Goal: Transaction & Acquisition: Obtain resource

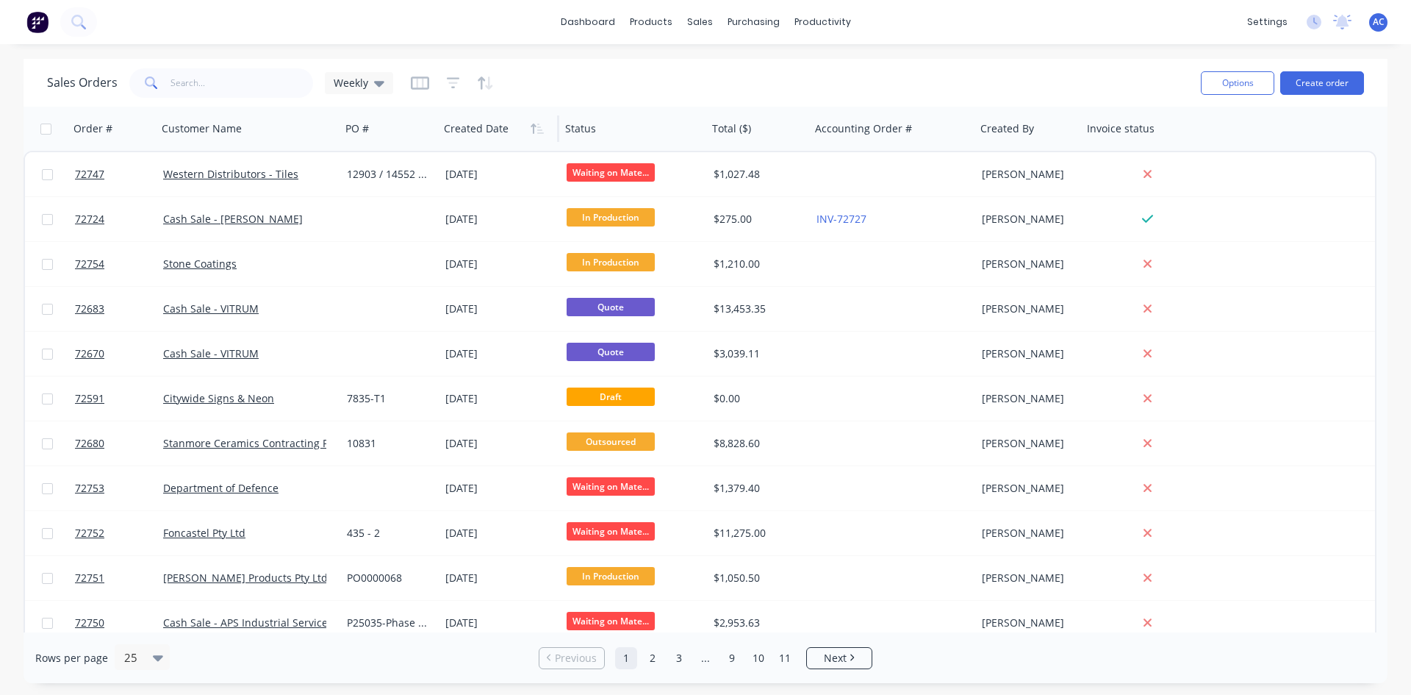
click at [498, 134] on div at bounding box center [496, 128] width 104 height 29
click at [537, 132] on icon "button" at bounding box center [537, 129] width 13 height 12
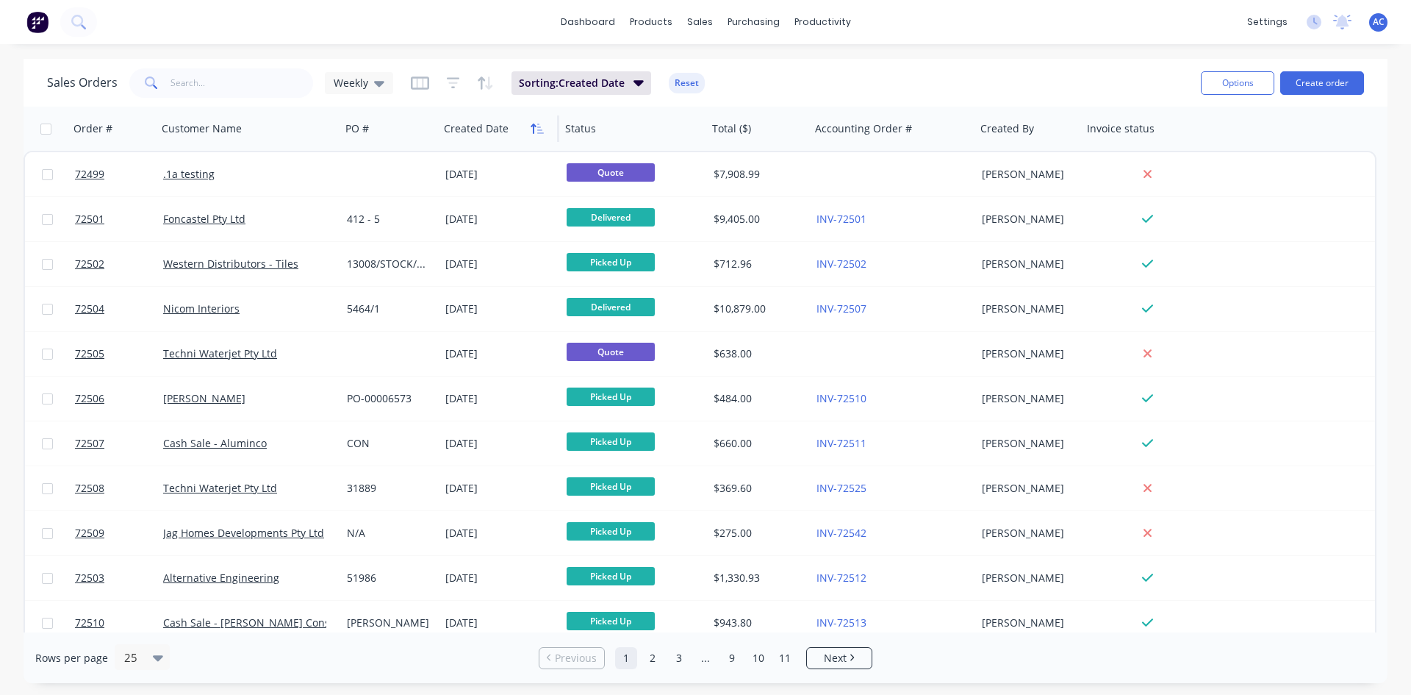
click at [536, 132] on icon "button" at bounding box center [537, 129] width 13 height 12
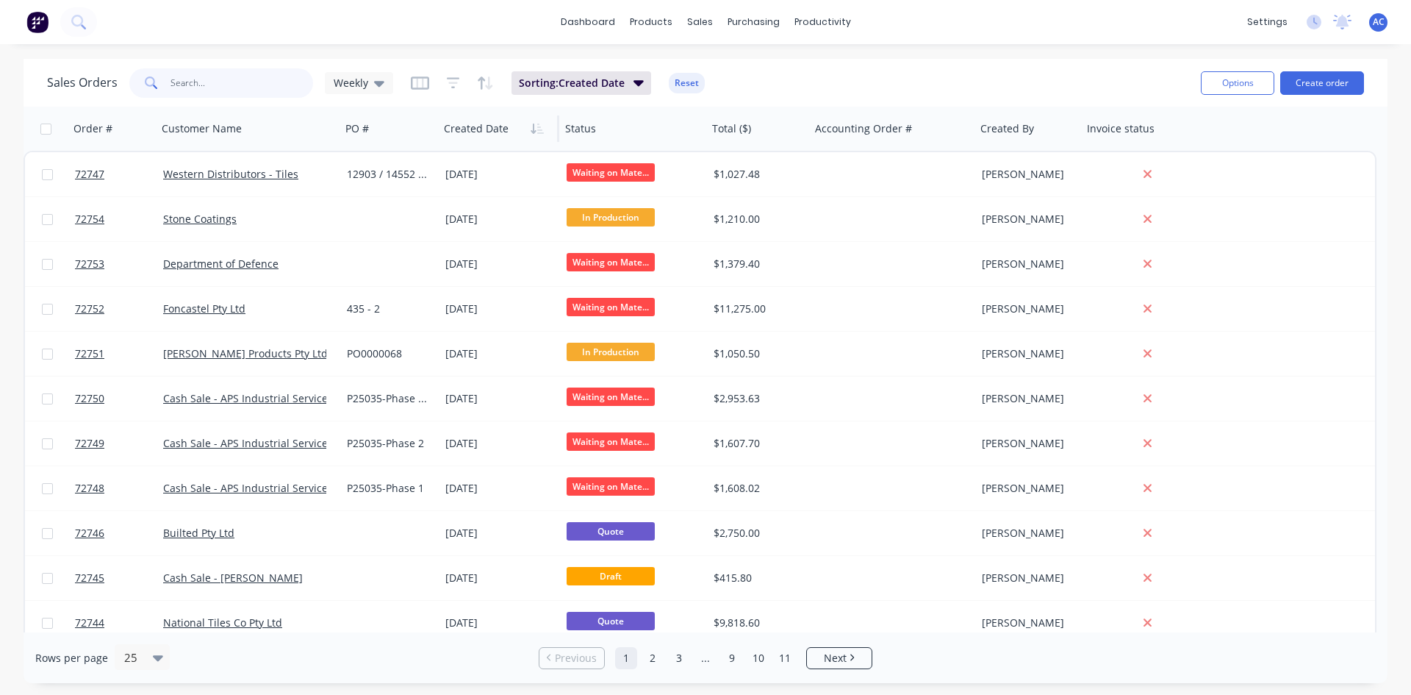
click at [192, 80] on input "text" at bounding box center [242, 82] width 143 height 29
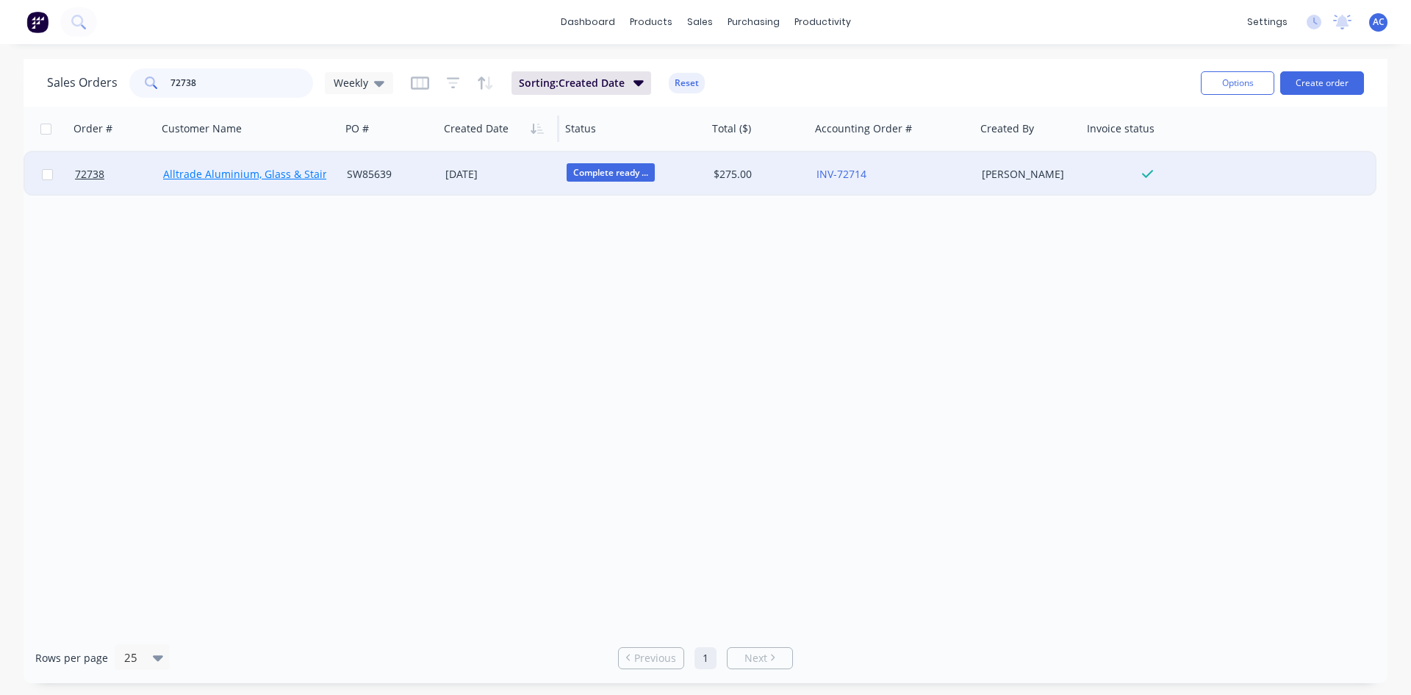
type input "72738"
click at [262, 174] on link "Alltrade Aluminium, Glass & Stainless Steel P/L" at bounding box center [278, 174] width 230 height 14
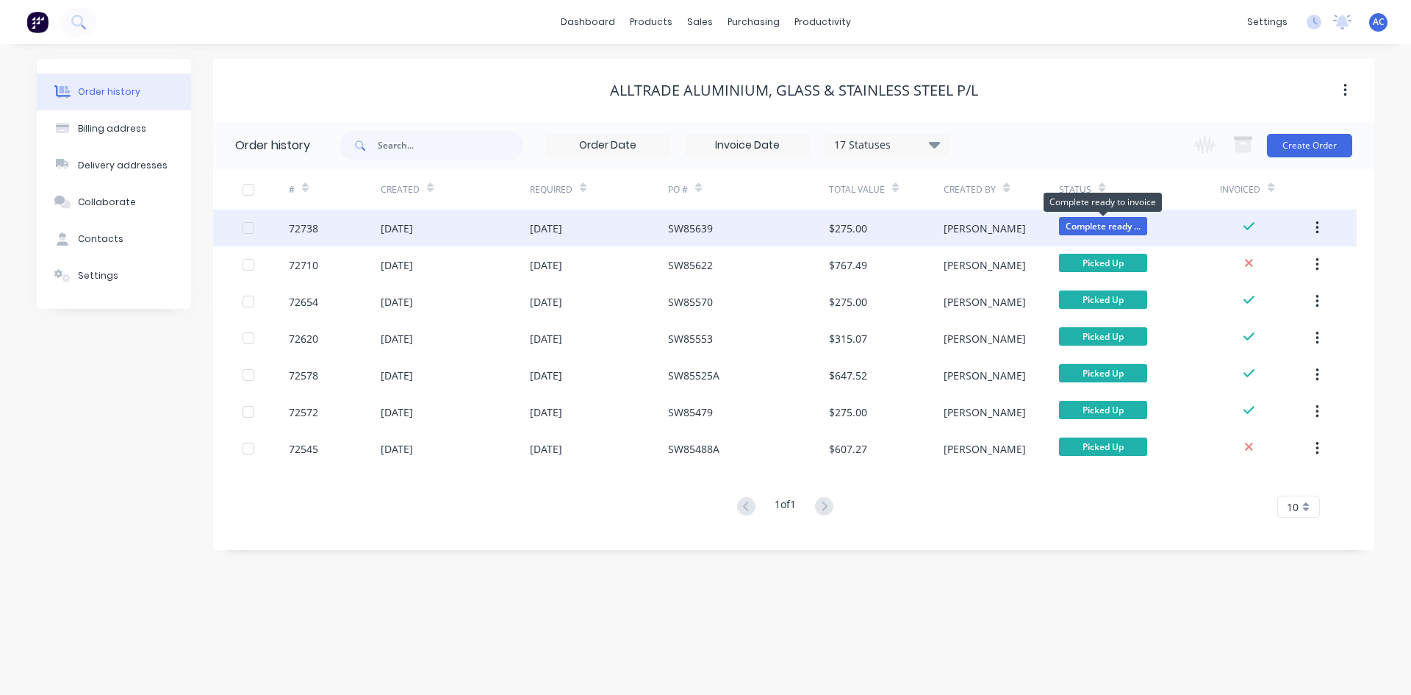
click at [1099, 224] on span "Complete ready ..." at bounding box center [1103, 226] width 88 height 18
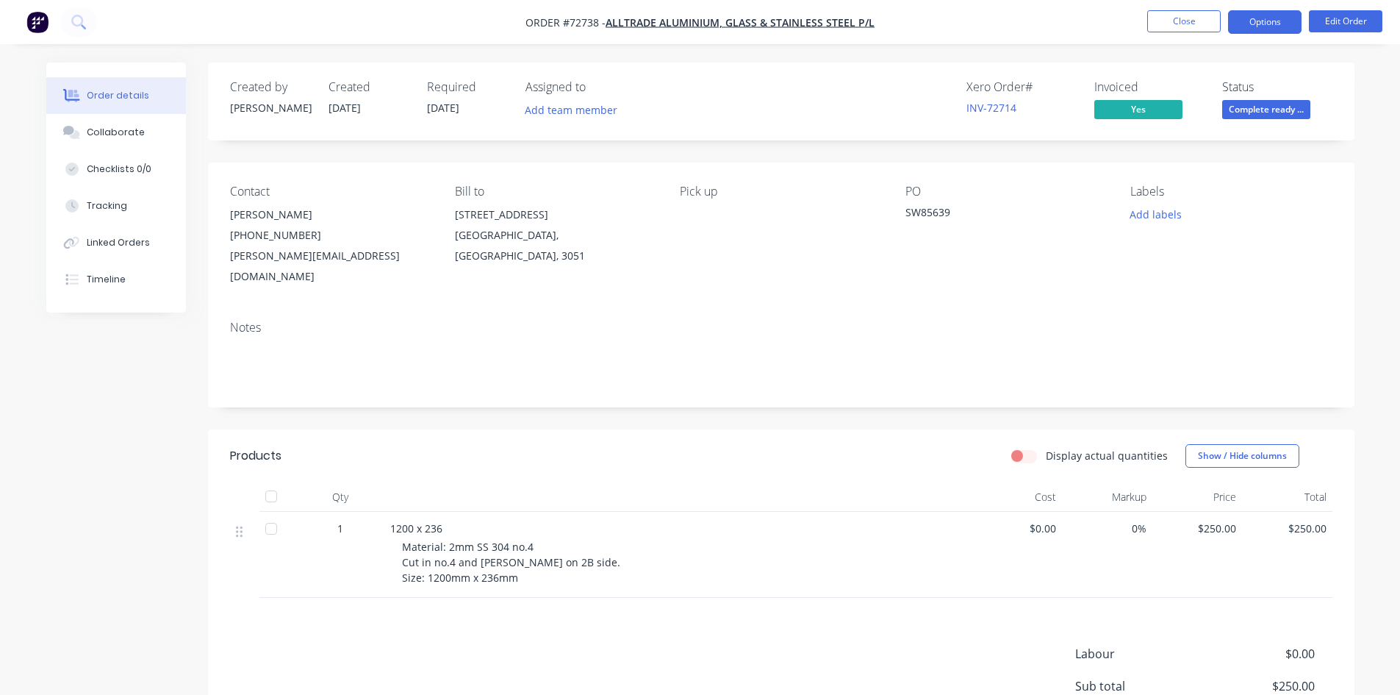
click at [1277, 16] on button "Options" at bounding box center [1264, 22] width 73 height 24
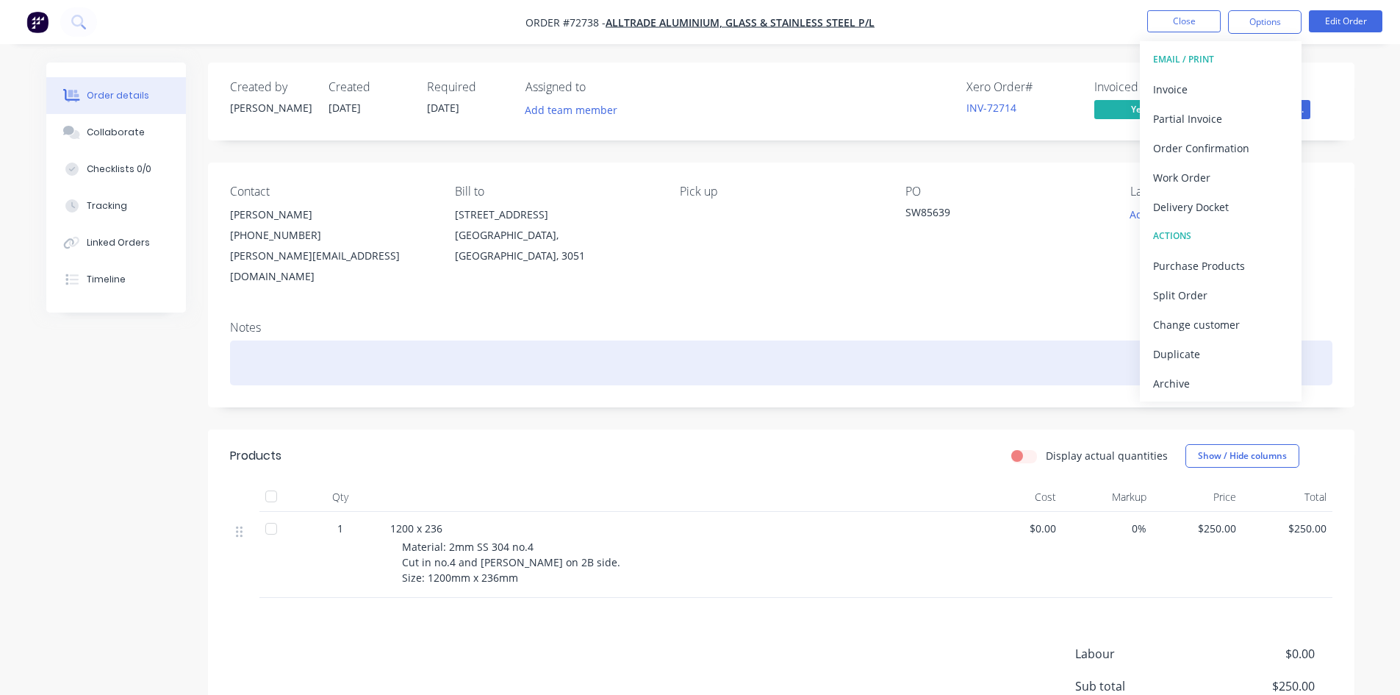
click at [1064, 340] on div at bounding box center [781, 362] width 1102 height 45
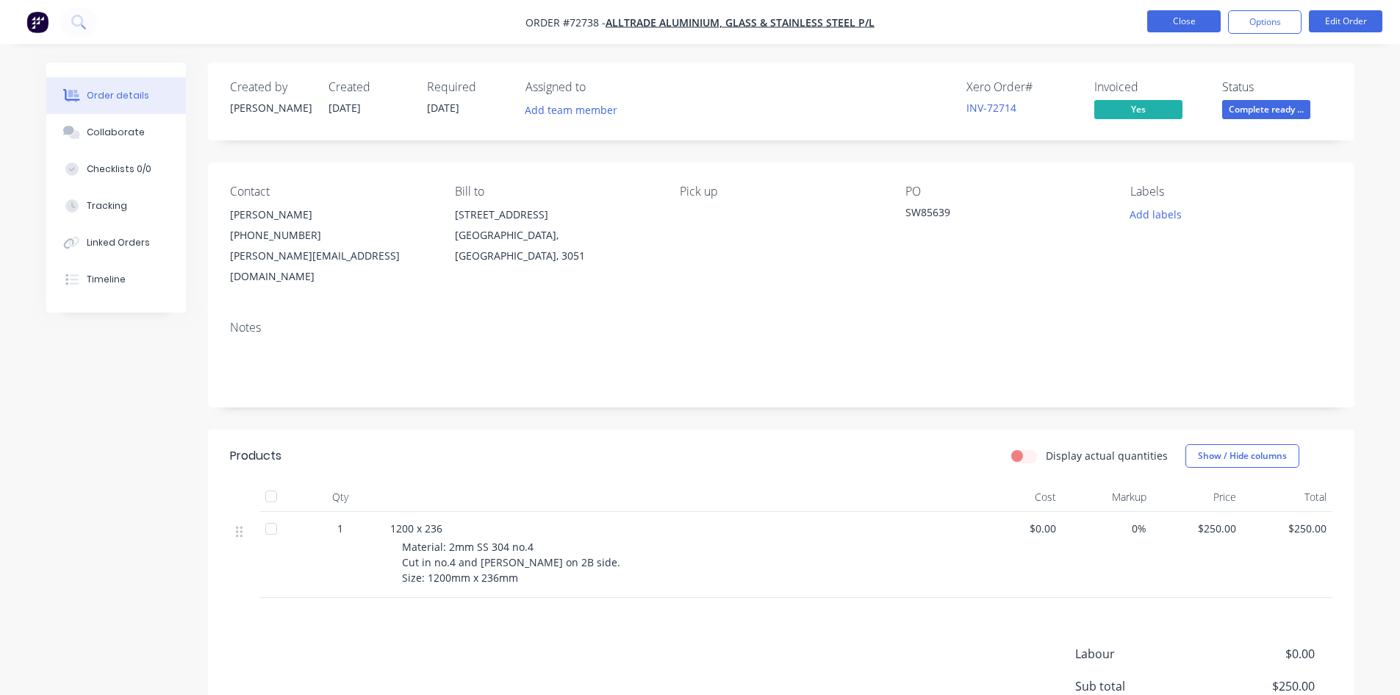
click at [1185, 24] on button "Close" at bounding box center [1183, 21] width 73 height 22
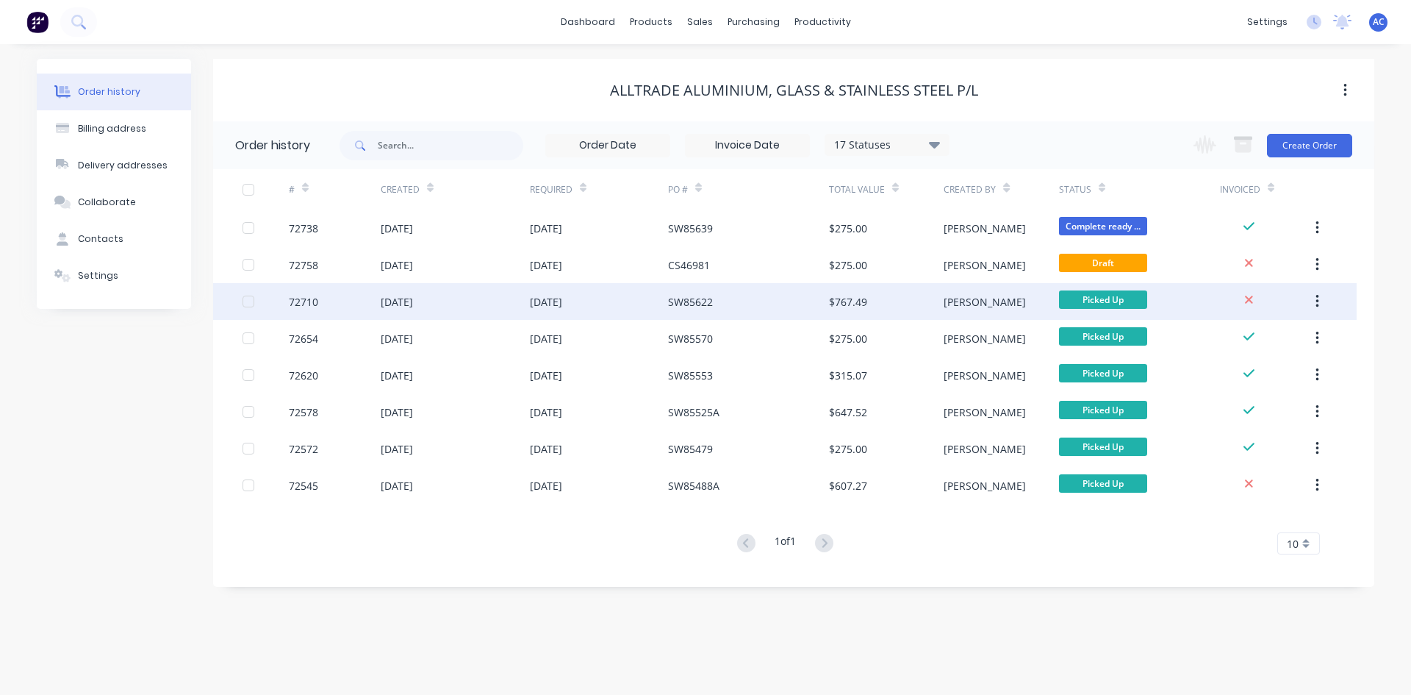
click at [308, 302] on div "72710" at bounding box center [303, 301] width 29 height 15
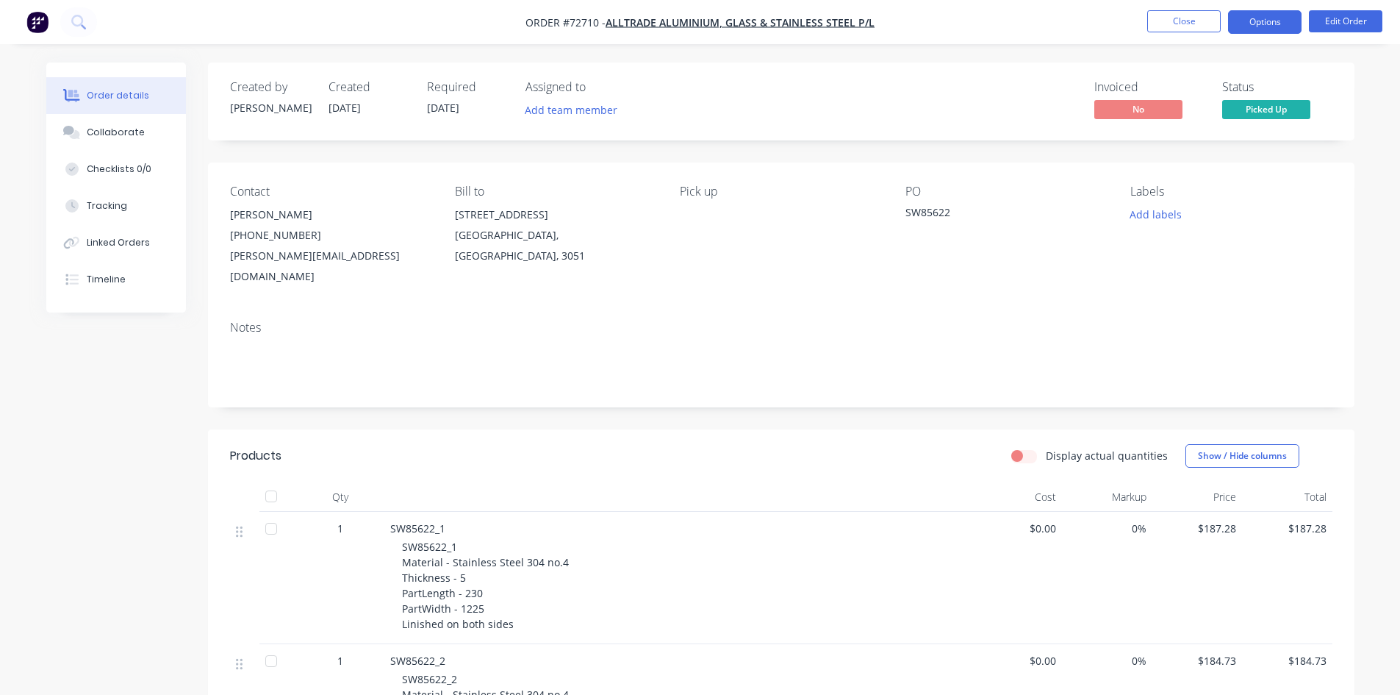
click at [1263, 24] on button "Options" at bounding box center [1264, 22] width 73 height 24
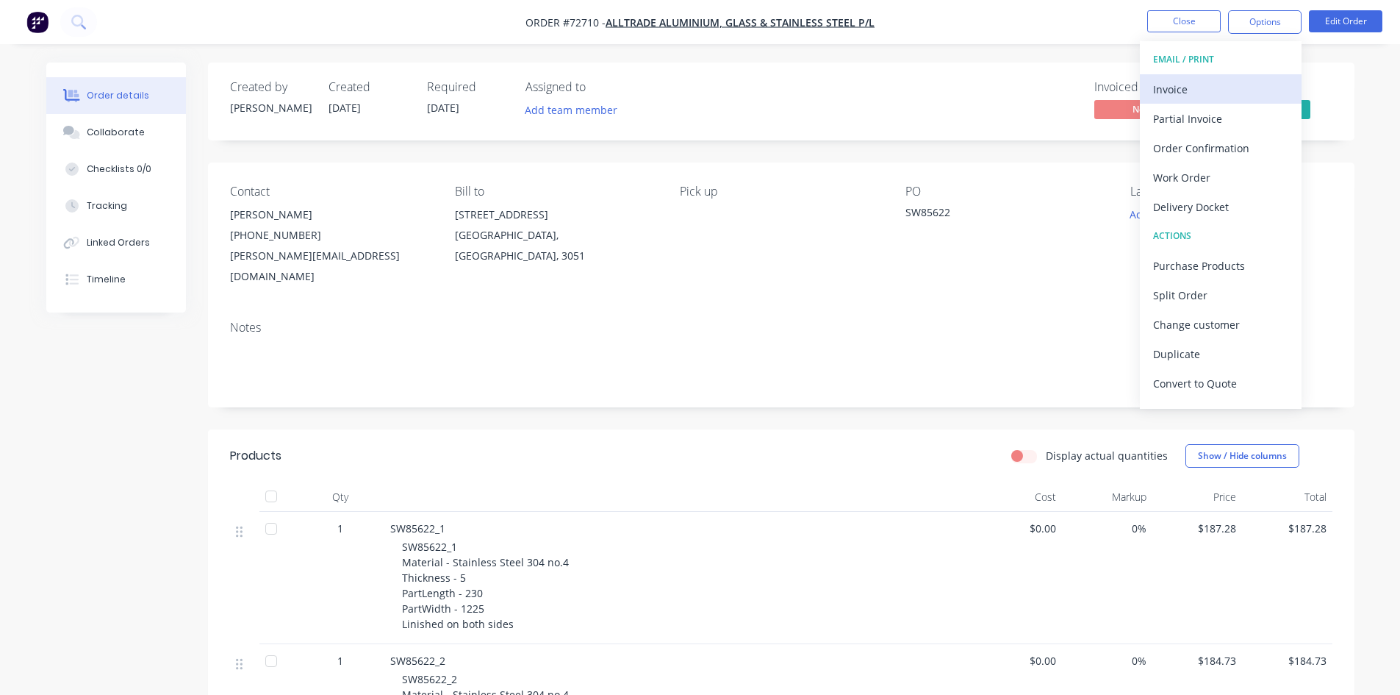
click at [1198, 82] on div "Invoice" at bounding box center [1220, 89] width 135 height 21
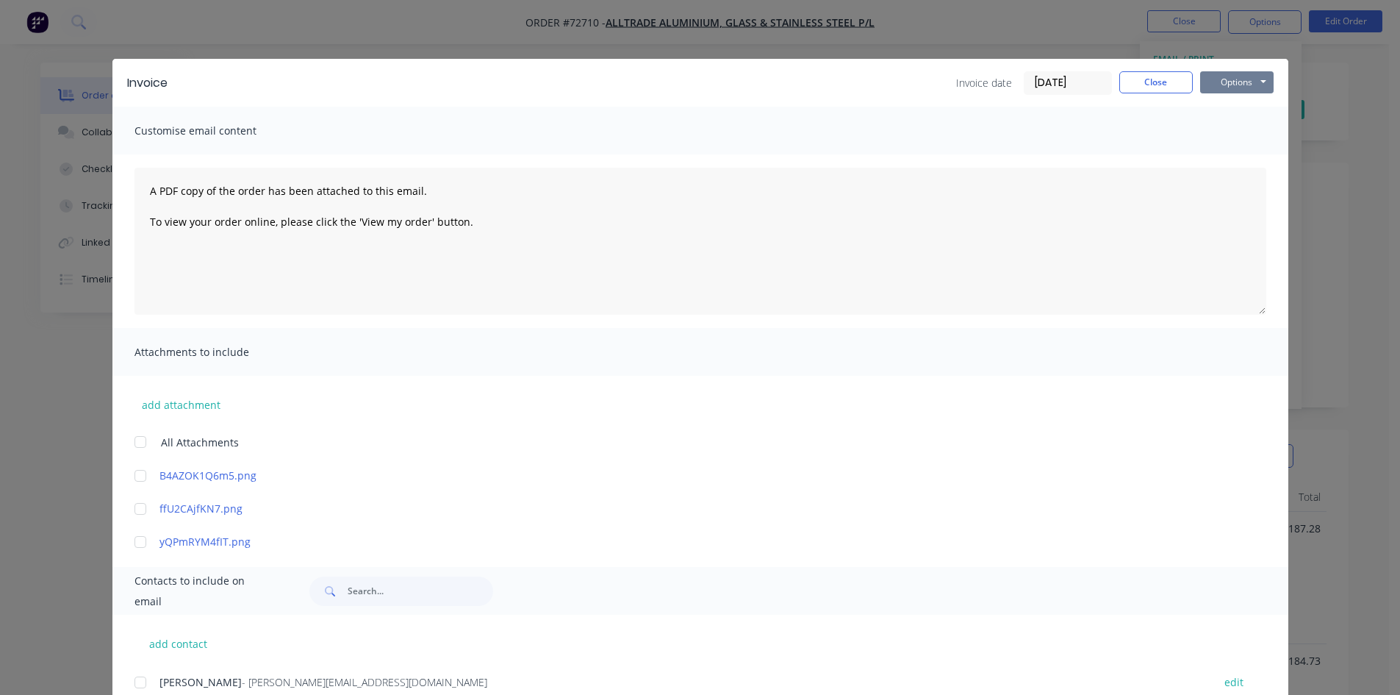
click at [1266, 85] on button "Options" at bounding box center [1236, 82] width 73 height 22
click at [1236, 133] on button "Print" at bounding box center [1247, 133] width 94 height 24
click at [1151, 87] on button "Close" at bounding box center [1155, 82] width 73 height 22
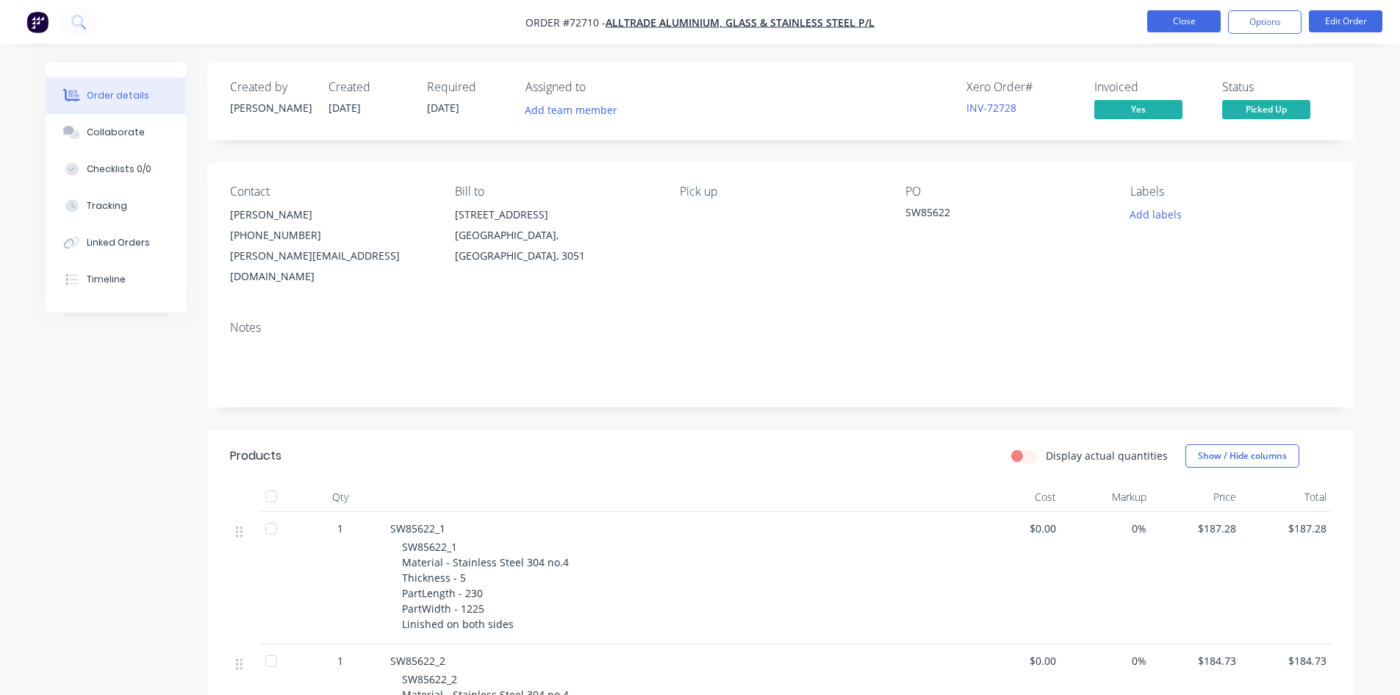
click at [1205, 20] on button "Close" at bounding box center [1183, 21] width 73 height 22
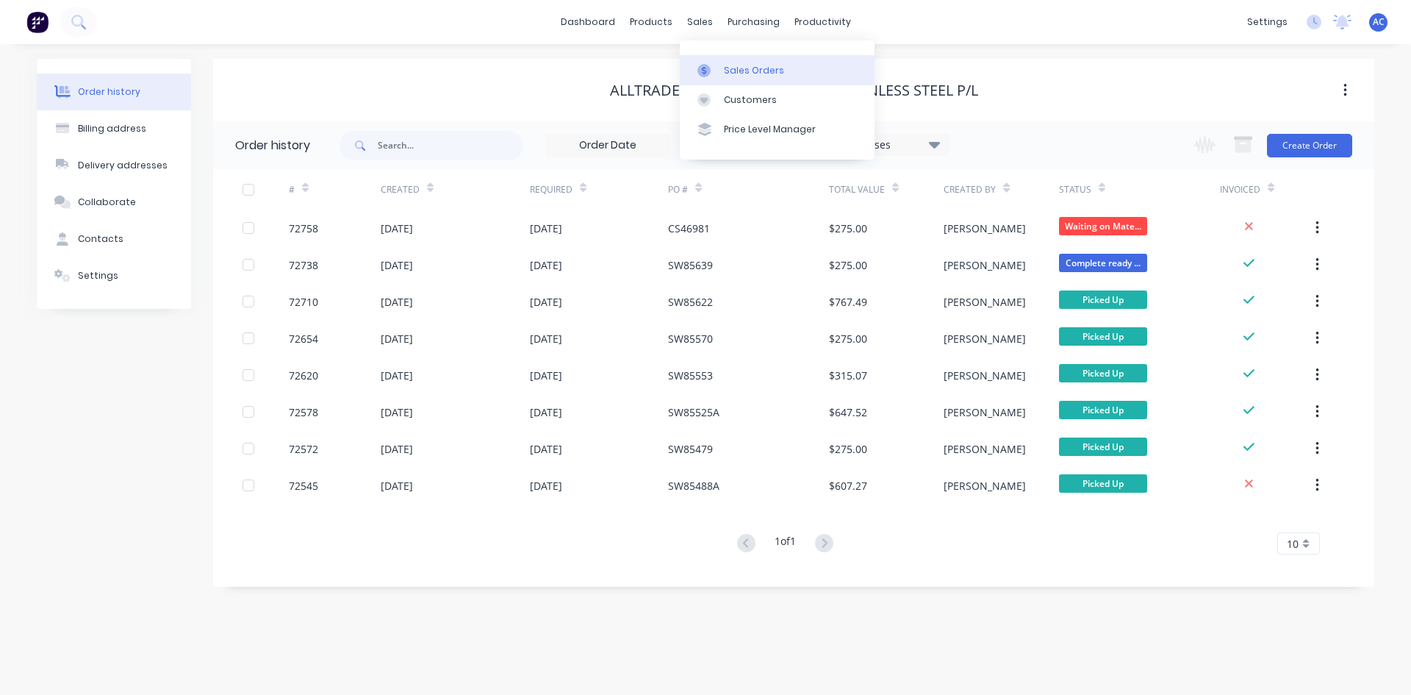
click at [722, 67] on link "Sales Orders" at bounding box center [777, 69] width 195 height 29
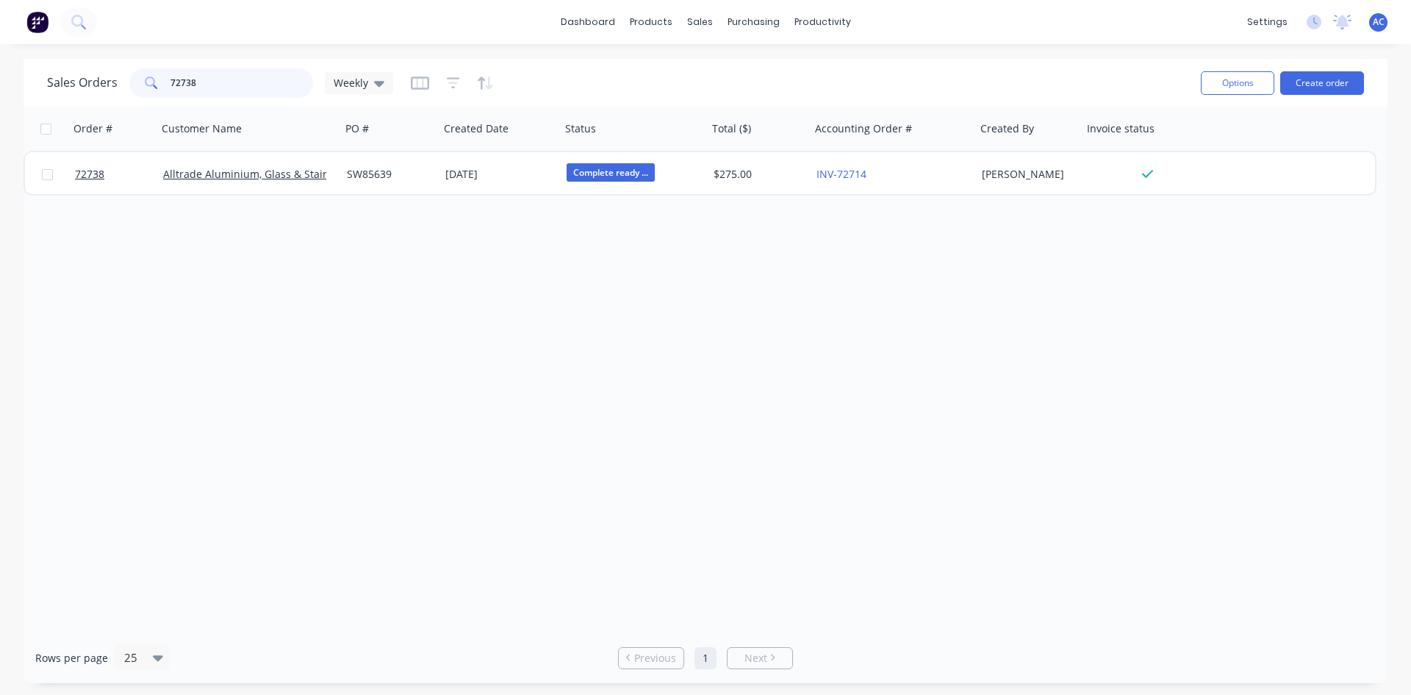
drag, startPoint x: 209, startPoint y: 82, endPoint x: 84, endPoint y: 73, distance: 125.3
click at [84, 73] on div "Sales Orders 72738 Weekly" at bounding box center [220, 82] width 346 height 29
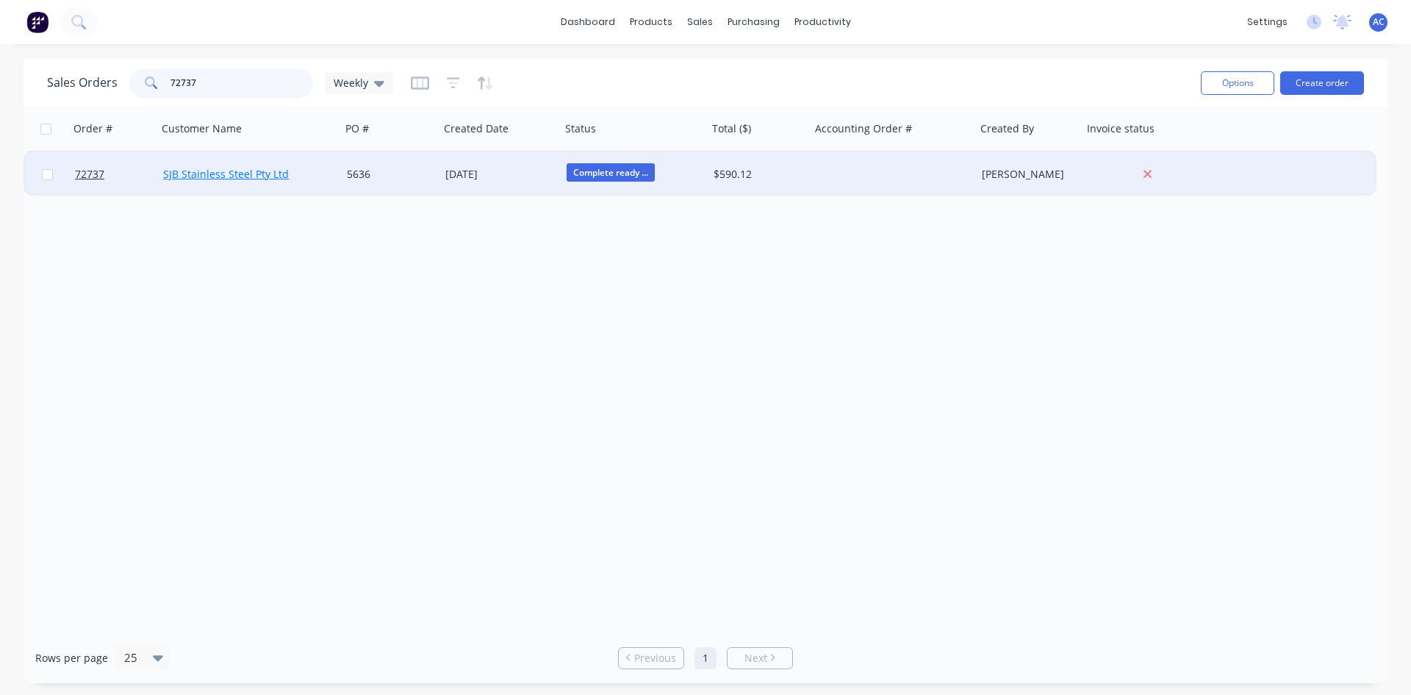
type input "72737"
click at [214, 176] on link "SJB Stainless Steel Pty Ltd" at bounding box center [226, 174] width 126 height 14
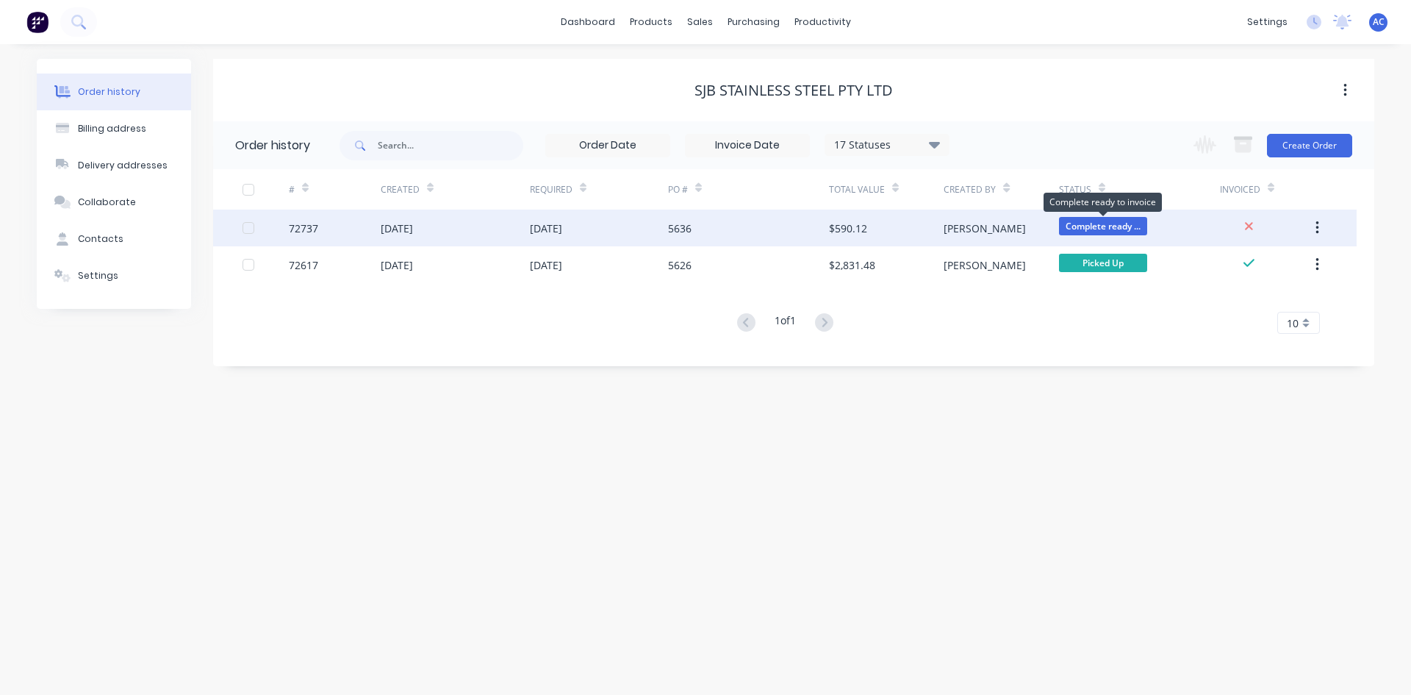
click at [1077, 222] on span "Complete ready ..." at bounding box center [1103, 226] width 88 height 18
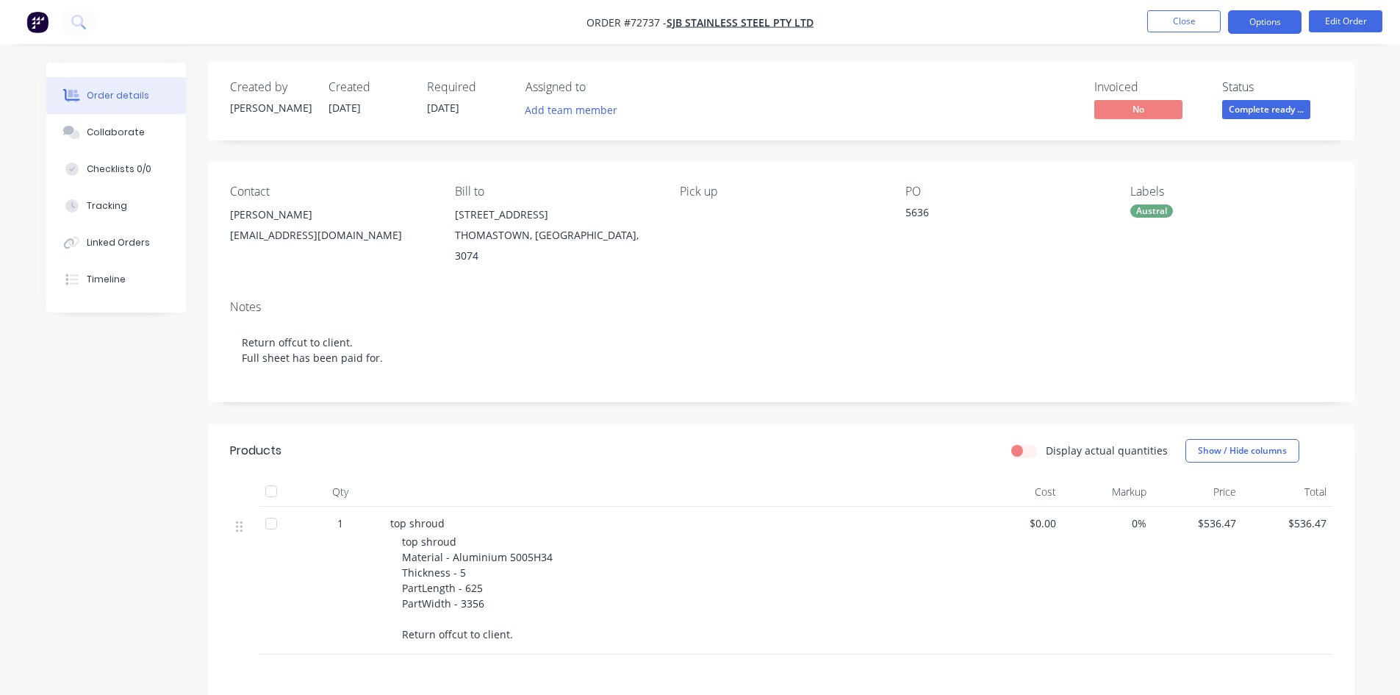
click at [1283, 26] on button "Options" at bounding box center [1264, 22] width 73 height 24
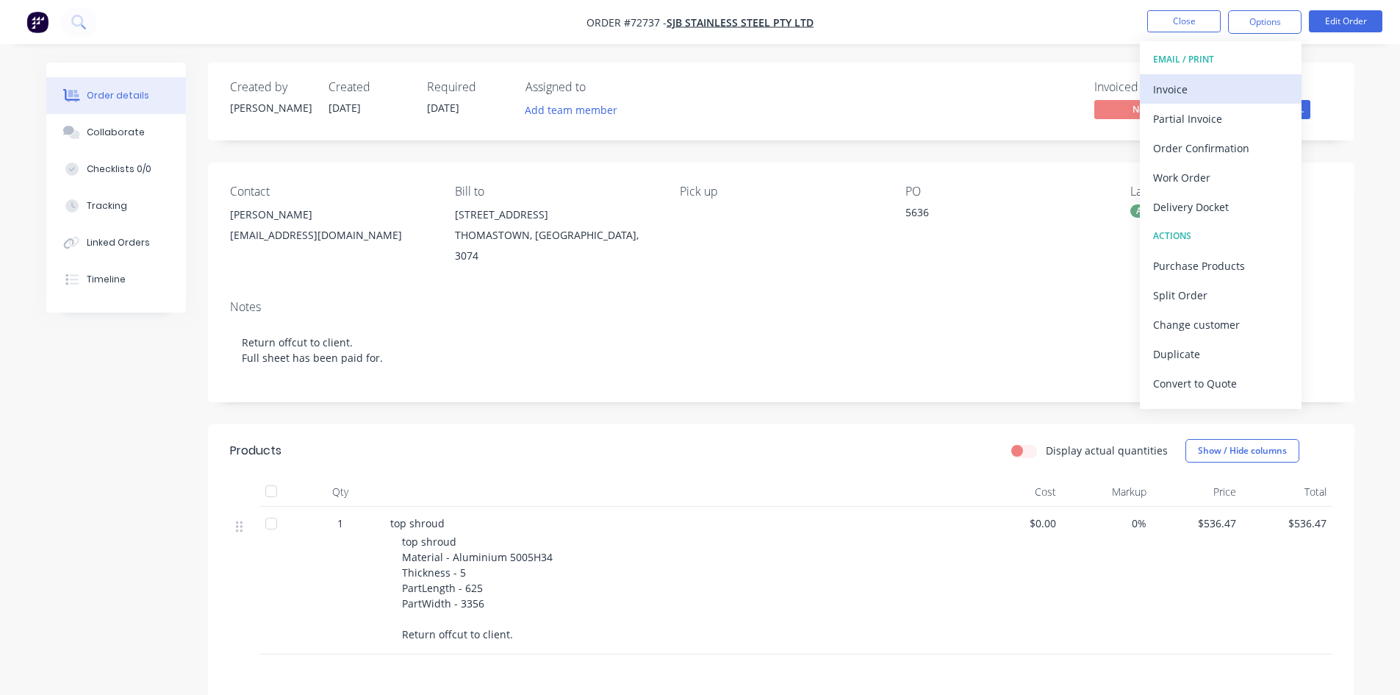
click at [1195, 87] on div "Invoice" at bounding box center [1220, 89] width 135 height 21
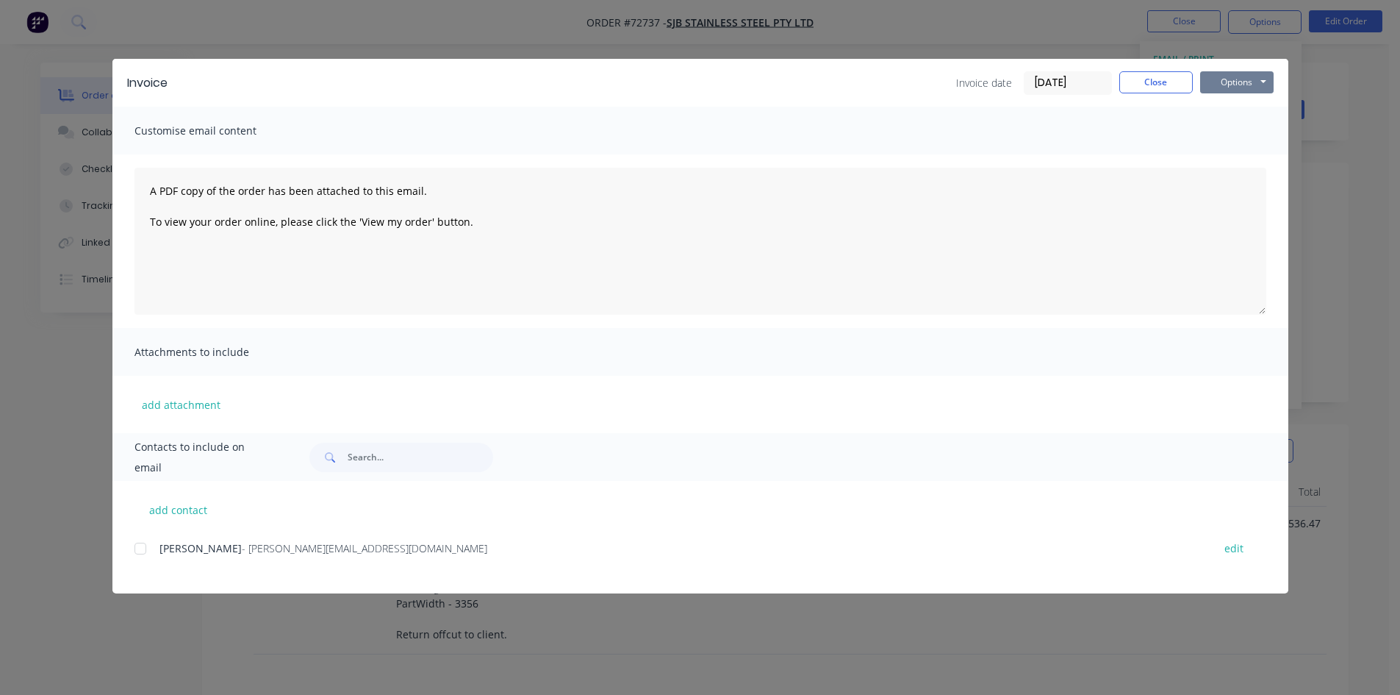
click at [1255, 78] on button "Options" at bounding box center [1236, 82] width 73 height 22
click at [1252, 125] on button "Print" at bounding box center [1247, 133] width 94 height 24
click at [1159, 77] on button "Close" at bounding box center [1155, 82] width 73 height 22
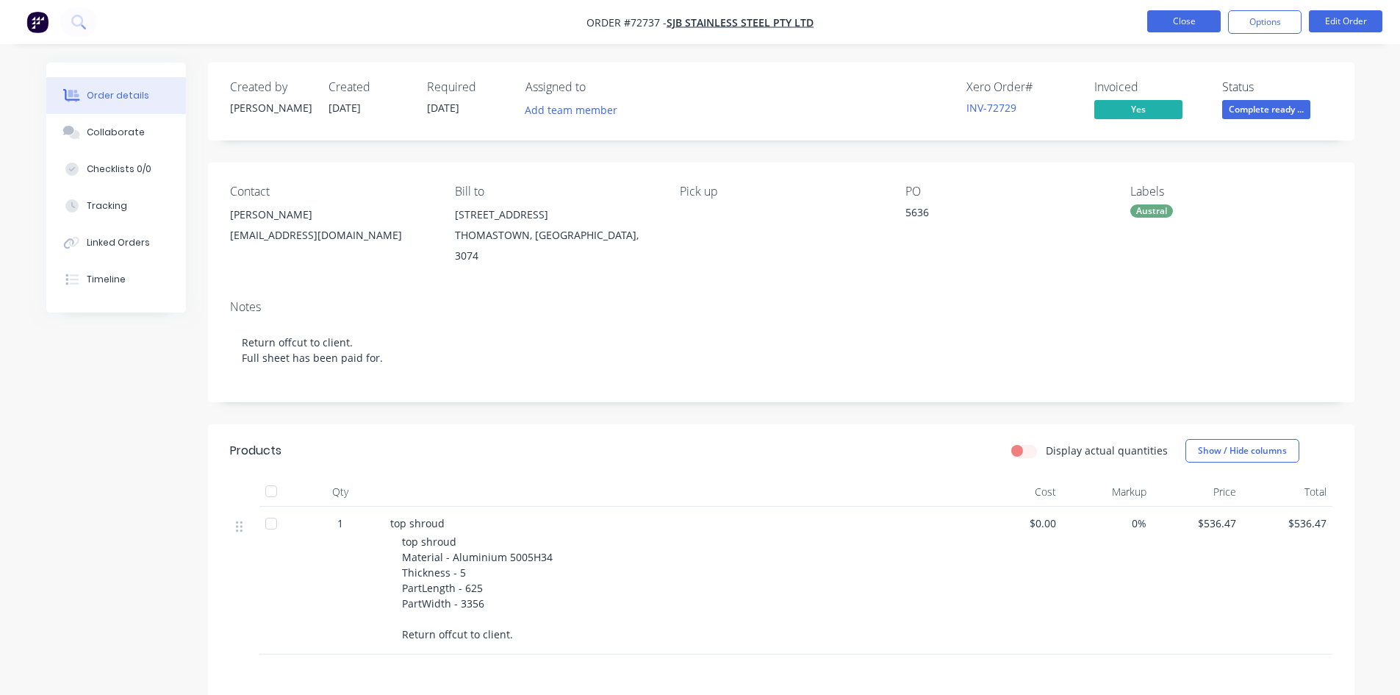
click at [1188, 24] on button "Close" at bounding box center [1183, 21] width 73 height 22
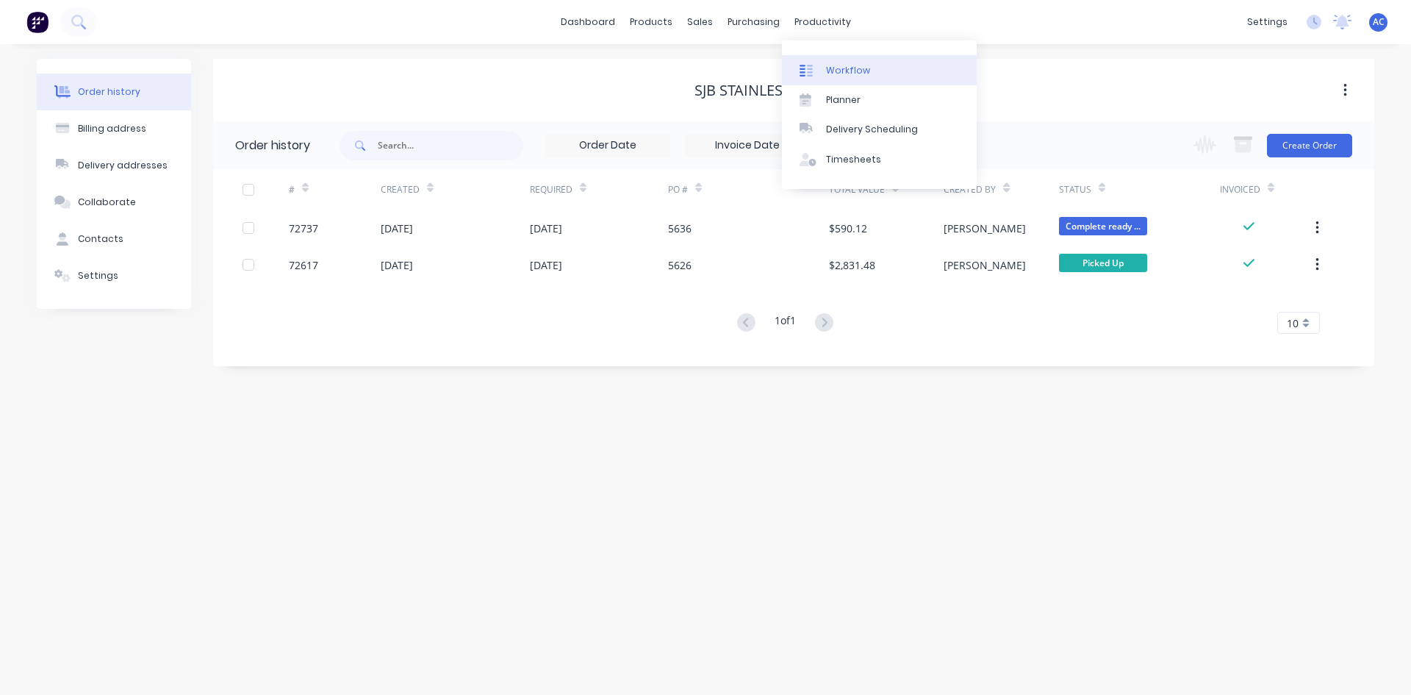
click at [829, 59] on link "Workflow" at bounding box center [879, 69] width 195 height 29
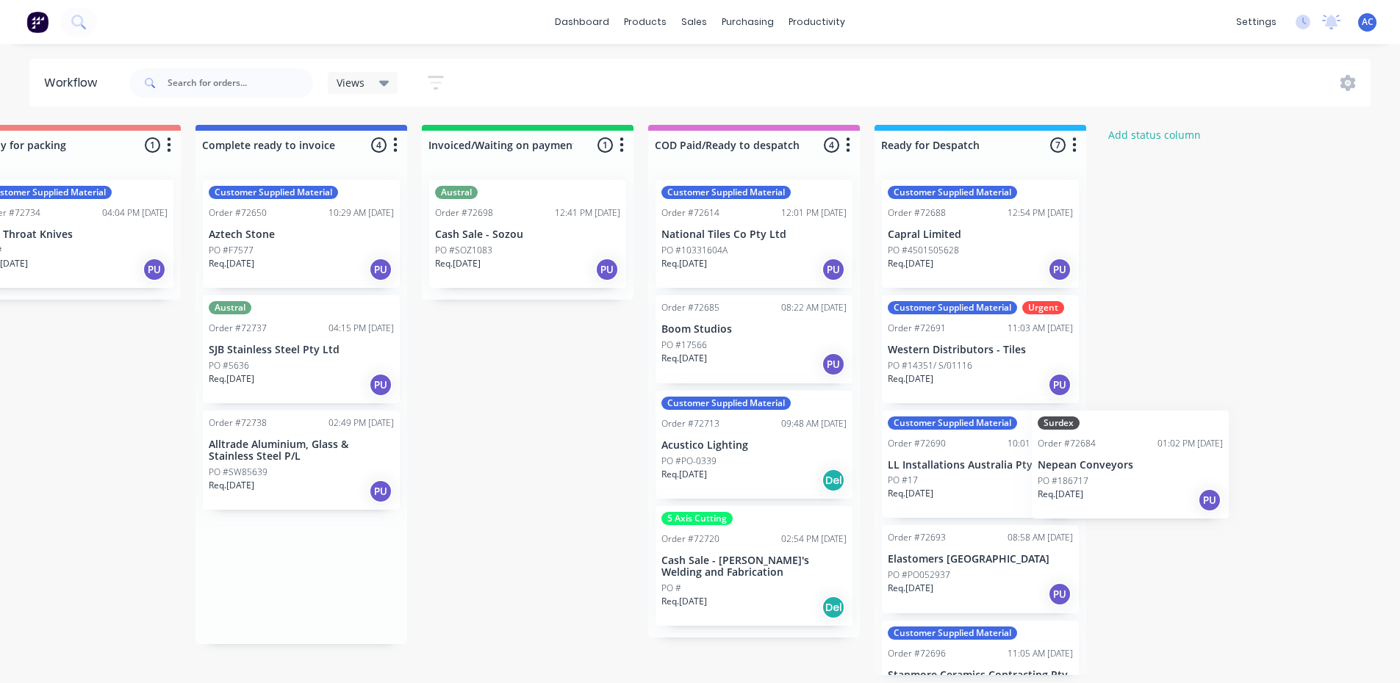
scroll to position [3, 1196]
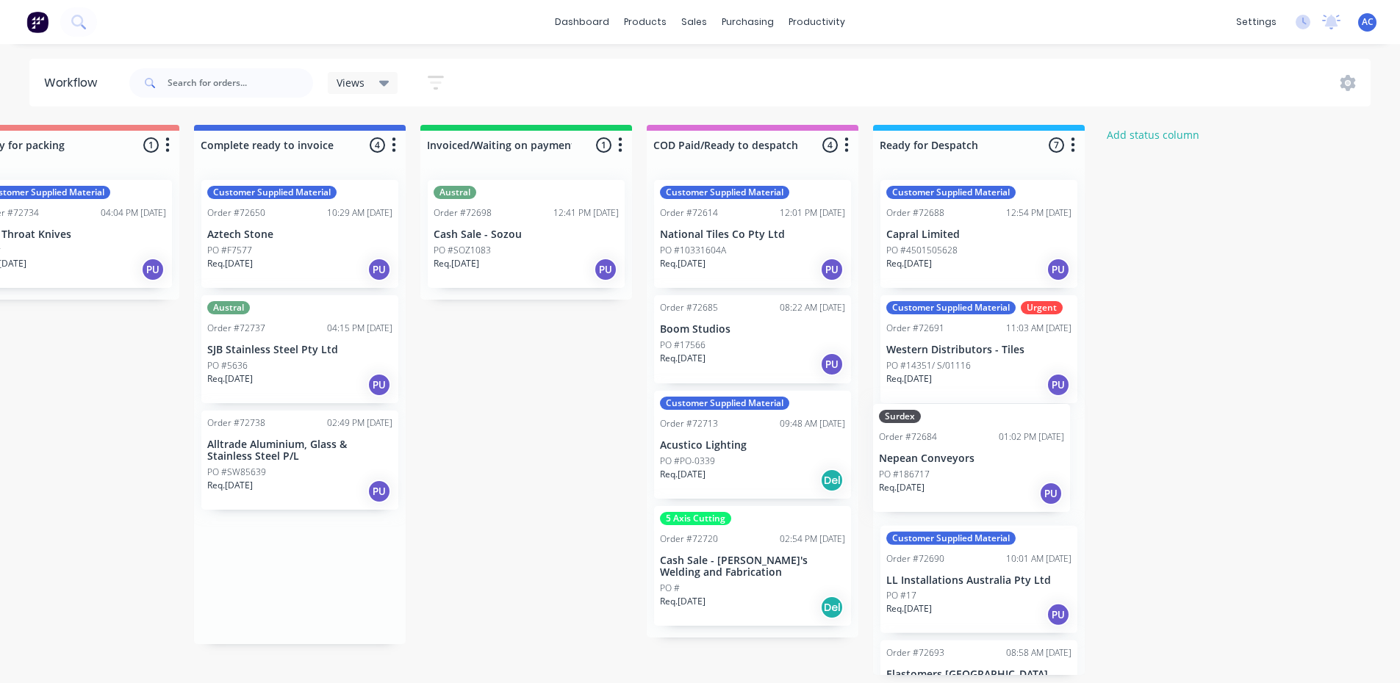
drag, startPoint x: 930, startPoint y: 355, endPoint x: 971, endPoint y: 468, distance: 120.2
click at [971, 468] on div "Submitted 0 Status colour #273444 hex #273444 Save Cancel Summaries Total order…" at bounding box center [125, 400] width 2664 height 550
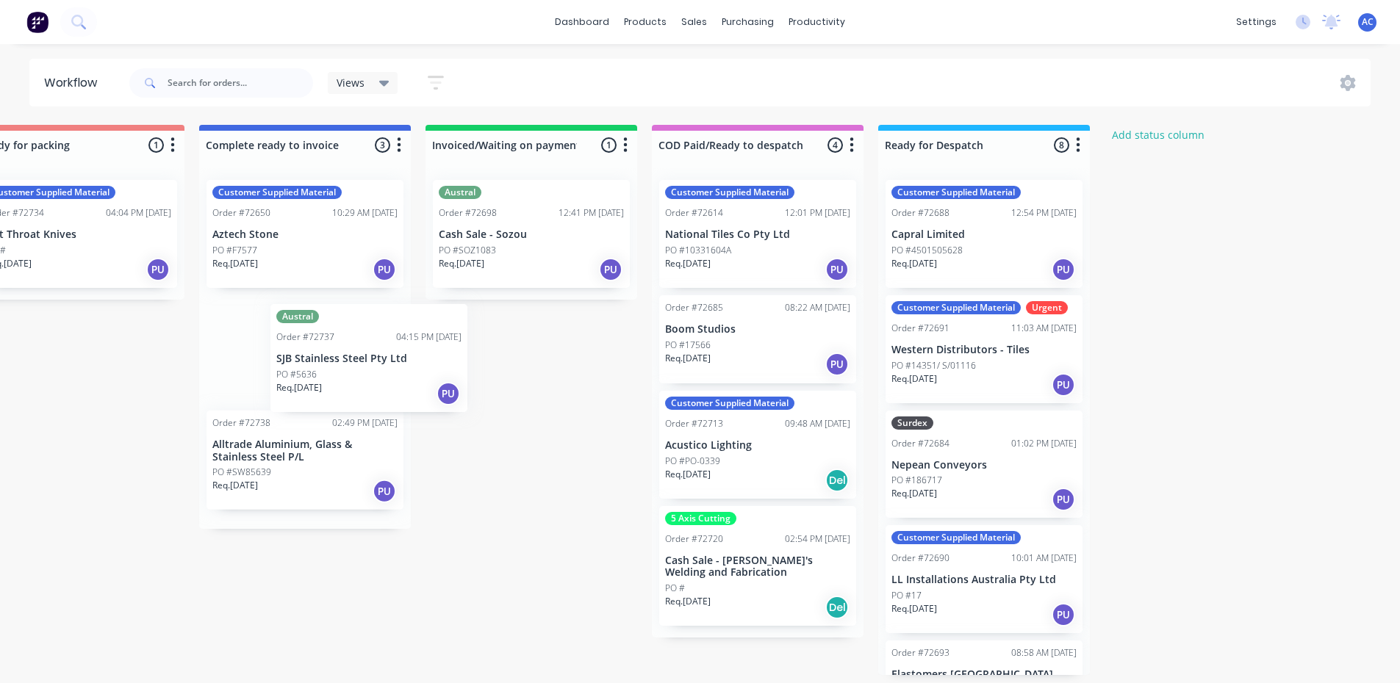
scroll to position [3, 1188]
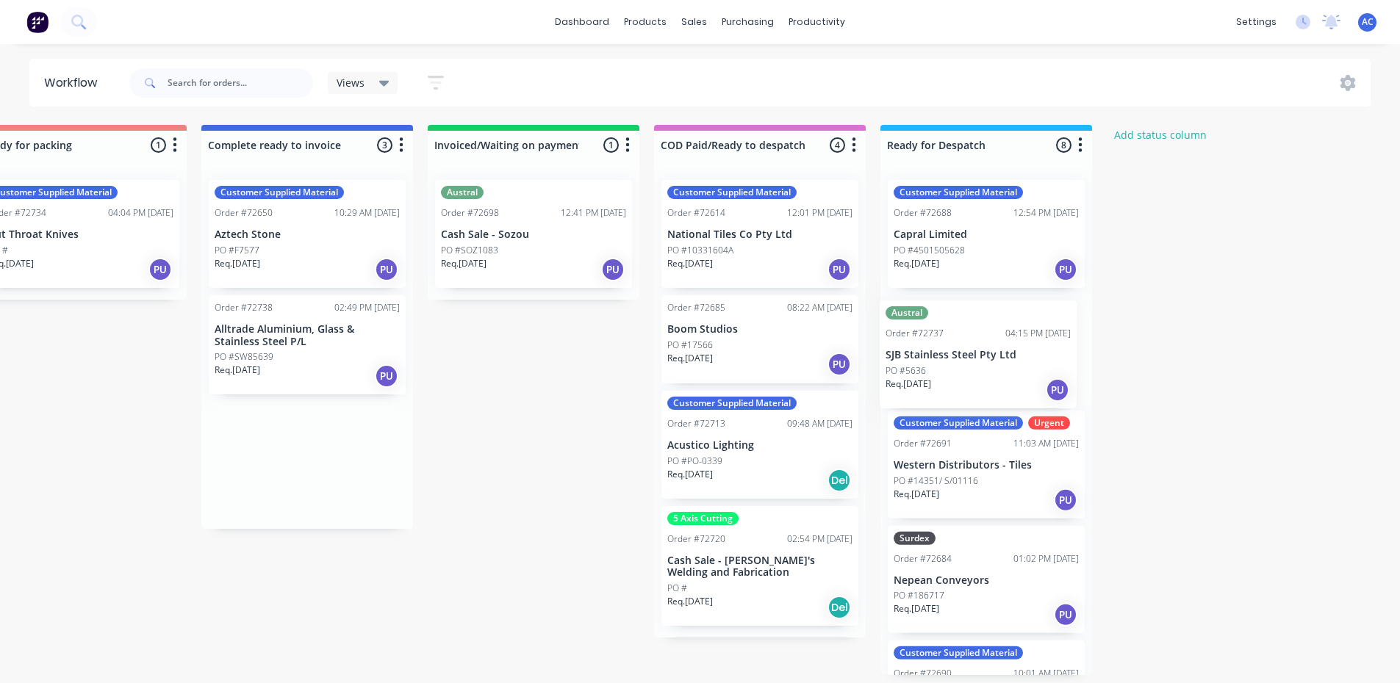
drag, startPoint x: 286, startPoint y: 354, endPoint x: 969, endPoint y: 362, distance: 682.8
click at [969, 362] on div "Submitted 0 Status colour #273444 hex #273444 Save Cancel Summaries Total order…" at bounding box center [133, 400] width 2664 height 550
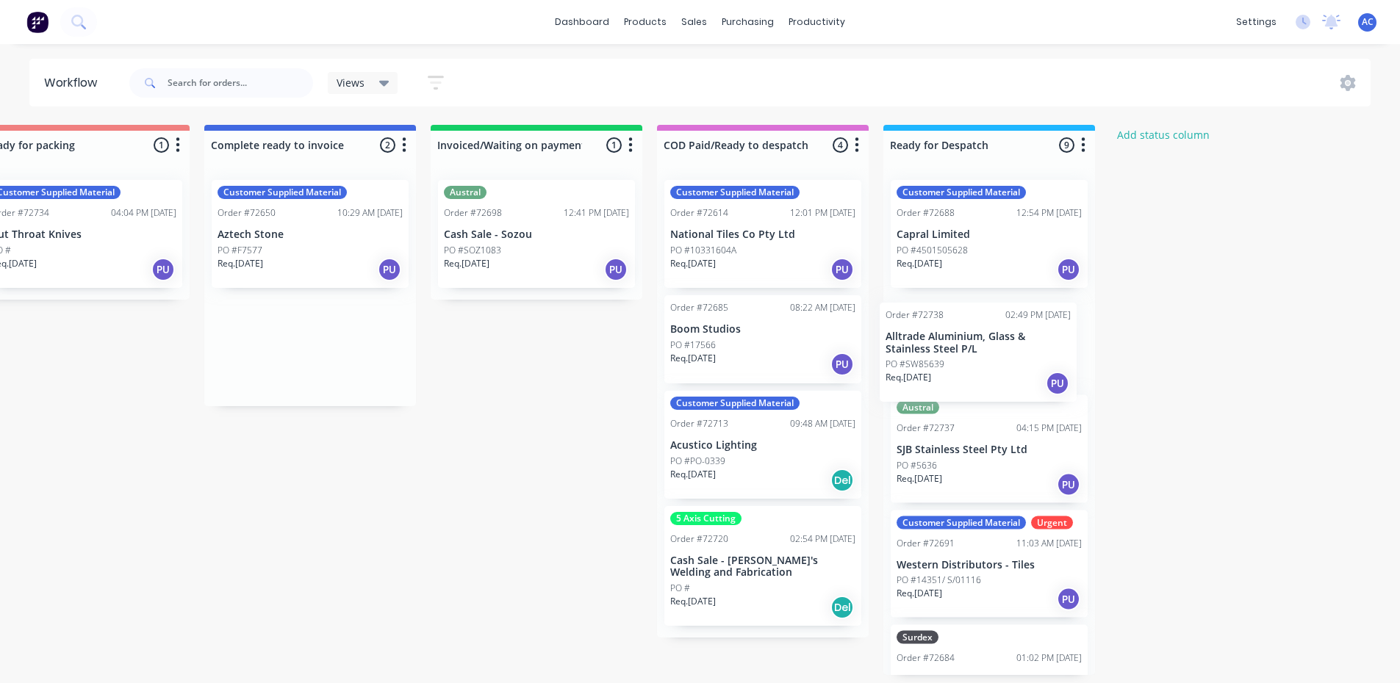
drag, startPoint x: 238, startPoint y: 370, endPoint x: 915, endPoint y: 376, distance: 676.9
click at [915, 376] on div "Submitted 0 Status colour #273444 hex #273444 Save Cancel Summaries Total order…" at bounding box center [136, 400] width 2664 height 550
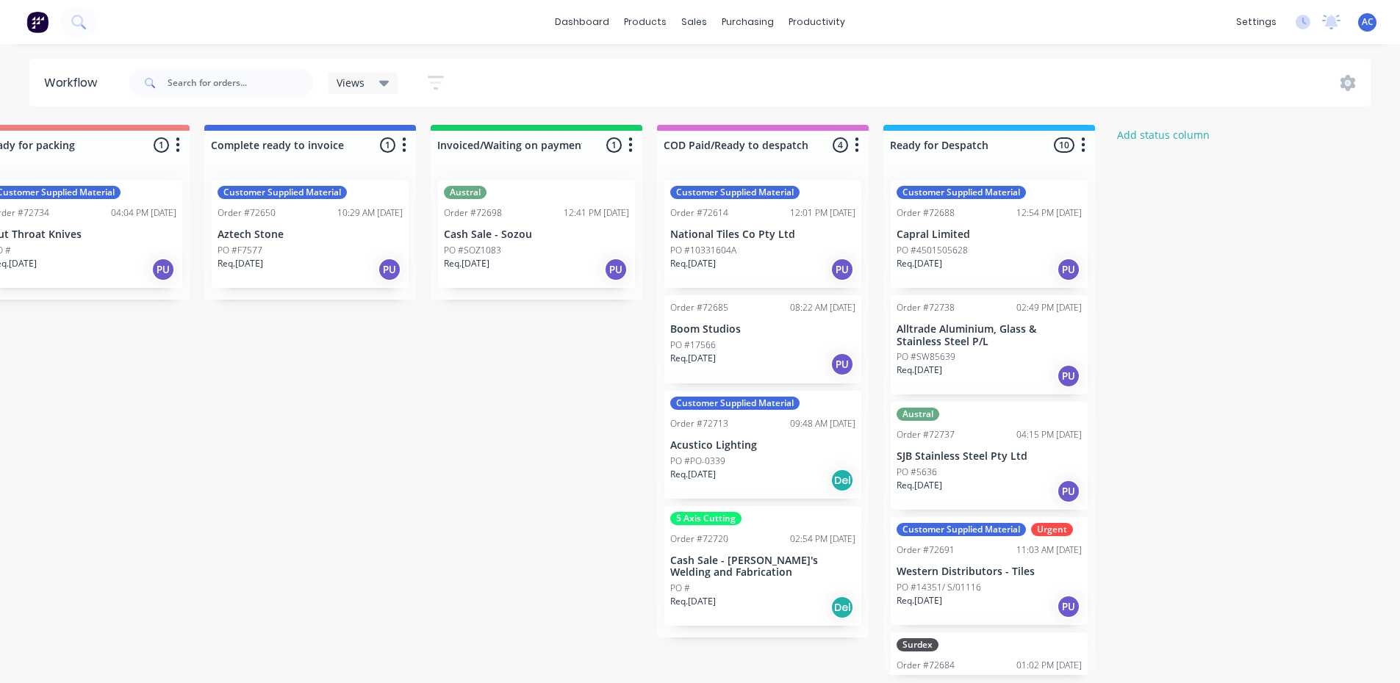
click at [1083, 148] on icon "button" at bounding box center [1084, 144] width 4 height 15
click at [1011, 218] on button "Summaries" at bounding box center [1018, 225] width 147 height 24
click at [1145, 225] on label at bounding box center [1145, 225] width 0 height 0
click at [1122, 230] on input "checkbox" at bounding box center [1116, 232] width 12 height 14
checkbox input "true"
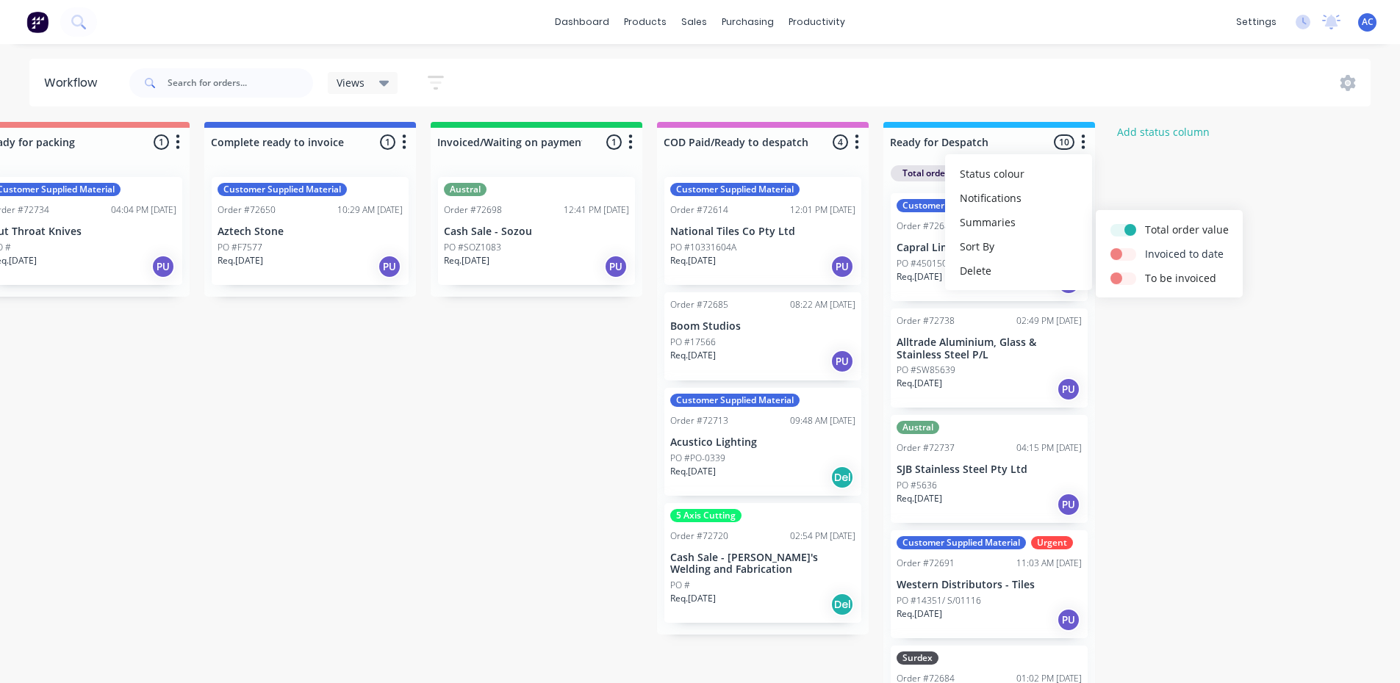
click at [1145, 246] on label at bounding box center [1145, 246] width 0 height 0
click at [1122, 251] on input "checkbox" at bounding box center [1116, 253] width 12 height 14
checkbox input "true"
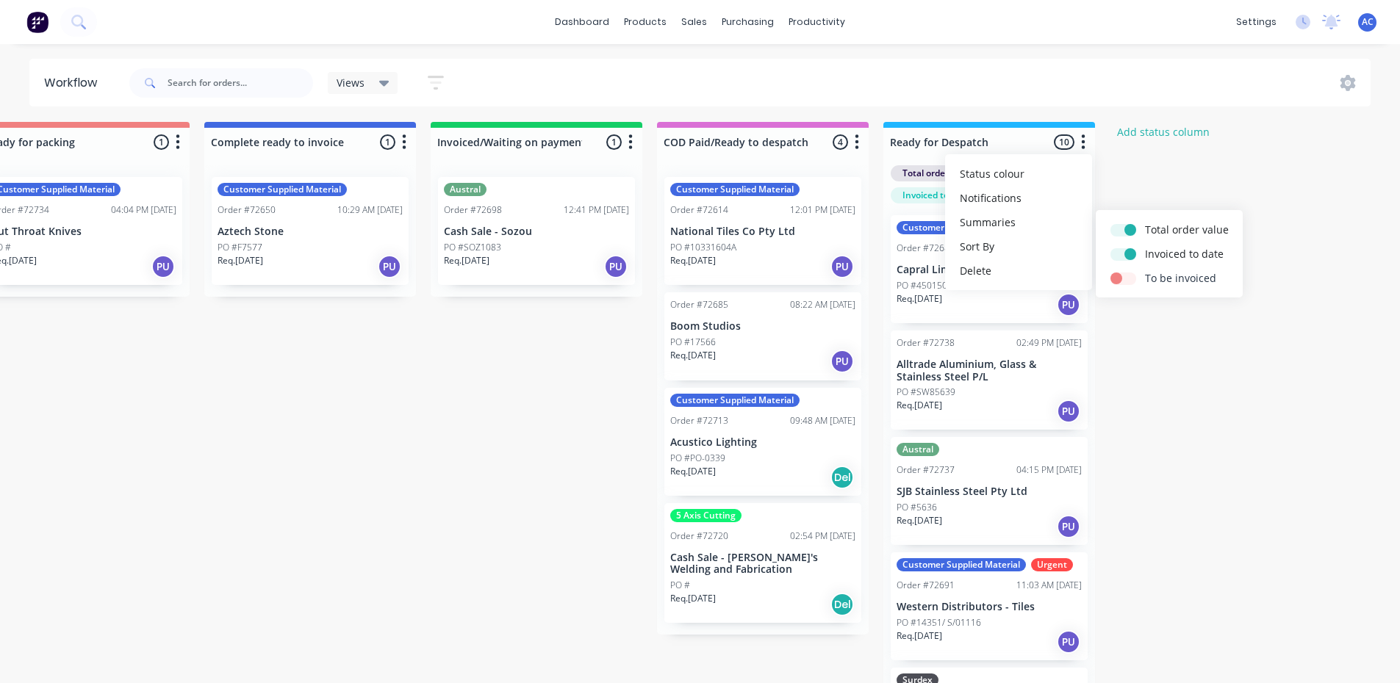
click at [1145, 270] on label at bounding box center [1145, 270] width 0 height 0
click at [1122, 282] on input "checkbox" at bounding box center [1116, 277] width 12 height 14
checkbox input "true"
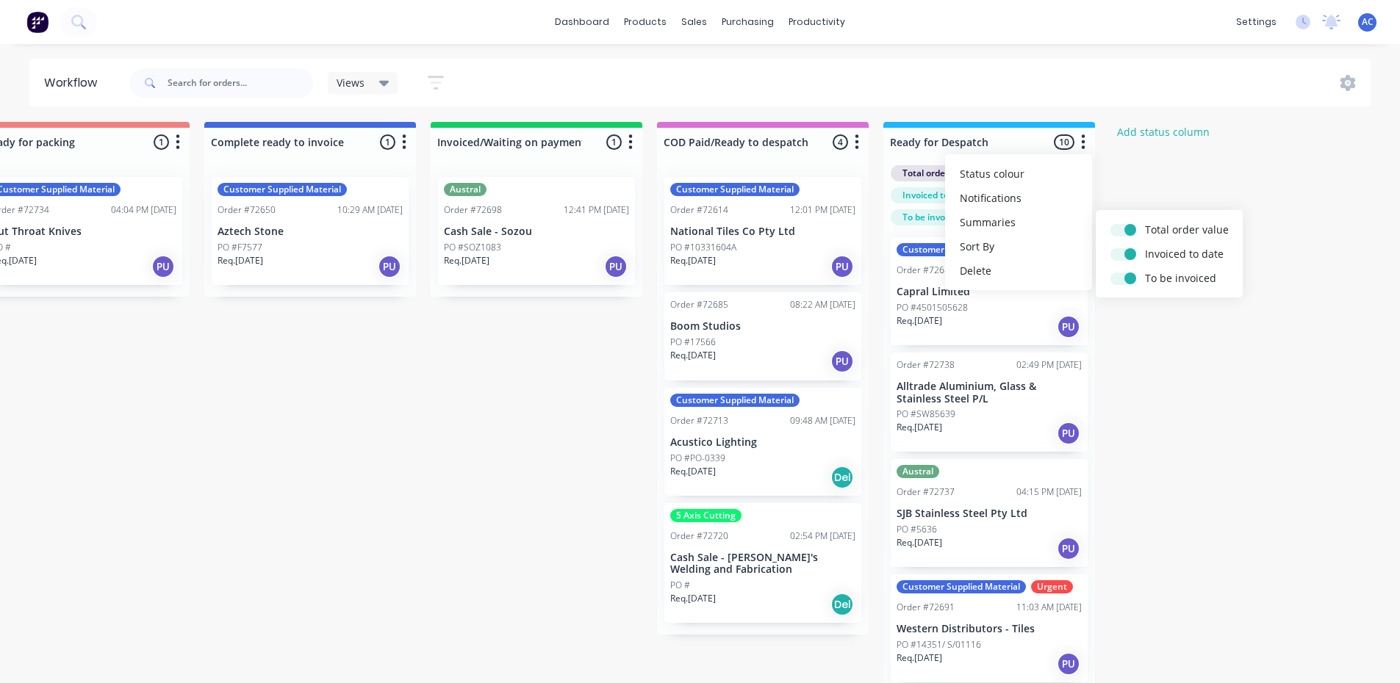
click at [1216, 360] on div "Submitted 0 Status colour #273444 hex #273444 Save Cancel Summaries Total order…" at bounding box center [136, 427] width 2664 height 611
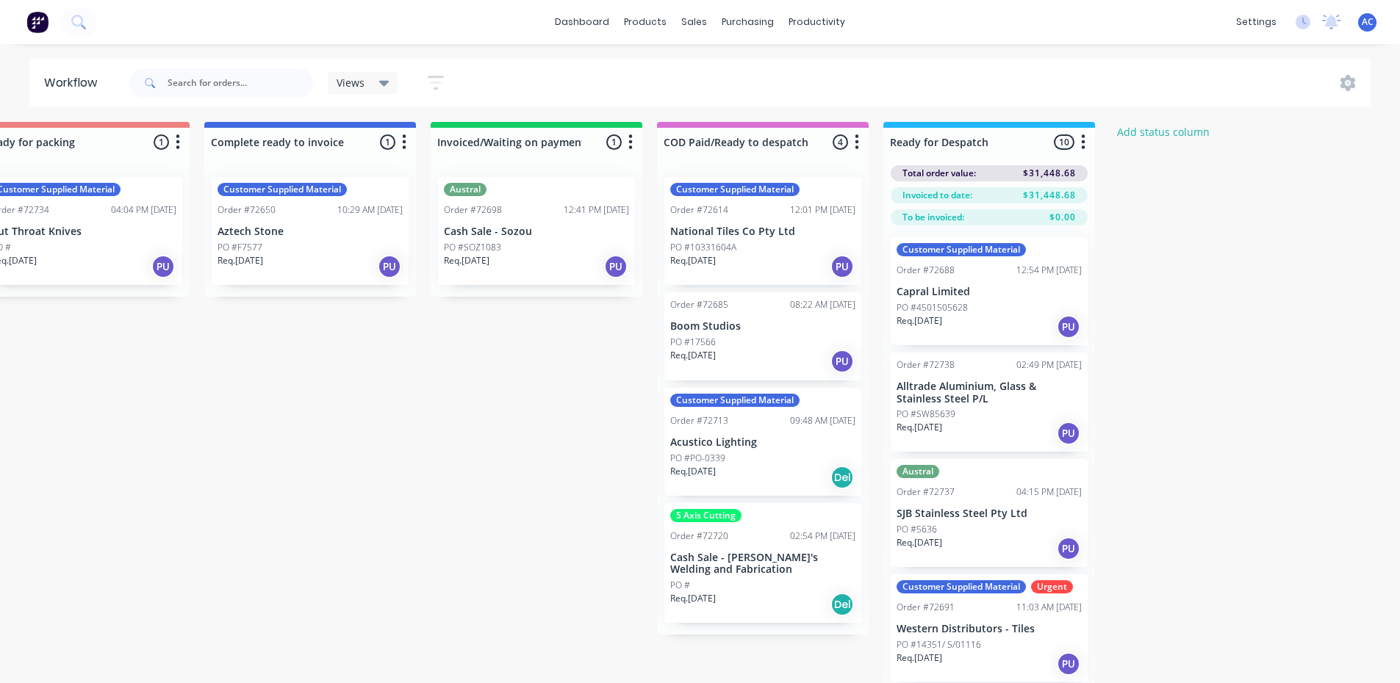
click at [855, 147] on icon "button" at bounding box center [857, 142] width 4 height 18
click at [788, 218] on button "Summaries" at bounding box center [792, 222] width 147 height 24
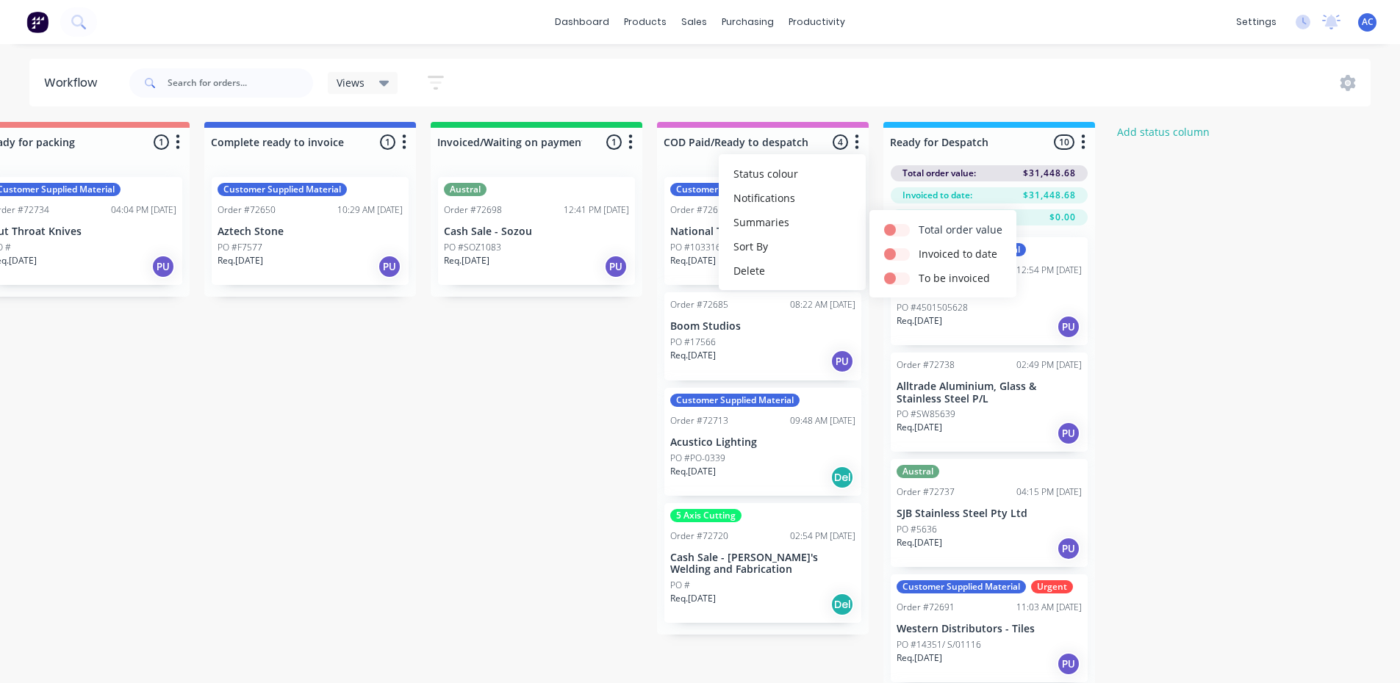
click at [919, 222] on label at bounding box center [919, 222] width 0 height 0
click at [896, 233] on input "checkbox" at bounding box center [890, 229] width 12 height 14
checkbox input "true"
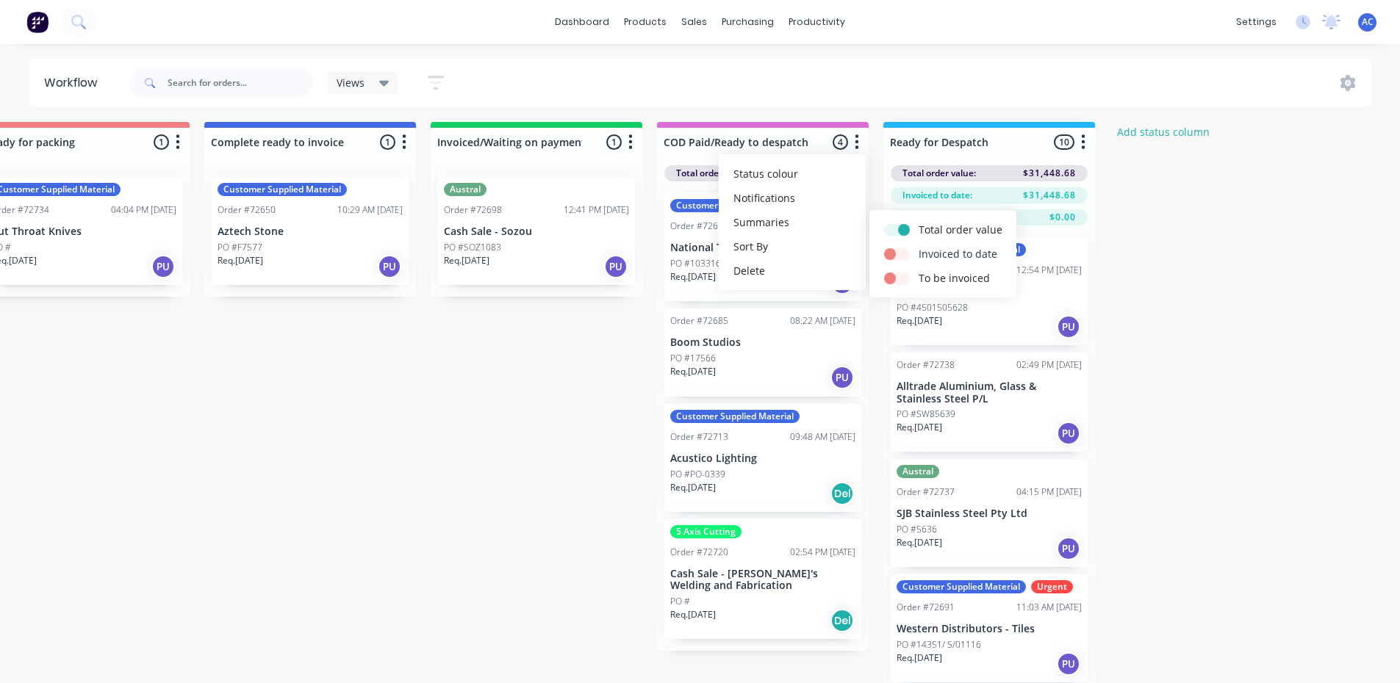
click at [919, 246] on label at bounding box center [919, 246] width 0 height 0
click at [896, 254] on input "checkbox" at bounding box center [890, 253] width 12 height 14
checkbox input "true"
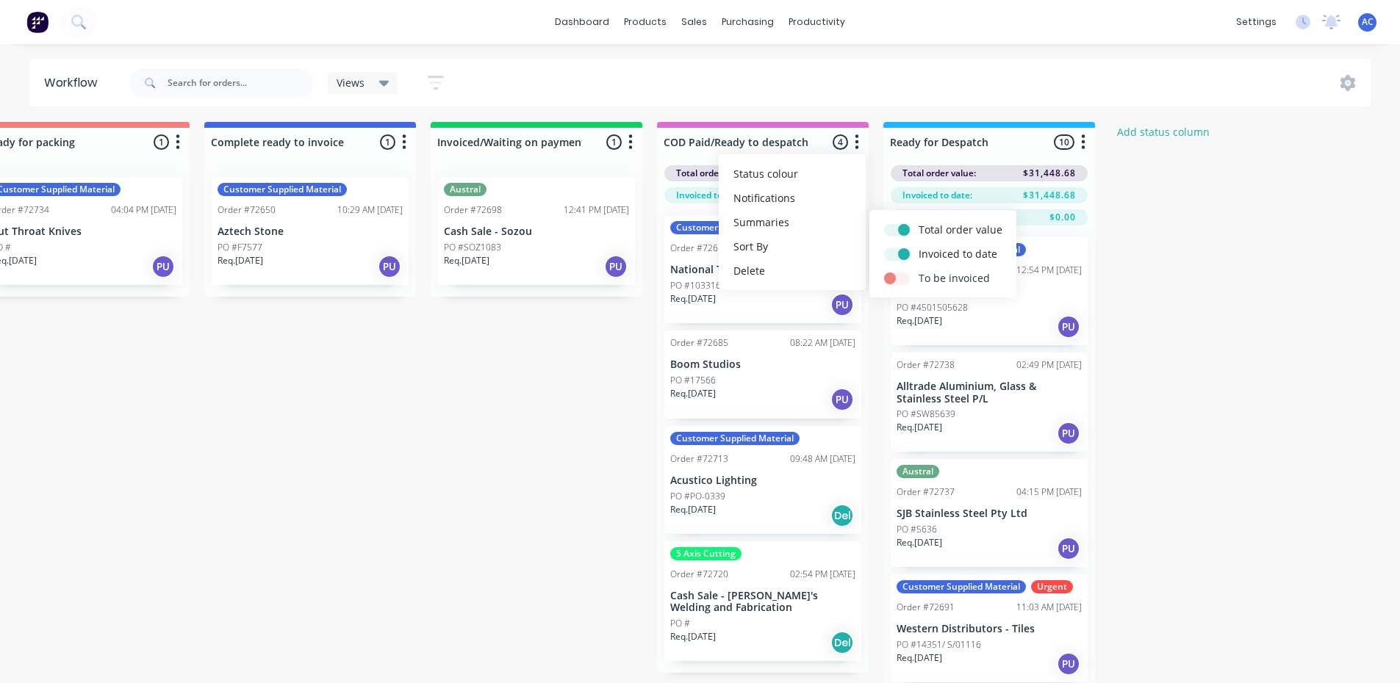
click at [919, 270] on label at bounding box center [919, 270] width 0 height 0
click at [896, 278] on input "checkbox" at bounding box center [890, 277] width 12 height 14
checkbox input "true"
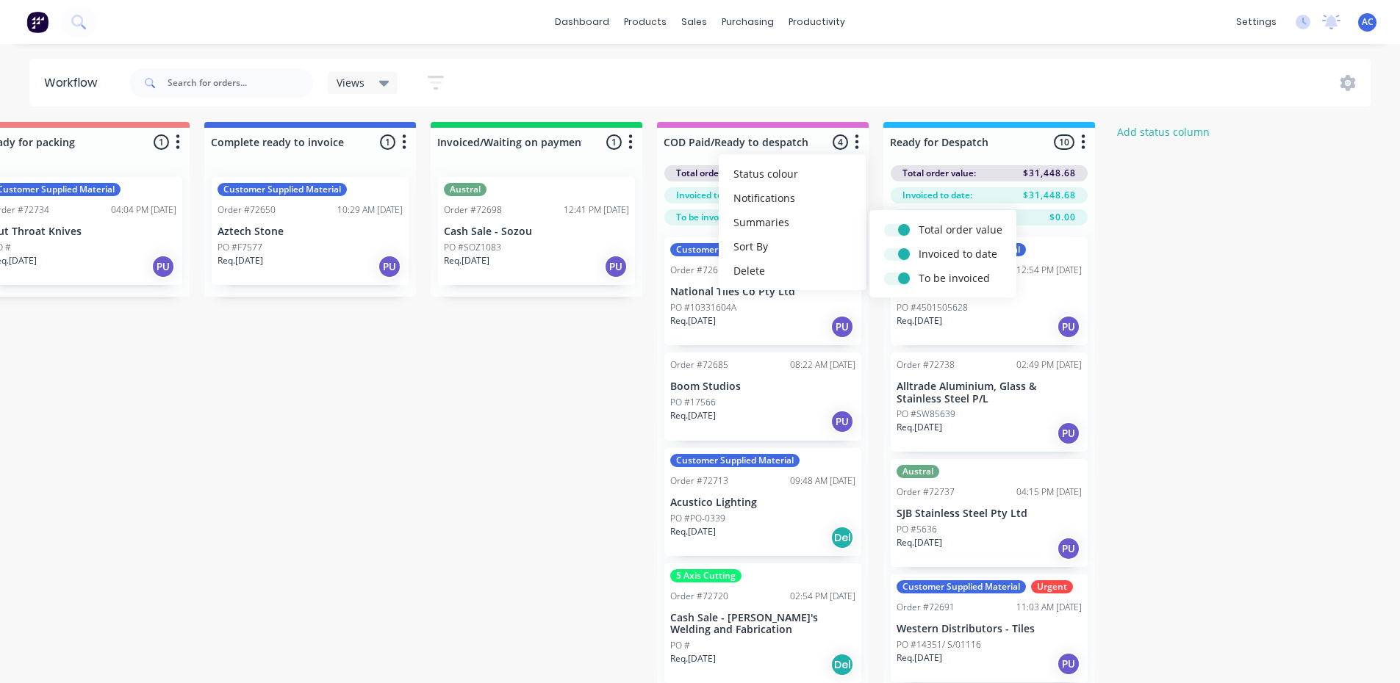
click at [1261, 301] on div "Submitted 0 Status colour #273444 hex #273444 Save Cancel Summaries Total order…" at bounding box center [136, 427] width 2664 height 611
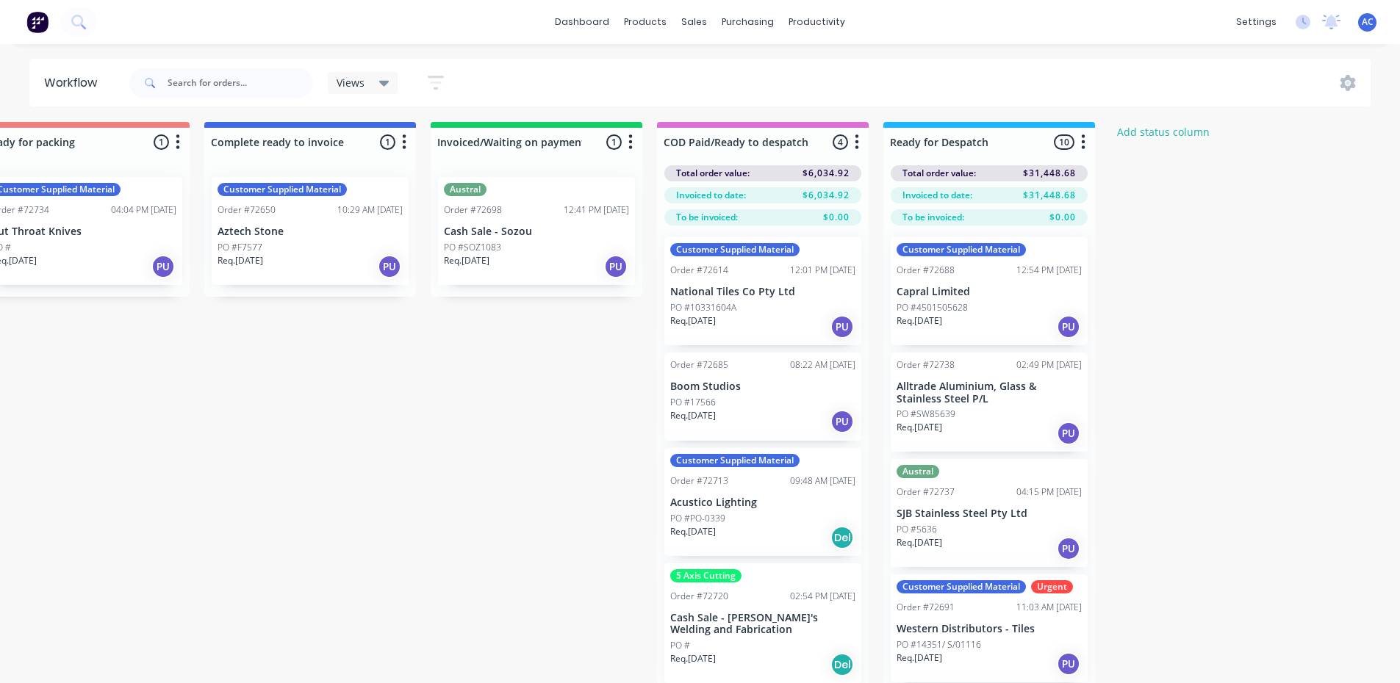
click at [856, 146] on icon "button" at bounding box center [857, 142] width 4 height 18
click at [1185, 259] on div "Submitted 0 Status colour #273444 hex #273444 Save Cancel Summaries Total order…" at bounding box center [136, 427] width 2664 height 611
click at [1081, 141] on icon "button" at bounding box center [1083, 142] width 4 height 18
click at [1012, 221] on button "Summaries" at bounding box center [1018, 222] width 147 height 24
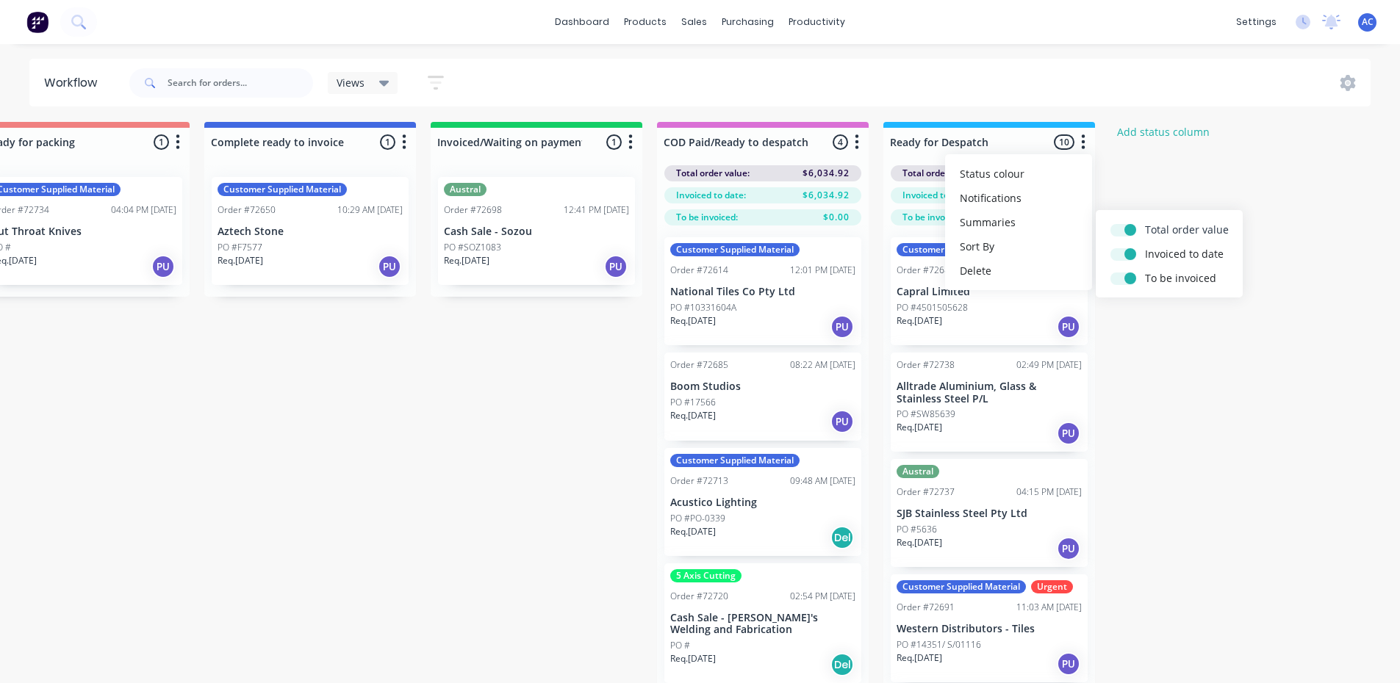
click at [1145, 222] on label at bounding box center [1145, 222] width 0 height 0
click at [1122, 229] on input "checkbox" at bounding box center [1116, 229] width 12 height 14
checkbox input "false"
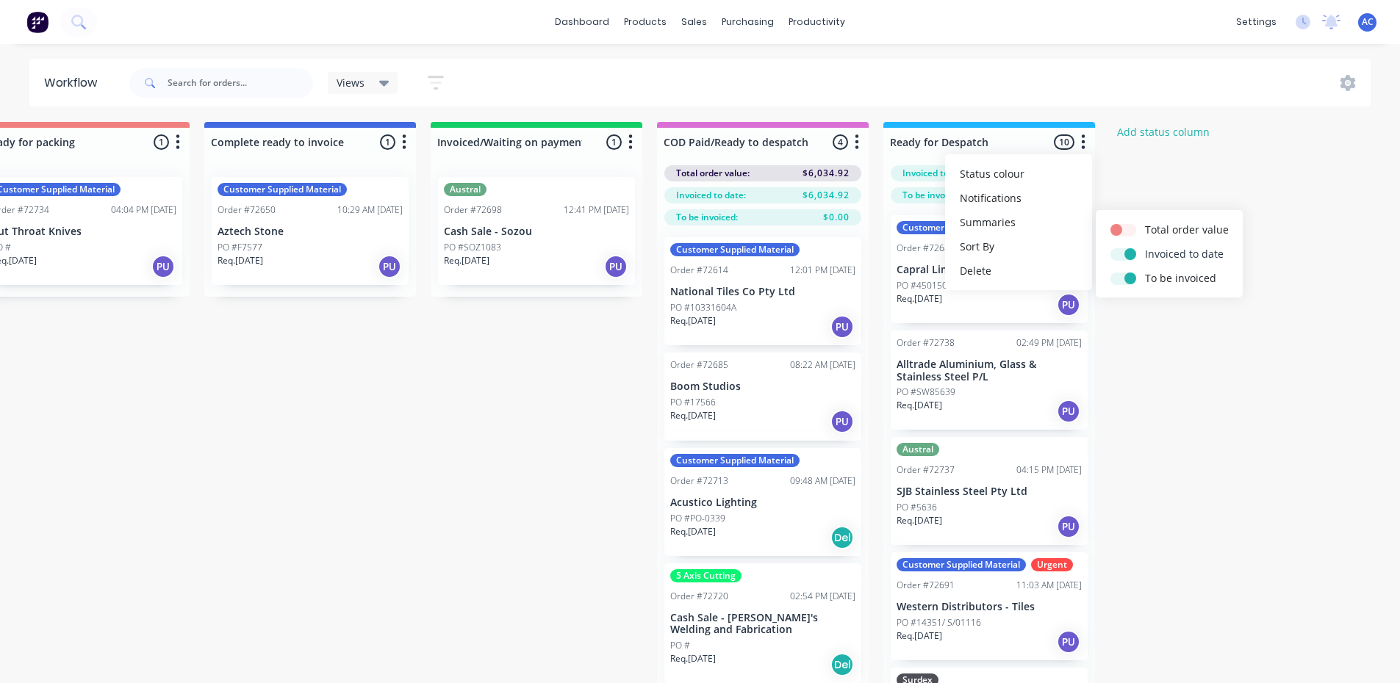
click at [1145, 246] on label at bounding box center [1145, 246] width 0 height 0
click at [1121, 252] on input "checkbox" at bounding box center [1116, 253] width 12 height 14
checkbox input "false"
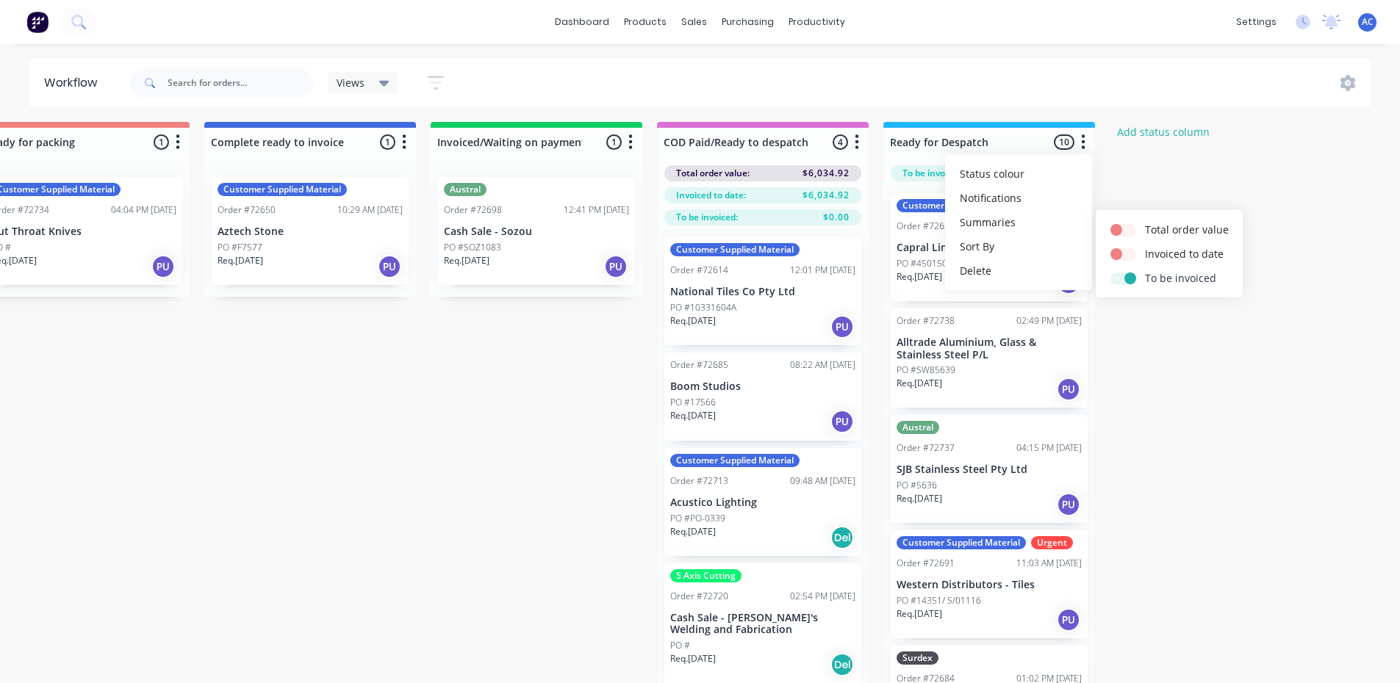
click at [1145, 270] on label at bounding box center [1145, 270] width 0 height 0
click at [1122, 283] on input "checkbox" at bounding box center [1116, 277] width 12 height 14
checkbox input "false"
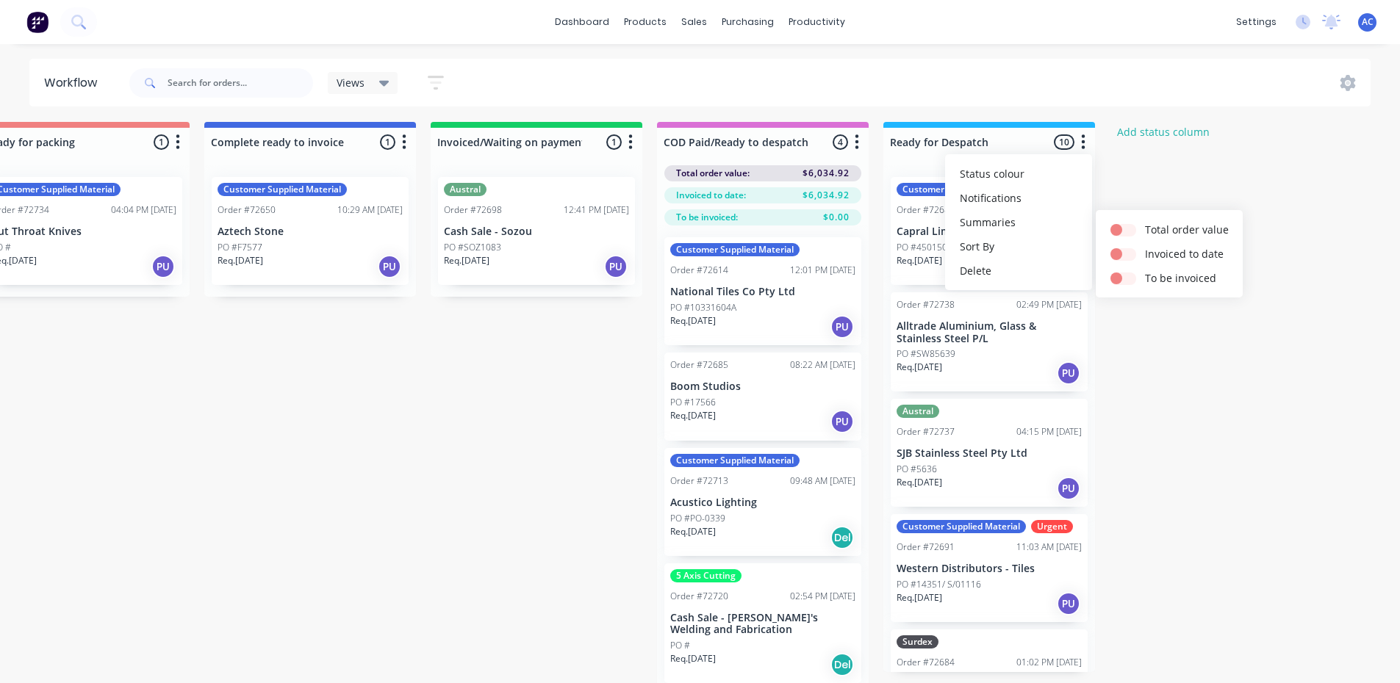
click at [1212, 342] on div "Submitted 0 Status colour #273444 hex #273444 Save Cancel Summaries Total order…" at bounding box center [136, 408] width 2664 height 573
click at [856, 147] on icon "button" at bounding box center [857, 141] width 4 height 15
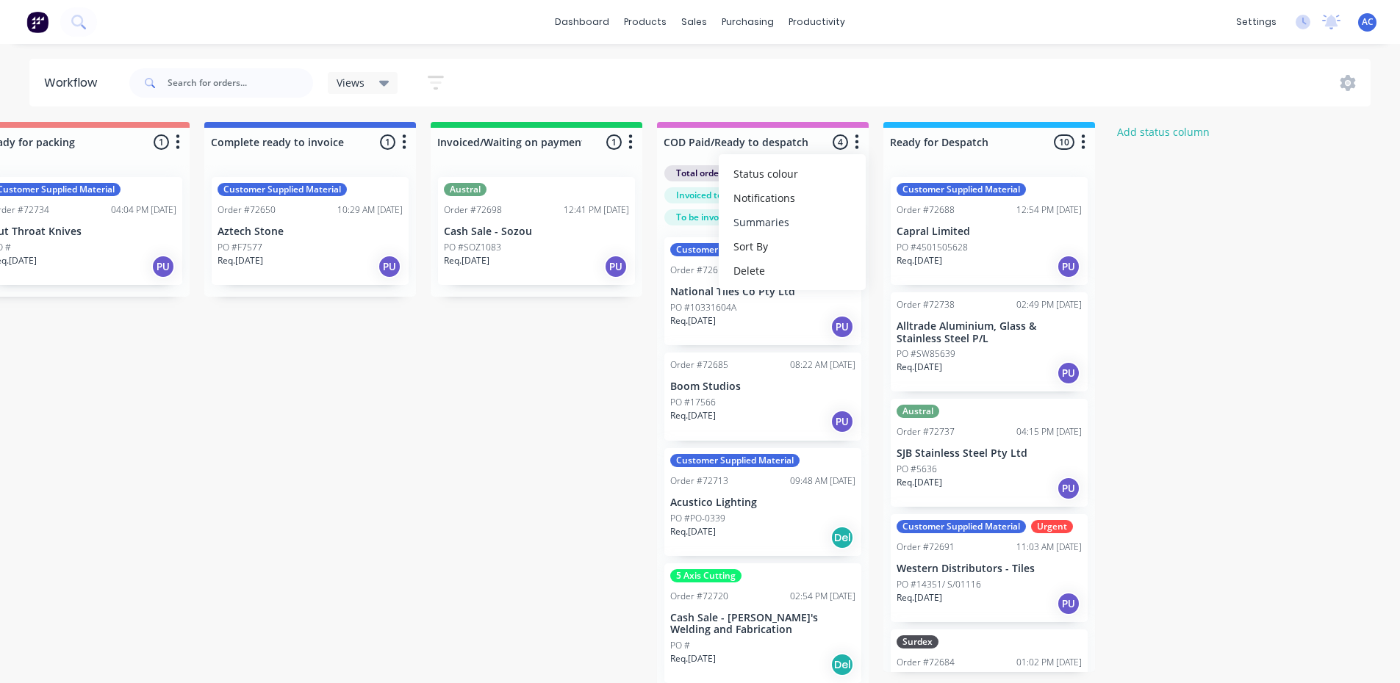
click at [785, 220] on button "Summaries" at bounding box center [792, 222] width 147 height 24
click at [919, 222] on label at bounding box center [919, 222] width 0 height 0
click at [896, 228] on input "checkbox" at bounding box center [890, 229] width 12 height 14
checkbox input "false"
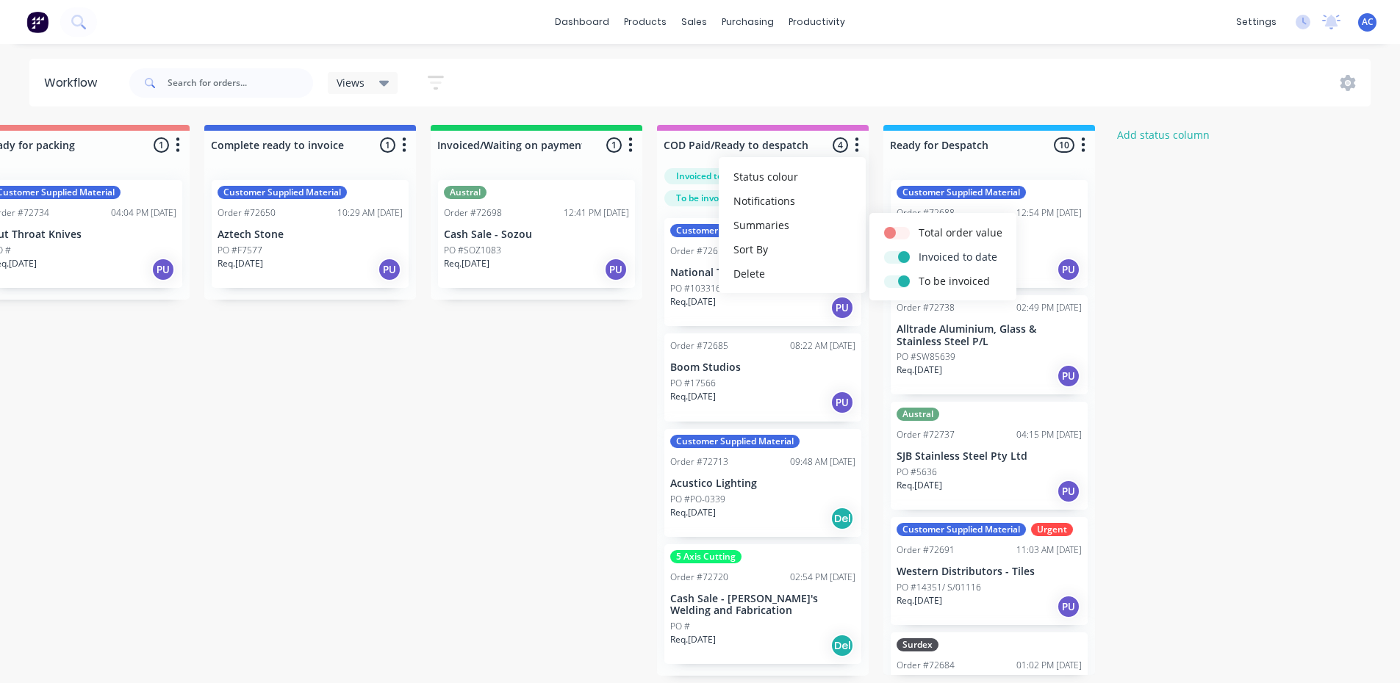
click at [919, 249] on label at bounding box center [919, 249] width 0 height 0
click at [896, 254] on input "checkbox" at bounding box center [890, 256] width 12 height 14
checkbox input "false"
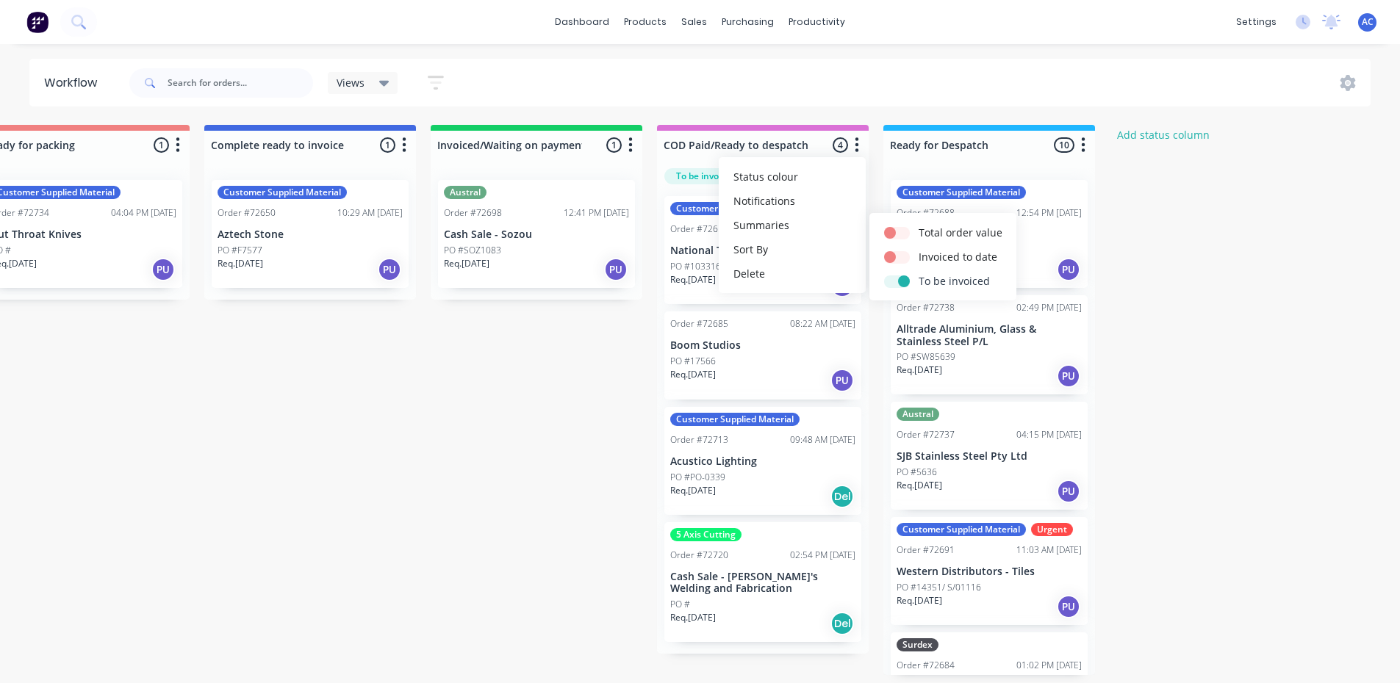
click at [919, 273] on label at bounding box center [919, 273] width 0 height 0
click at [896, 284] on input "checkbox" at bounding box center [890, 280] width 12 height 14
checkbox input "false"
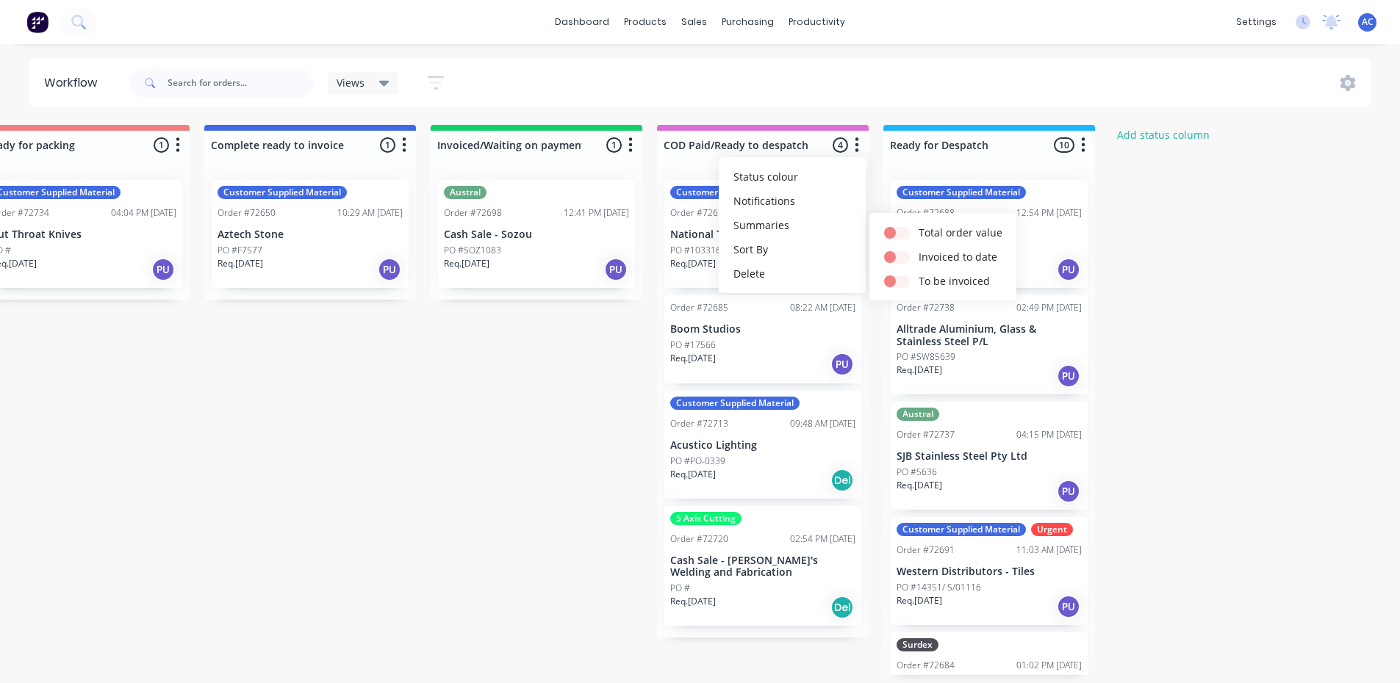
click at [1241, 288] on div "Submitted 0 Status colour #273444 hex #273444 Save Cancel Summaries Total order…" at bounding box center [136, 400] width 2664 height 550
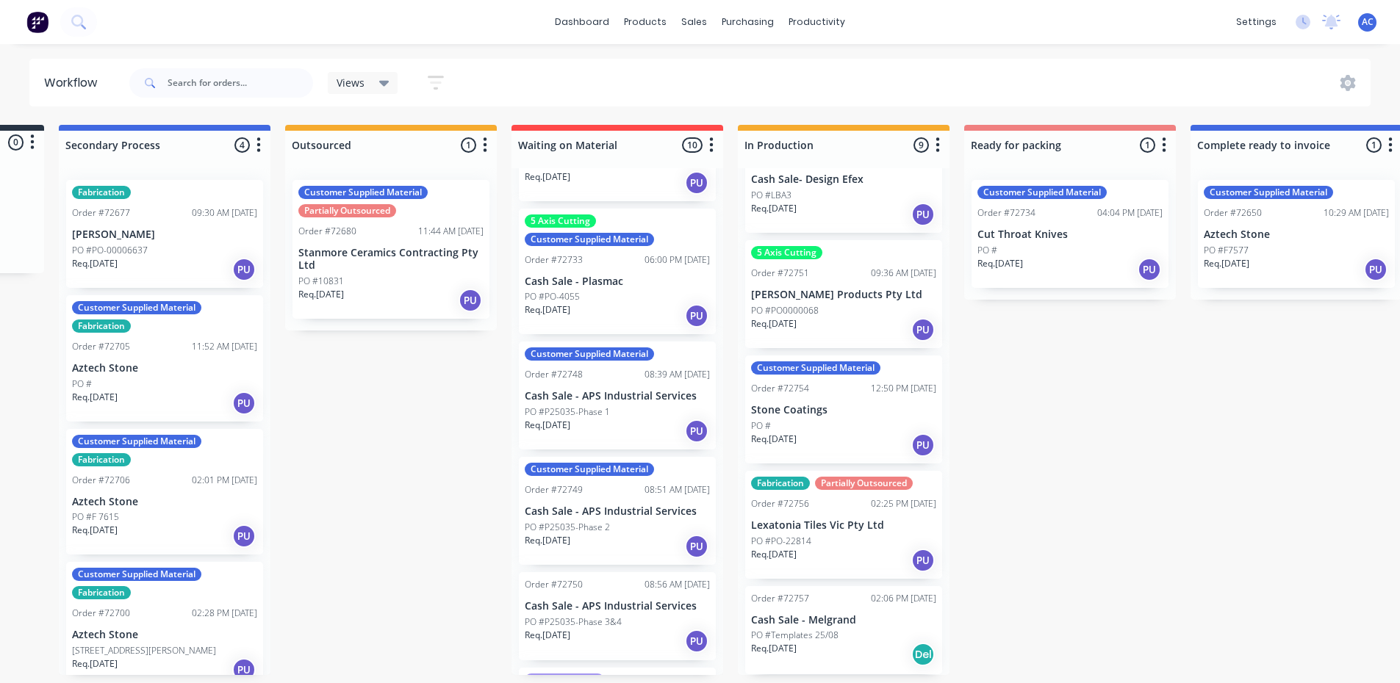
scroll to position [294, 0]
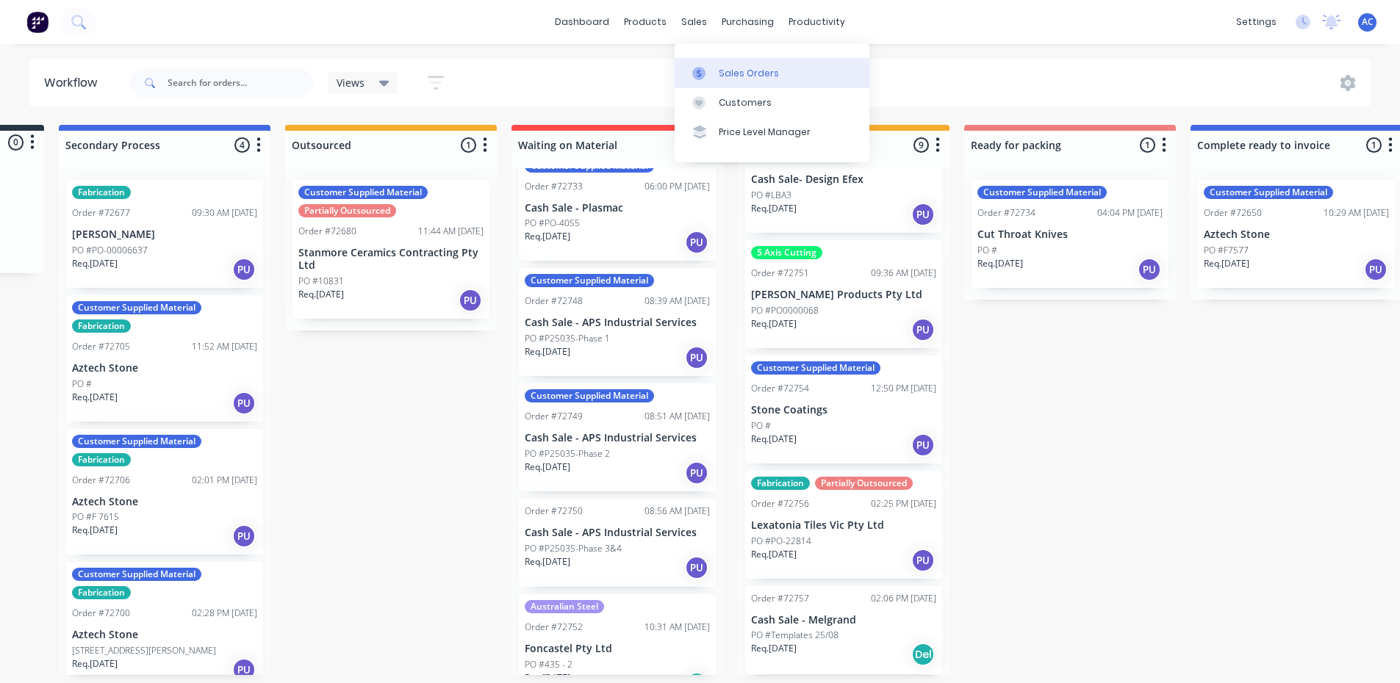
click at [728, 67] on div "Sales Orders" at bounding box center [749, 73] width 60 height 13
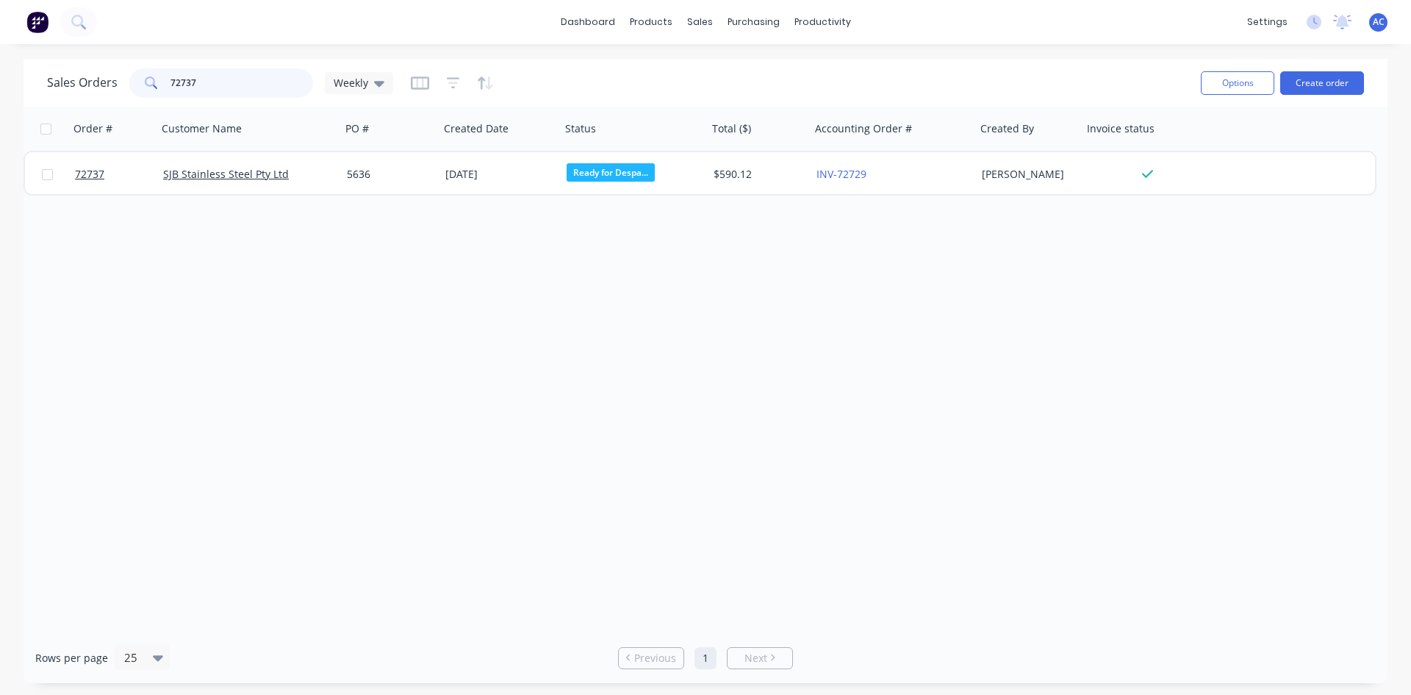
drag, startPoint x: 186, startPoint y: 79, endPoint x: 133, endPoint y: 81, distance: 52.9
click at [134, 81] on div "72737" at bounding box center [221, 82] width 184 height 29
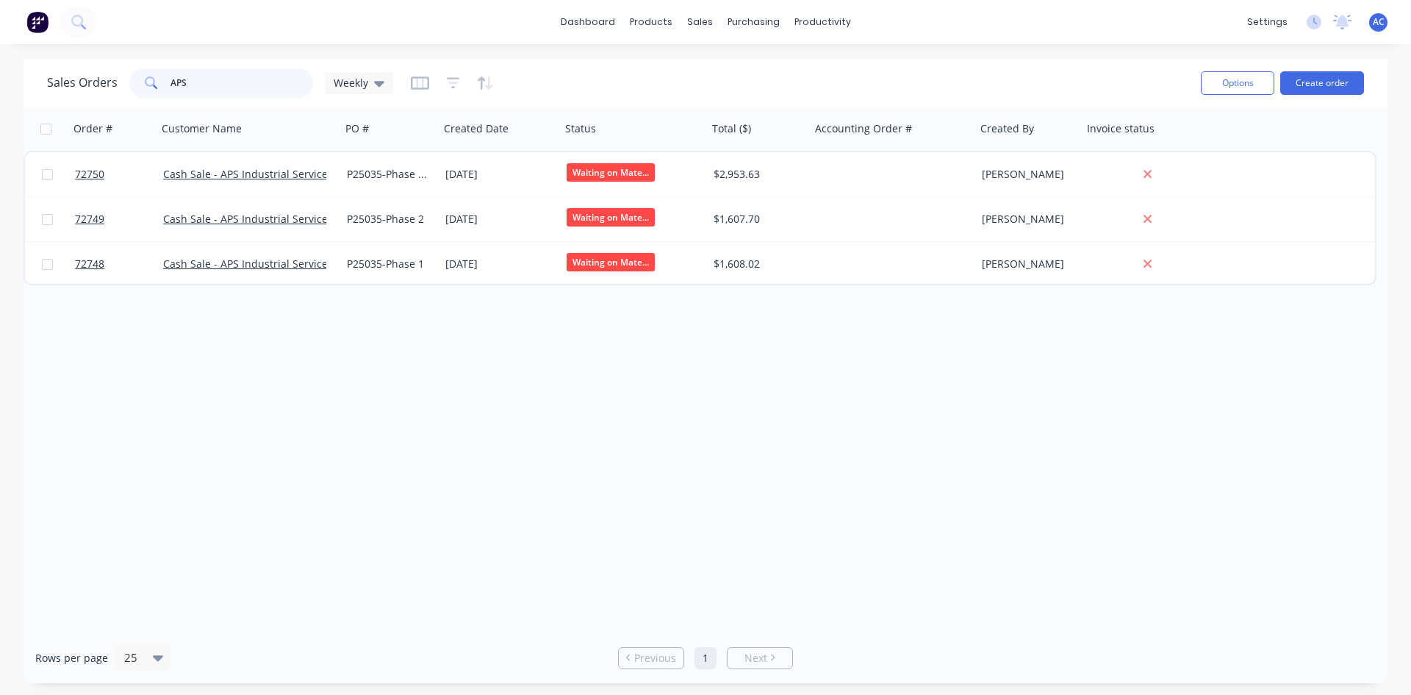
type input "APS"
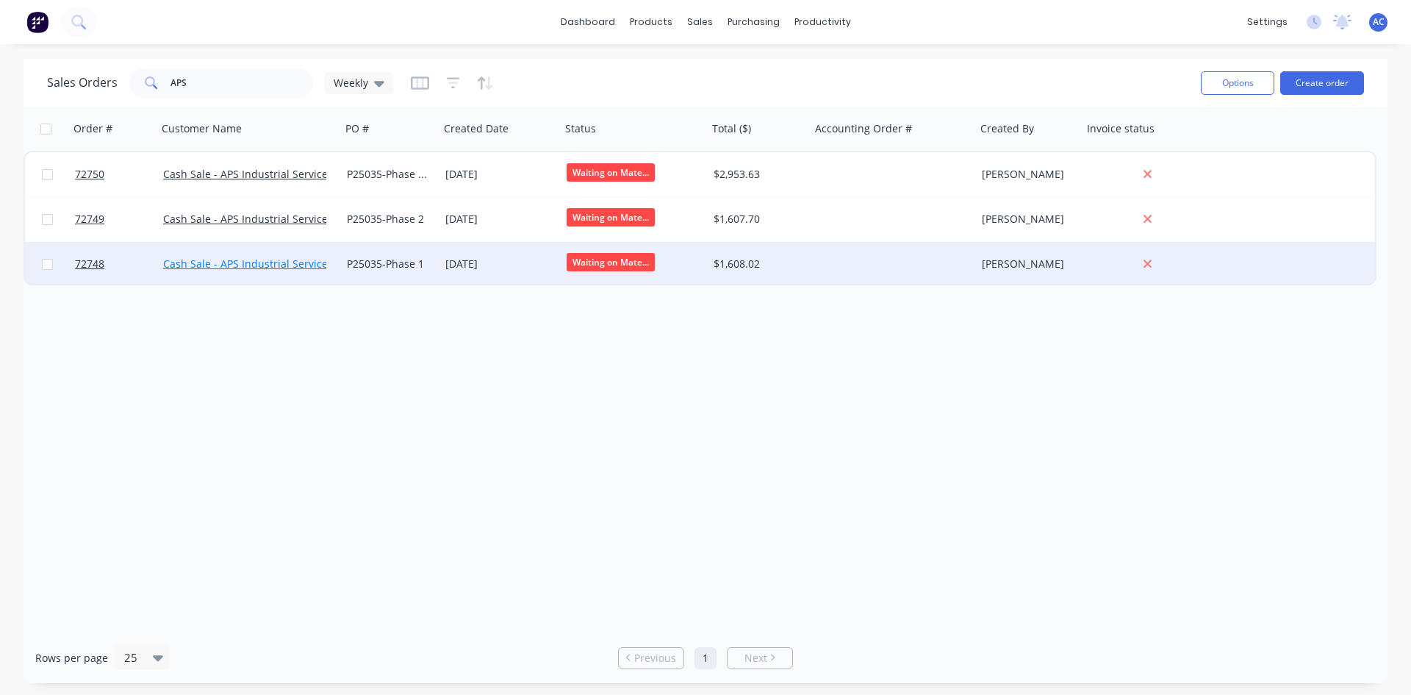
click at [198, 260] on link "Cash Sale - APS Industrial Services" at bounding box center [248, 263] width 170 height 14
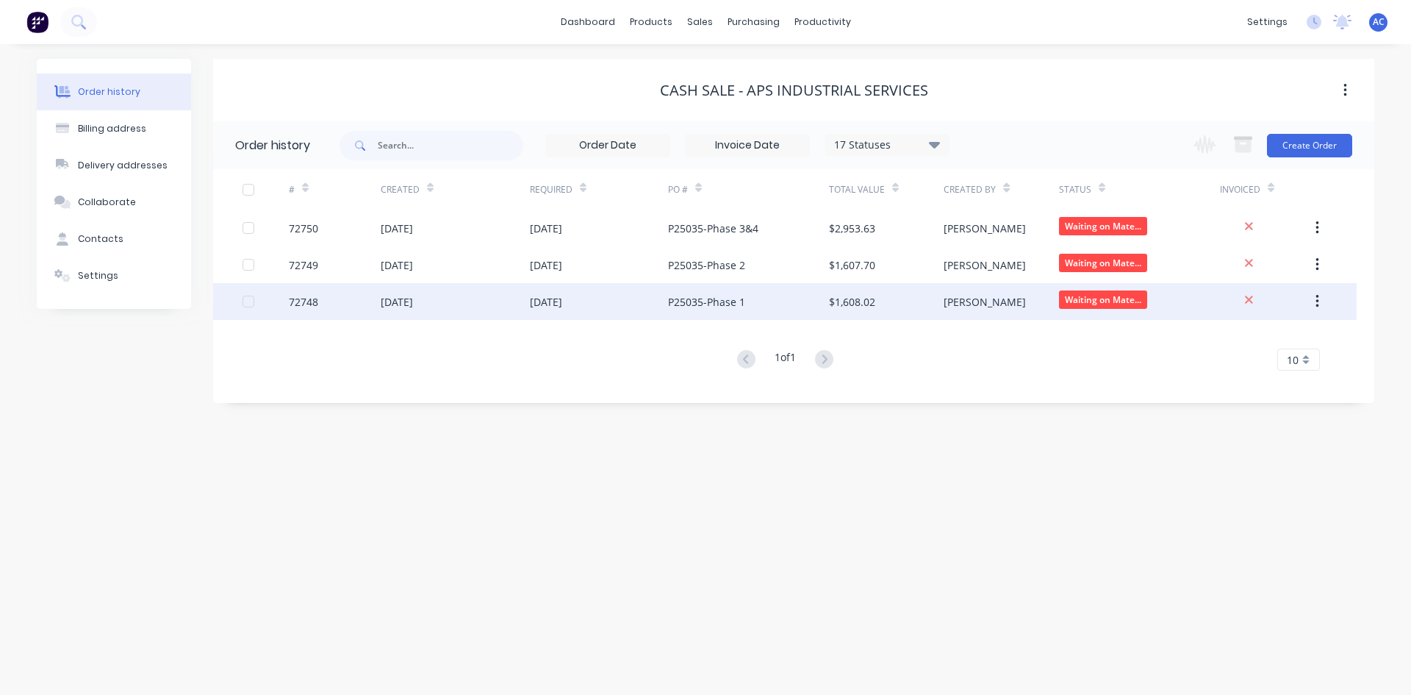
click at [401, 304] on div "[DATE]" at bounding box center [397, 301] width 32 height 15
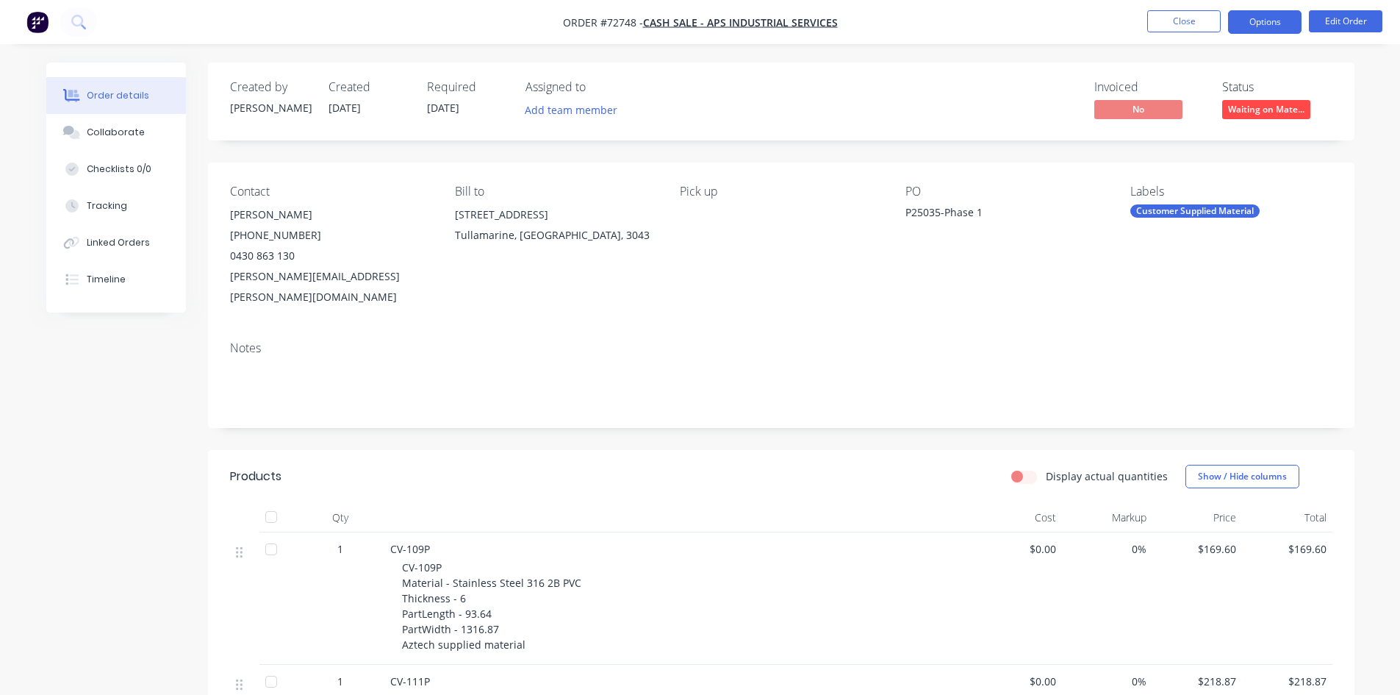
click at [1252, 20] on button "Options" at bounding box center [1264, 22] width 73 height 24
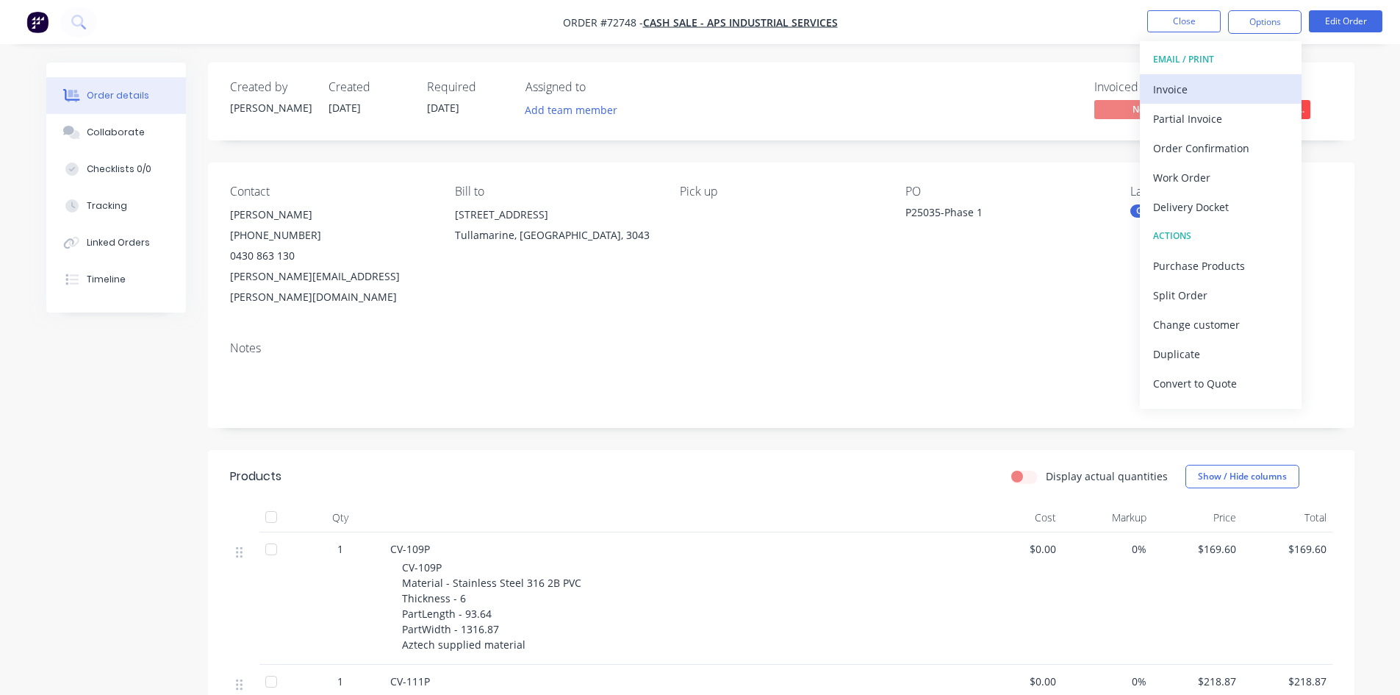
click at [1195, 91] on div "Invoice" at bounding box center [1220, 89] width 135 height 21
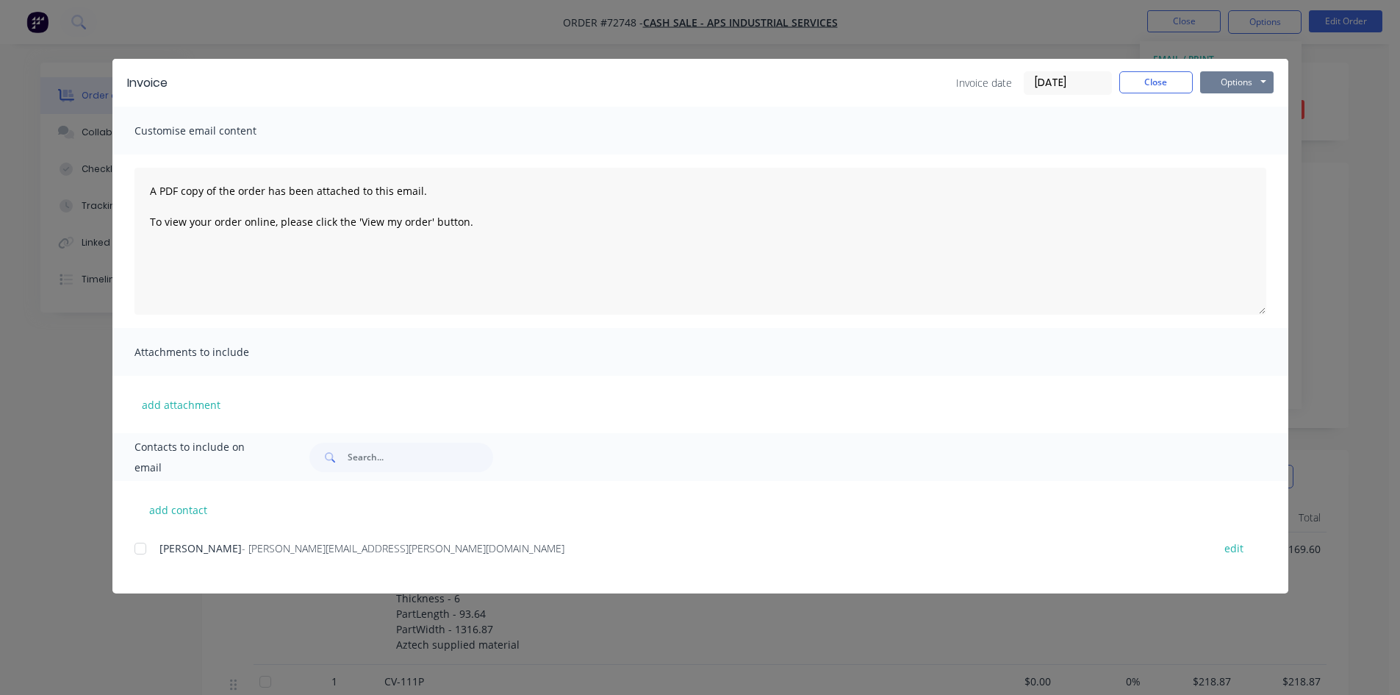
click at [1224, 80] on button "Options" at bounding box center [1236, 82] width 73 height 22
click at [1238, 132] on button "Print" at bounding box center [1247, 133] width 94 height 24
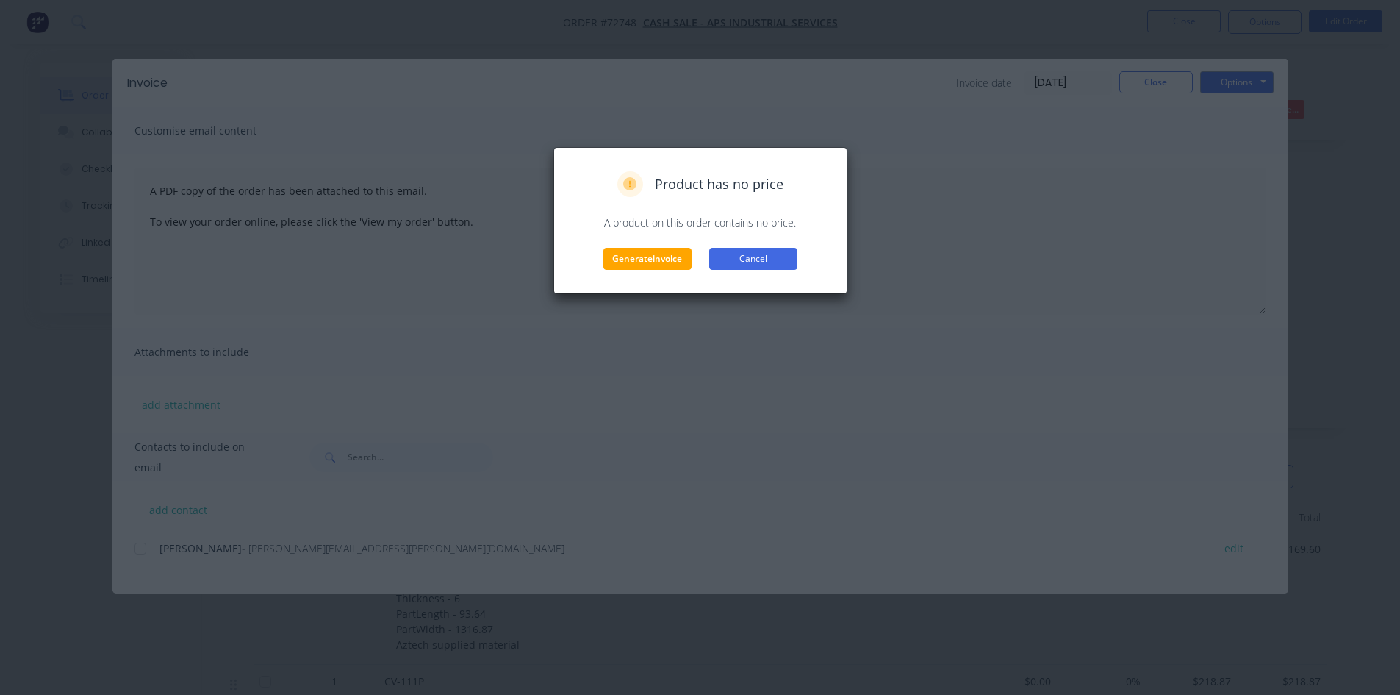
click at [755, 258] on button "Cancel" at bounding box center [753, 259] width 88 height 22
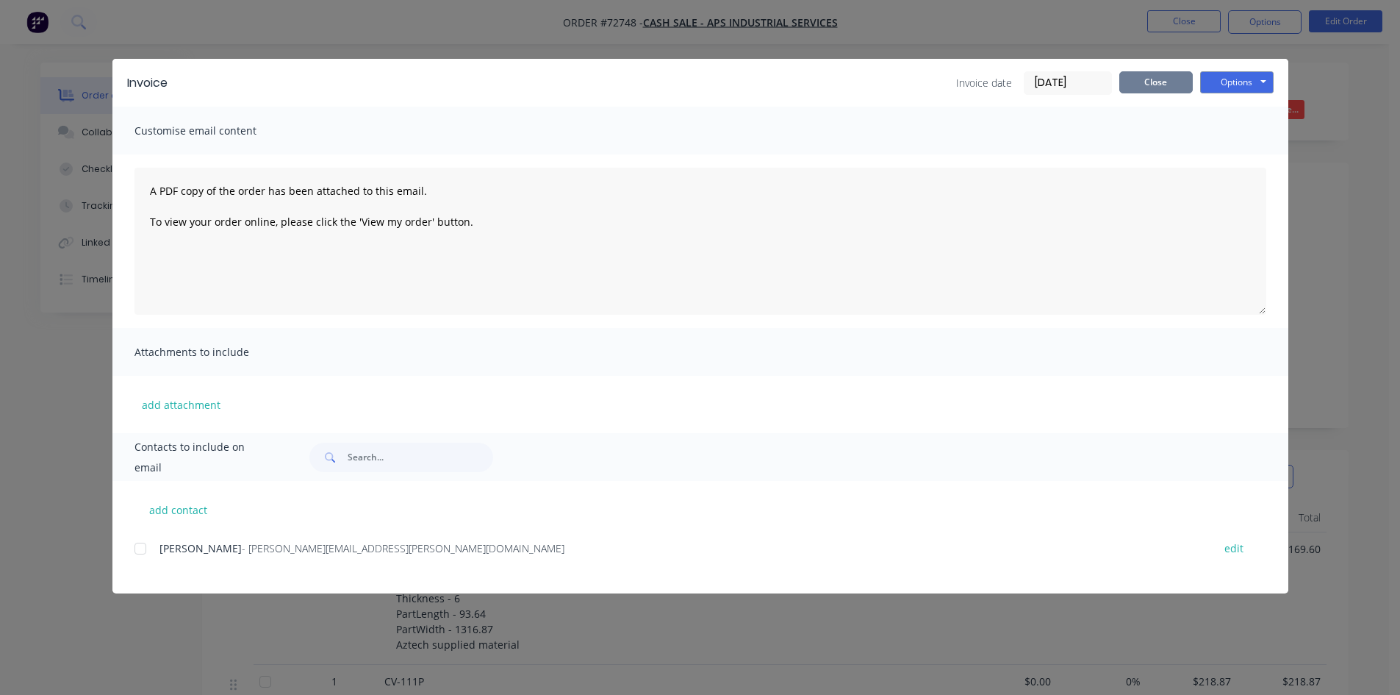
click at [1158, 89] on button "Close" at bounding box center [1155, 82] width 73 height 22
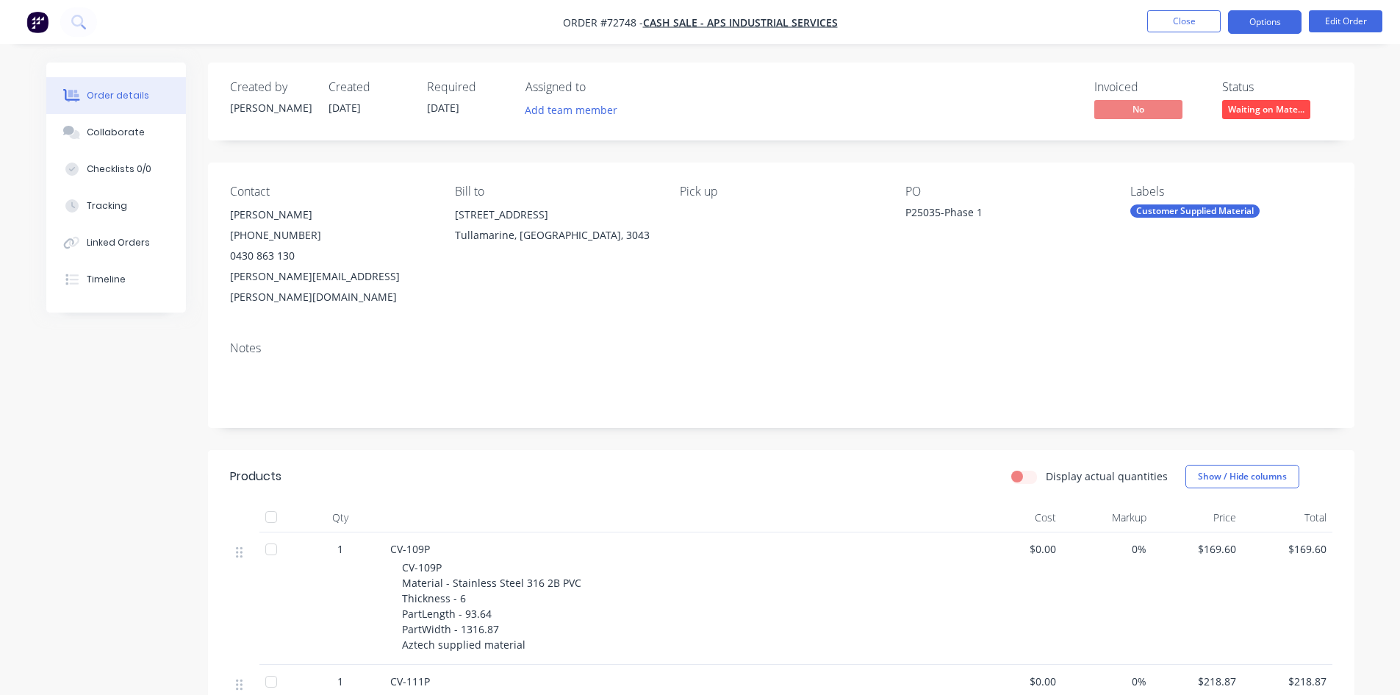
click at [1266, 24] on button "Options" at bounding box center [1264, 22] width 73 height 24
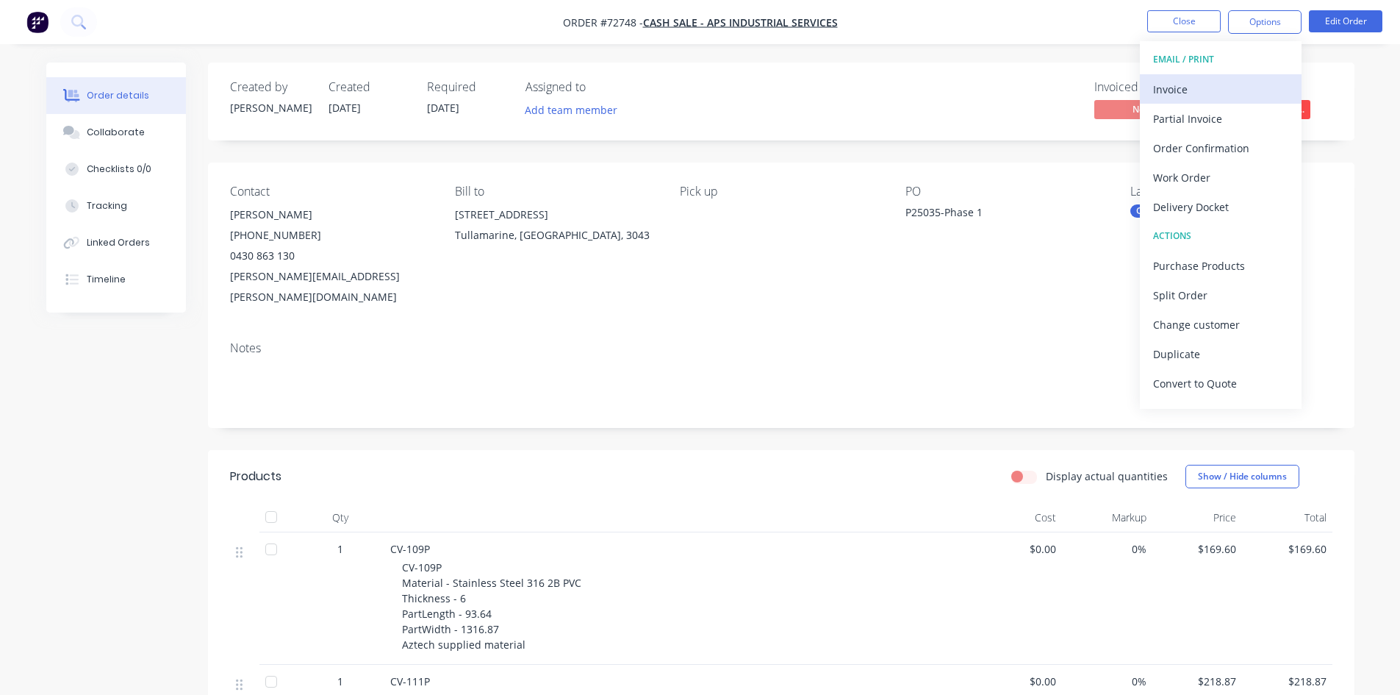
click at [1199, 89] on div "Invoice" at bounding box center [1220, 89] width 135 height 21
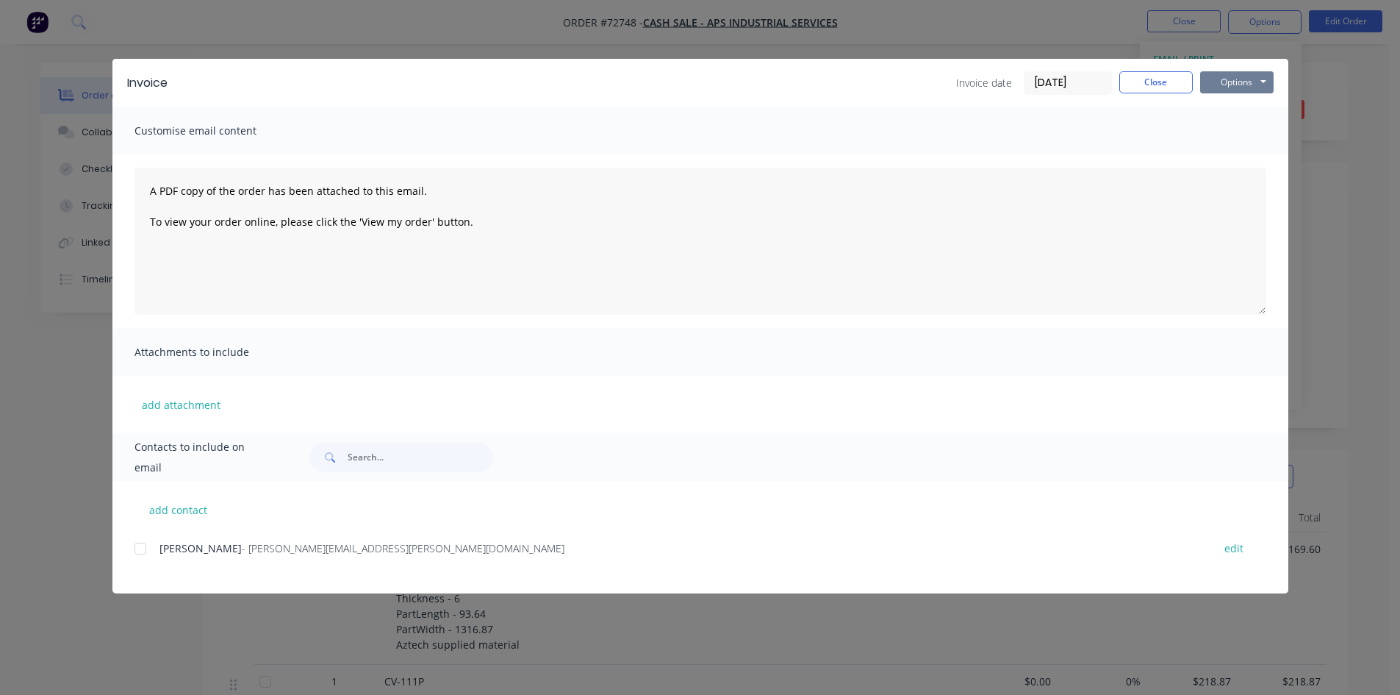
click at [1246, 86] on button "Options" at bounding box center [1236, 82] width 73 height 22
click at [1251, 129] on button "Print" at bounding box center [1247, 133] width 94 height 24
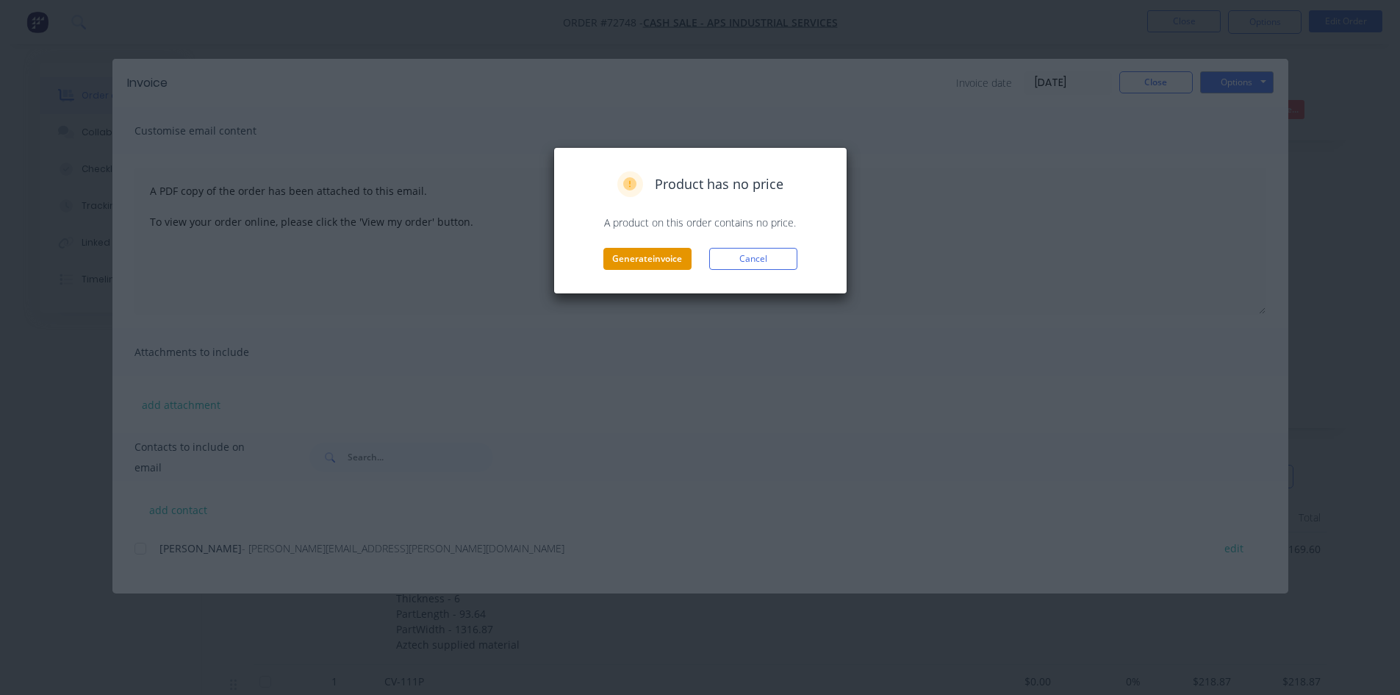
click at [667, 254] on button "Generate invoice" at bounding box center [647, 259] width 88 height 22
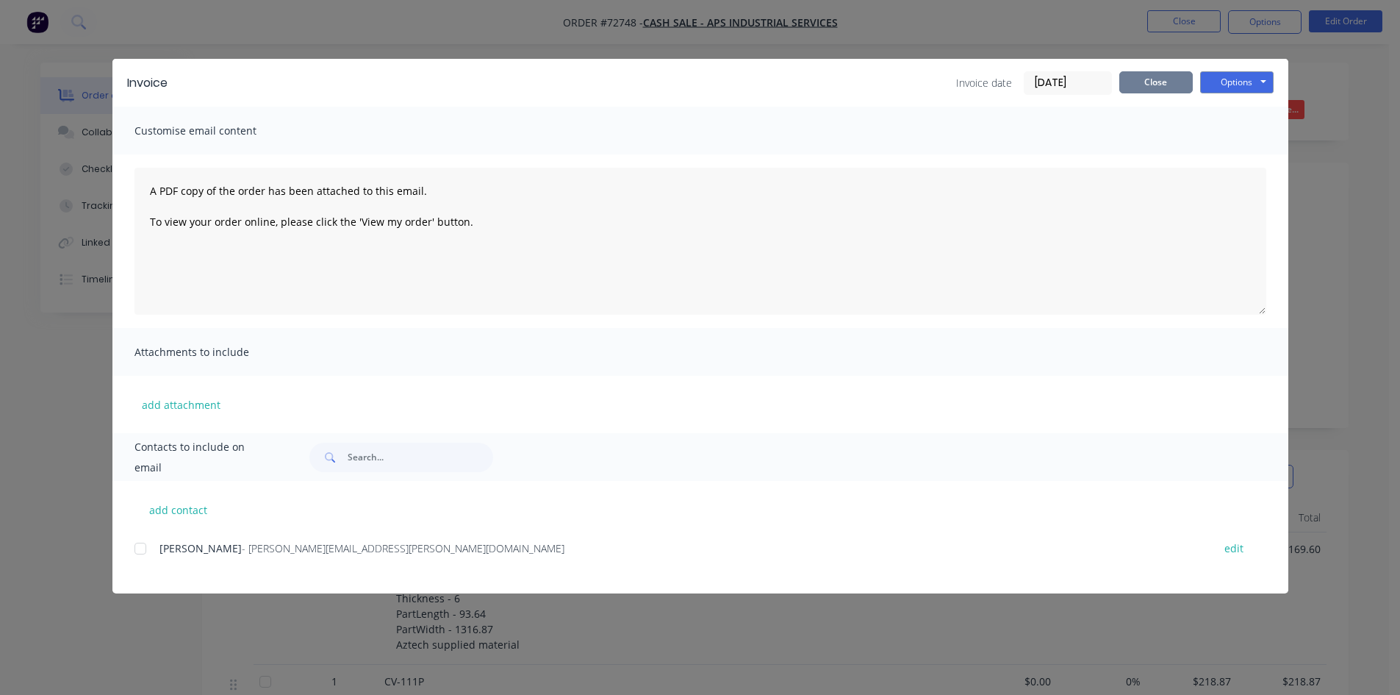
click at [1166, 79] on button "Close" at bounding box center [1155, 82] width 73 height 22
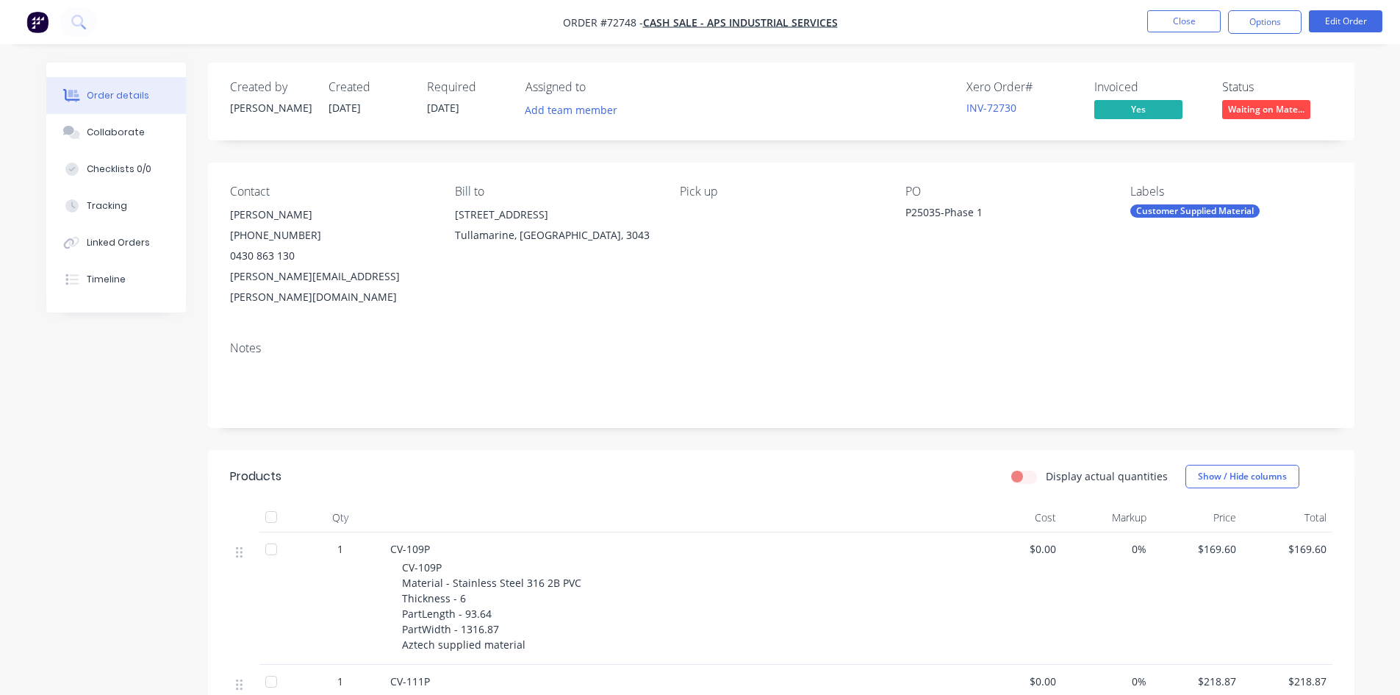
drag, startPoint x: 387, startPoint y: 276, endPoint x: 354, endPoint y: 279, distance: 33.9
click at [354, 279] on div "[PERSON_NAME][EMAIL_ADDRESS][PERSON_NAME][DOMAIN_NAME]" at bounding box center [330, 286] width 201 height 41
drag, startPoint x: 293, startPoint y: 273, endPoint x: 229, endPoint y: 276, distance: 64.0
click at [229, 276] on div "Contact [PERSON_NAME] [PHONE_NUMBER] [PERSON_NAME][EMAIL_ADDRESS][PERSON_NAME][…" at bounding box center [781, 245] width 1147 height 167
drag, startPoint x: 229, startPoint y: 278, endPoint x: 393, endPoint y: 281, distance: 164.7
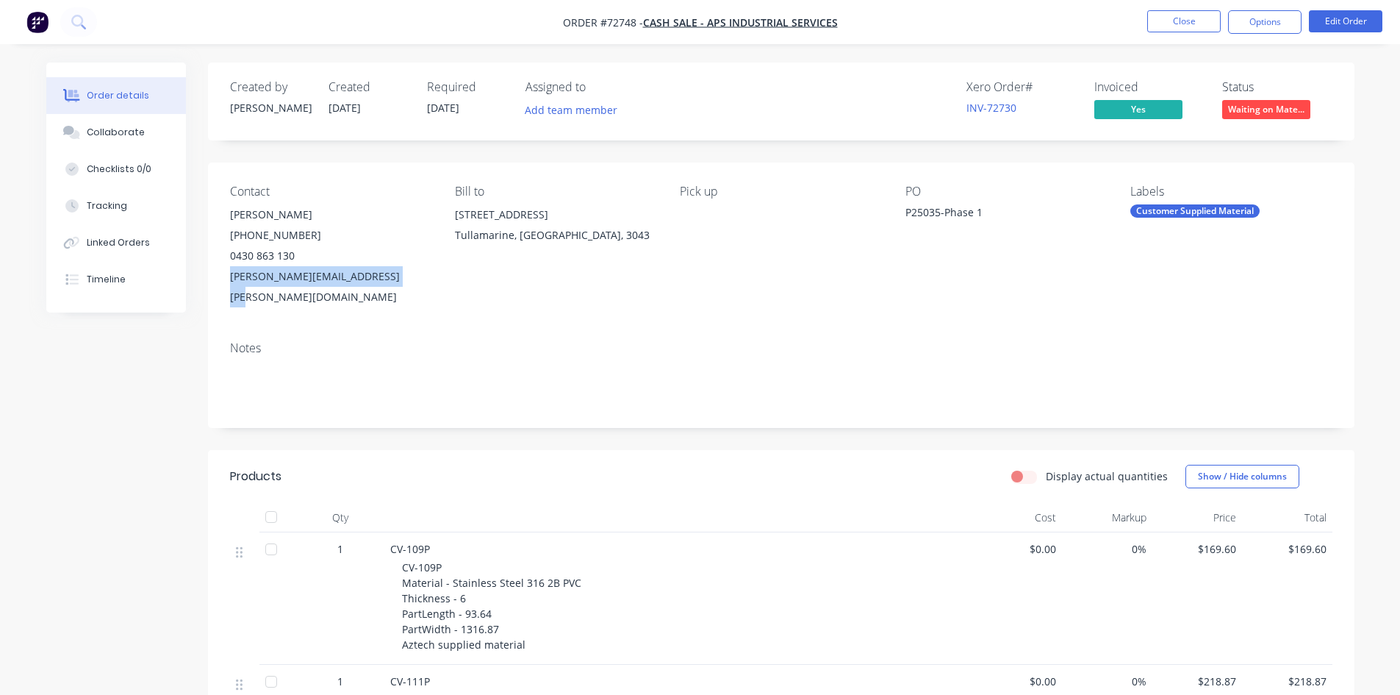
click at [395, 287] on div "Contact [PERSON_NAME] [PHONE_NUMBER] [PERSON_NAME][EMAIL_ADDRESS][PERSON_NAME][…" at bounding box center [781, 245] width 1147 height 167
click at [399, 279] on div "[PERSON_NAME][EMAIL_ADDRESS][PERSON_NAME][DOMAIN_NAME]" at bounding box center [330, 286] width 201 height 41
copy div "[PERSON_NAME][EMAIL_ADDRESS][PERSON_NAME][DOMAIN_NAME]"
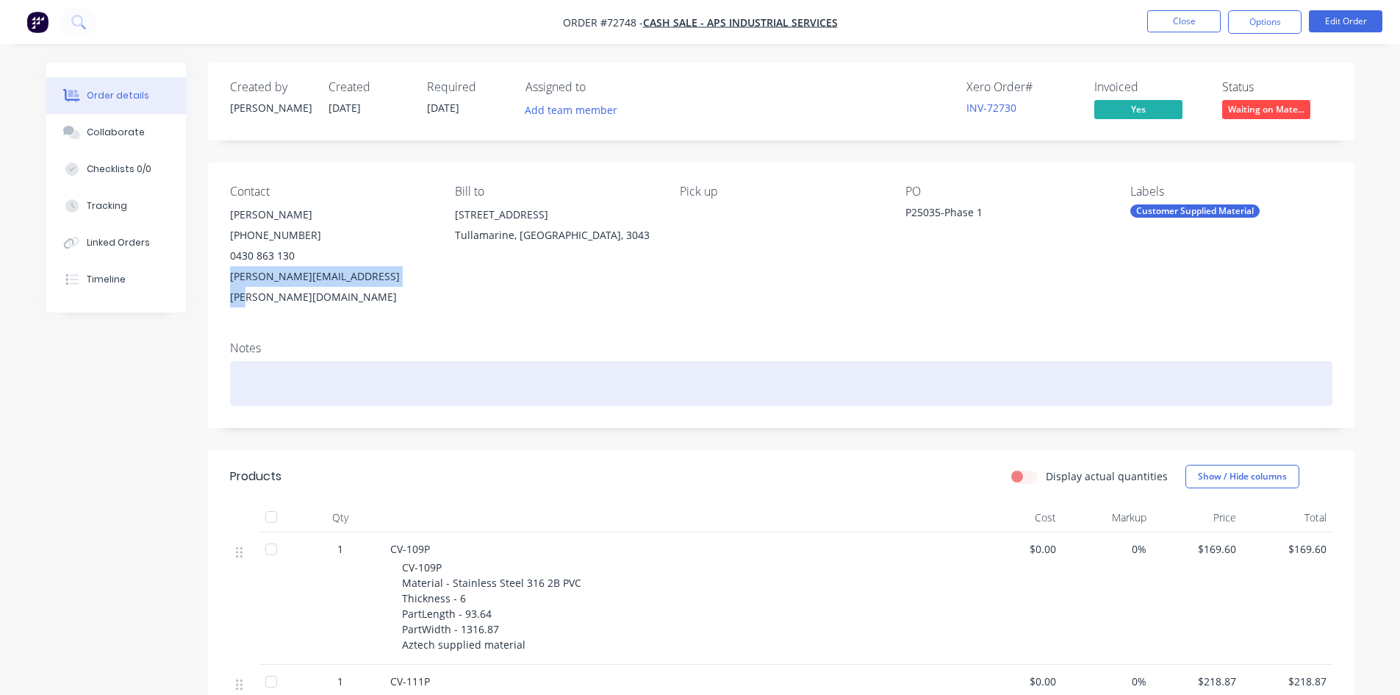
click at [847, 381] on div at bounding box center [781, 383] width 1102 height 45
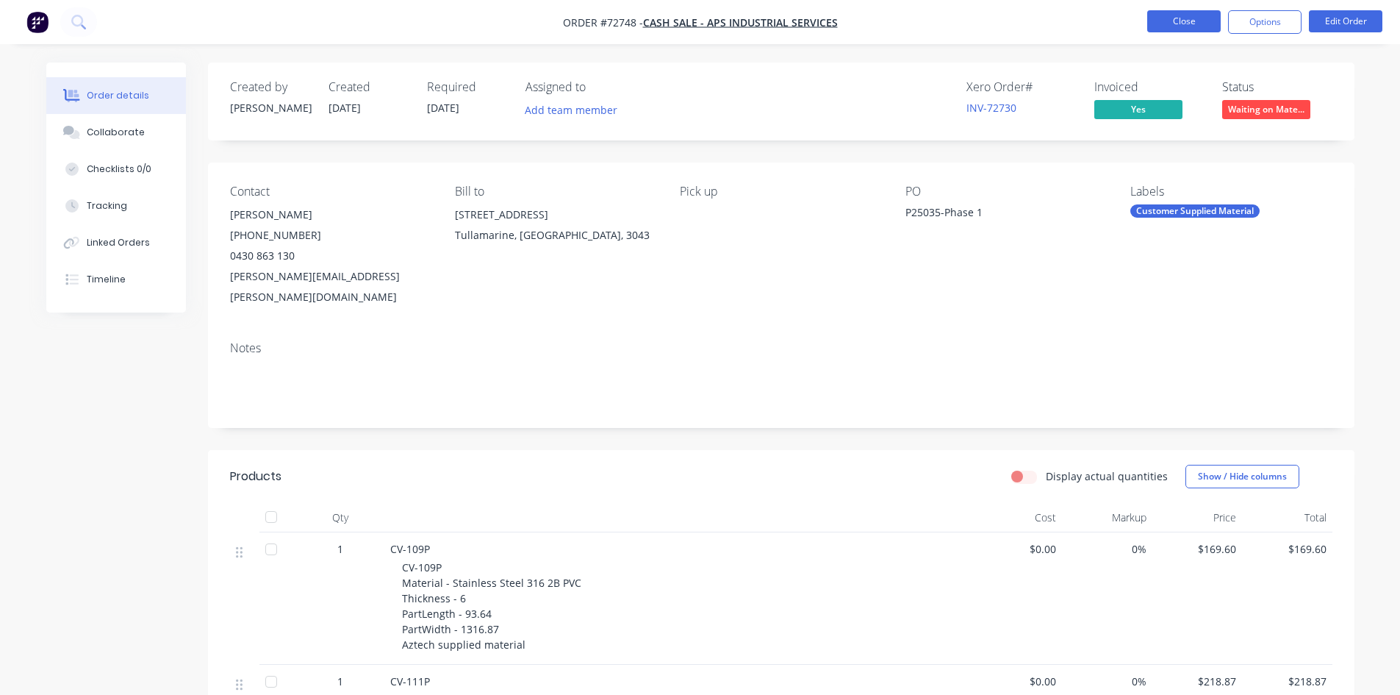
click at [1198, 20] on button "Close" at bounding box center [1183, 21] width 73 height 22
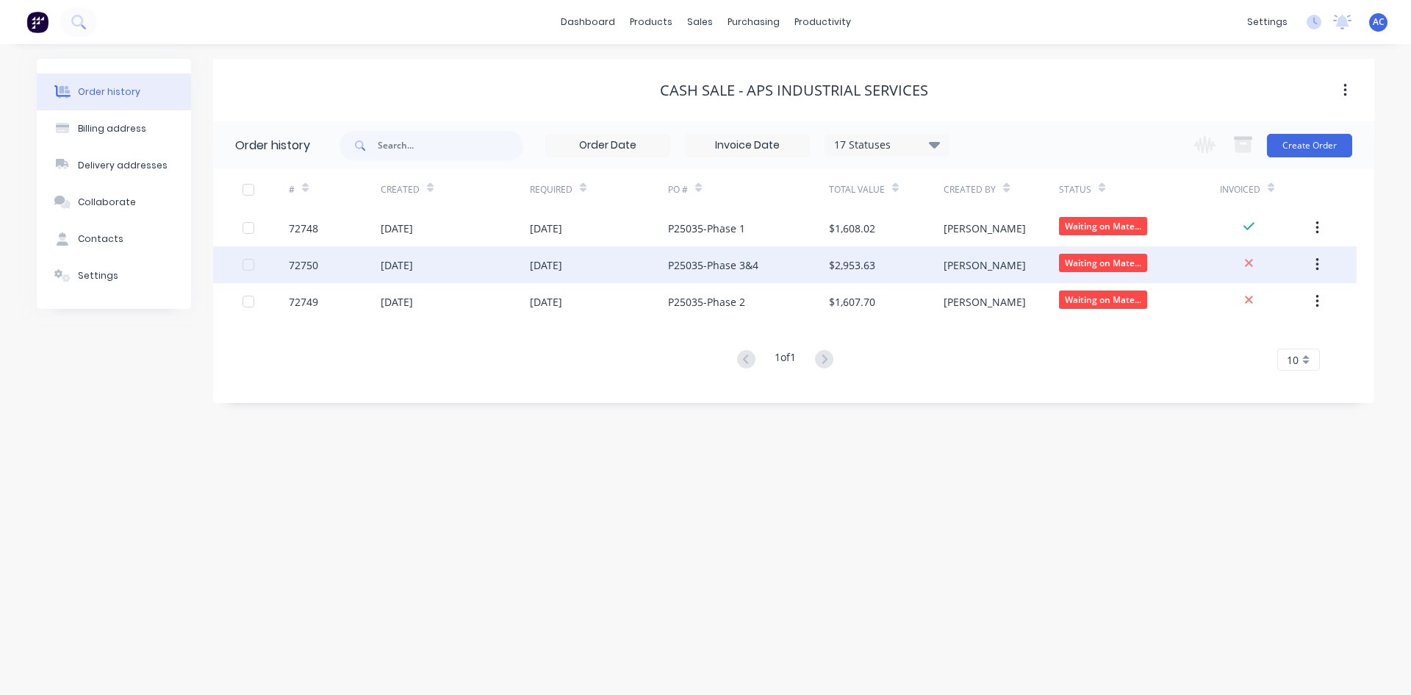
click at [393, 261] on div "[DATE]" at bounding box center [397, 264] width 32 height 15
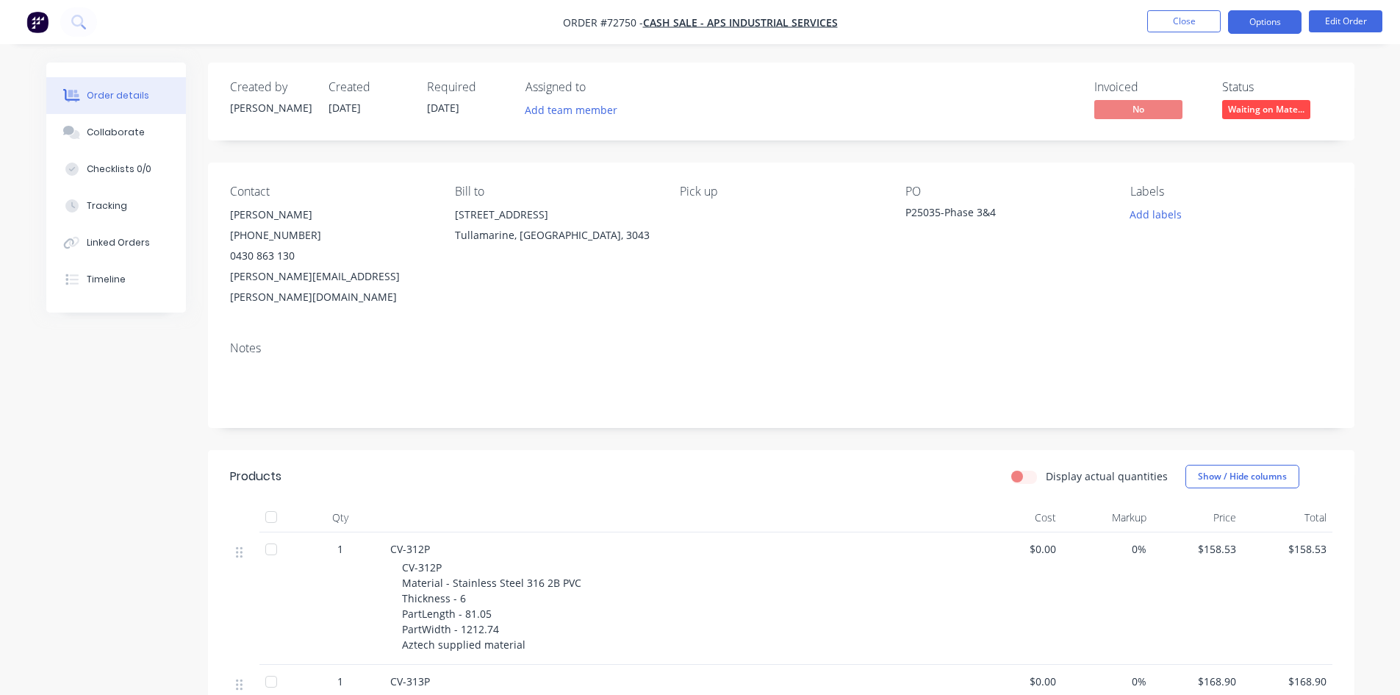
click at [1276, 17] on button "Options" at bounding box center [1264, 22] width 73 height 24
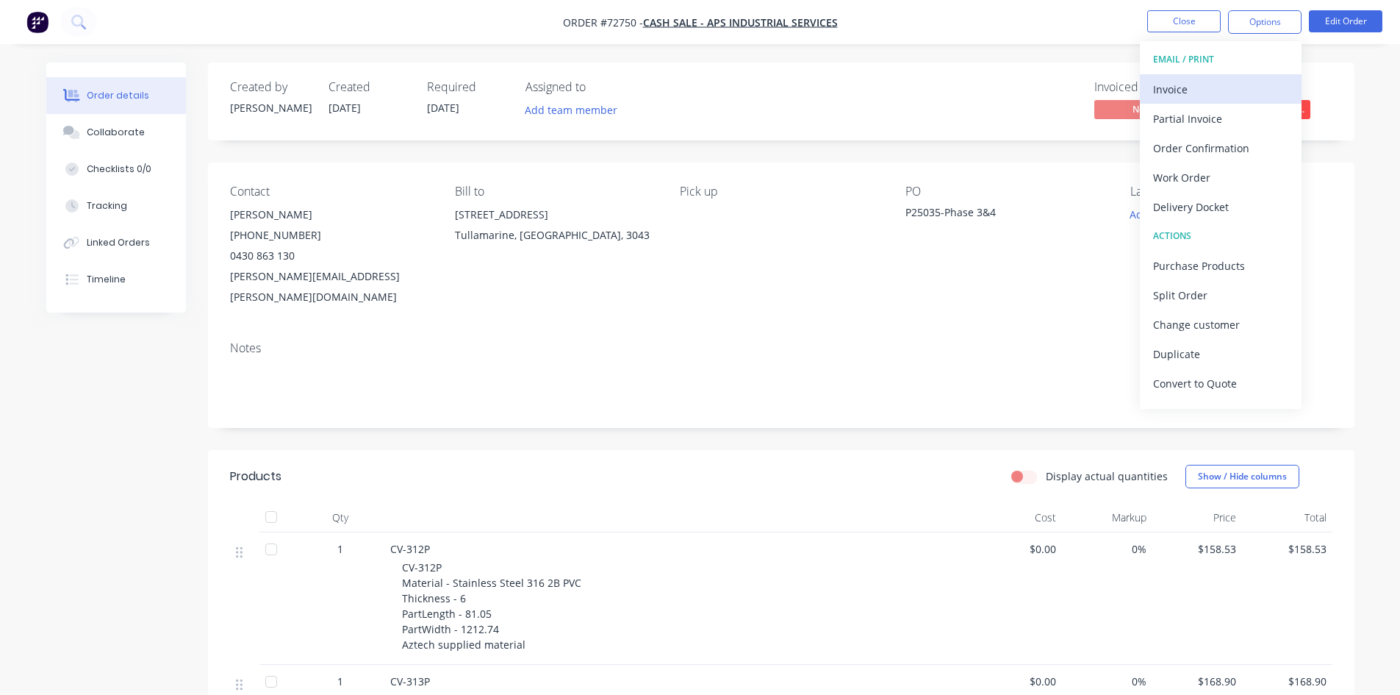
click at [1210, 90] on div "Invoice" at bounding box center [1220, 89] width 135 height 21
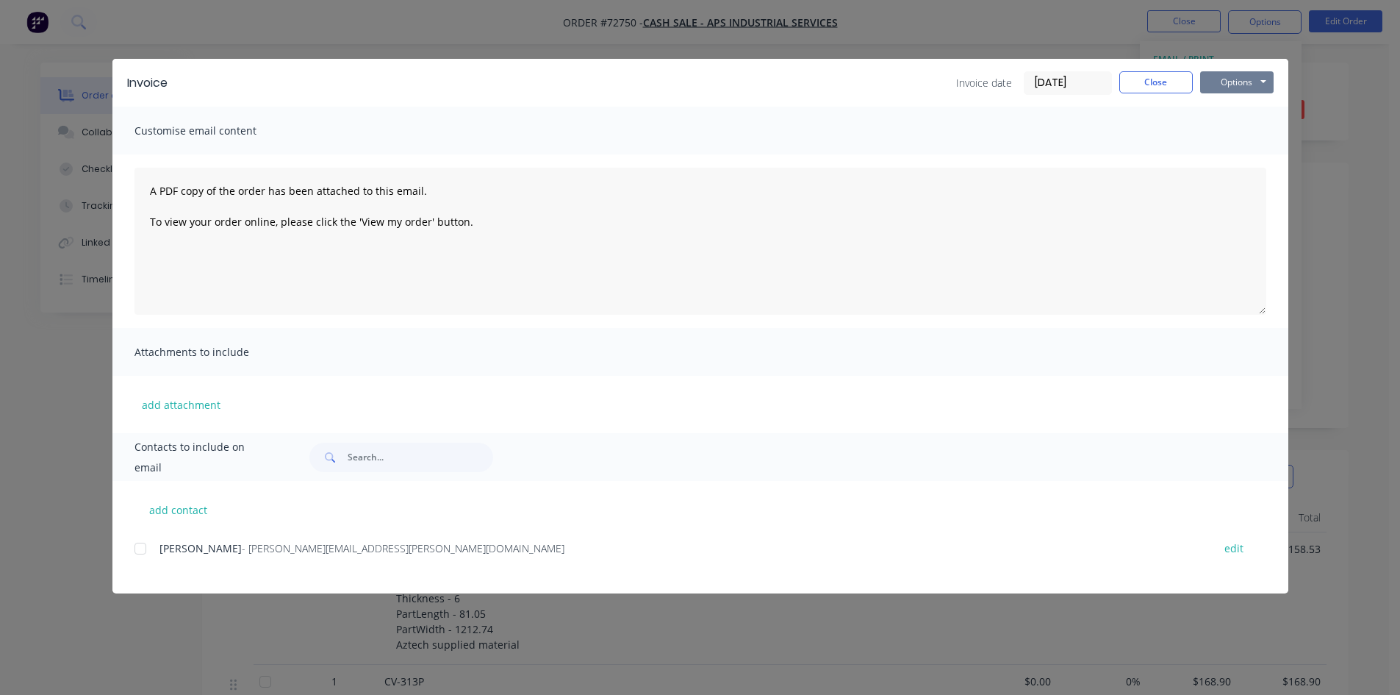
click at [1239, 83] on button "Options" at bounding box center [1236, 82] width 73 height 22
click at [1233, 129] on button "Print" at bounding box center [1247, 133] width 94 height 24
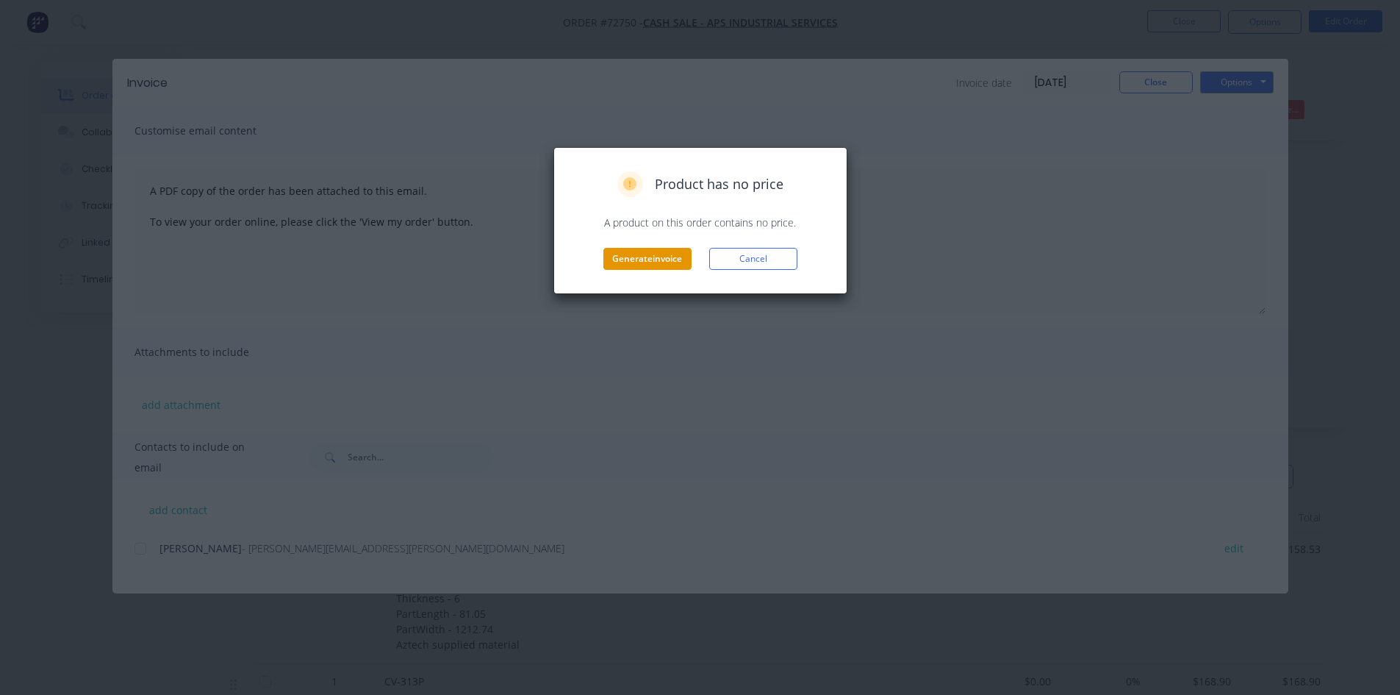
click at [678, 262] on button "Generate invoice" at bounding box center [647, 259] width 88 height 22
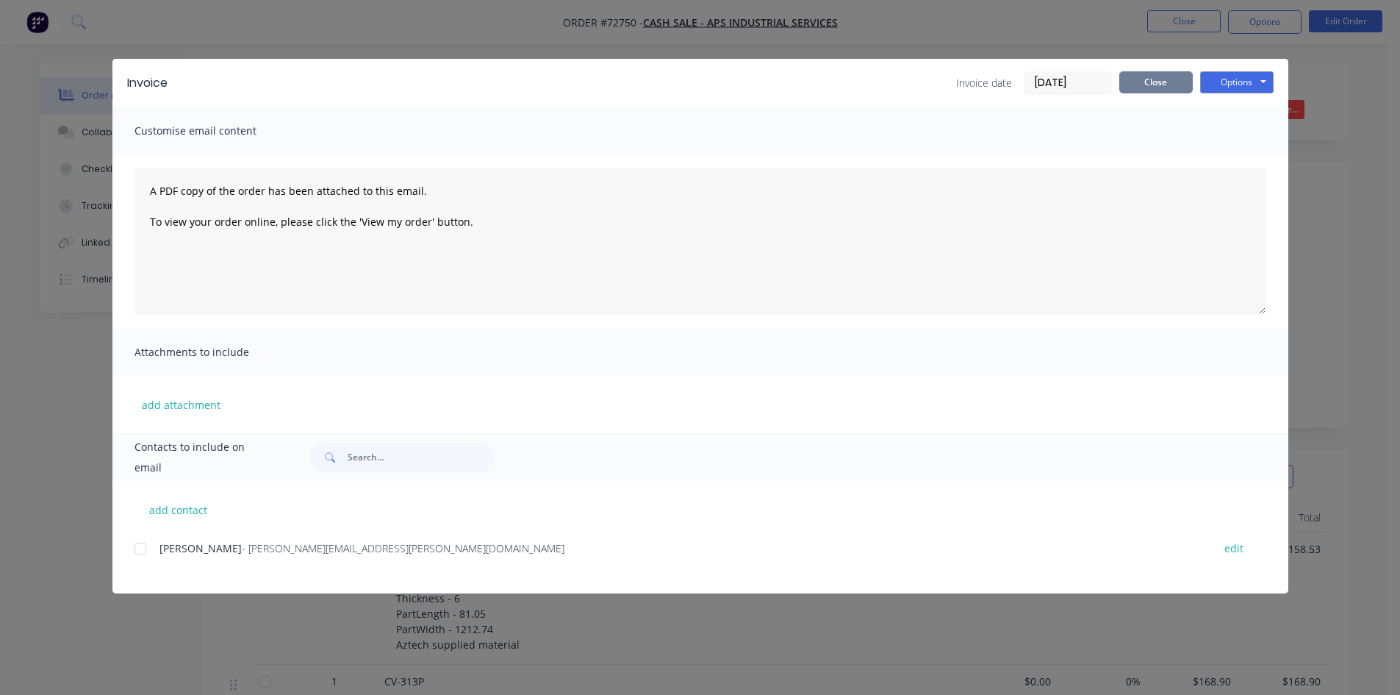
click at [1168, 82] on button "Close" at bounding box center [1155, 82] width 73 height 22
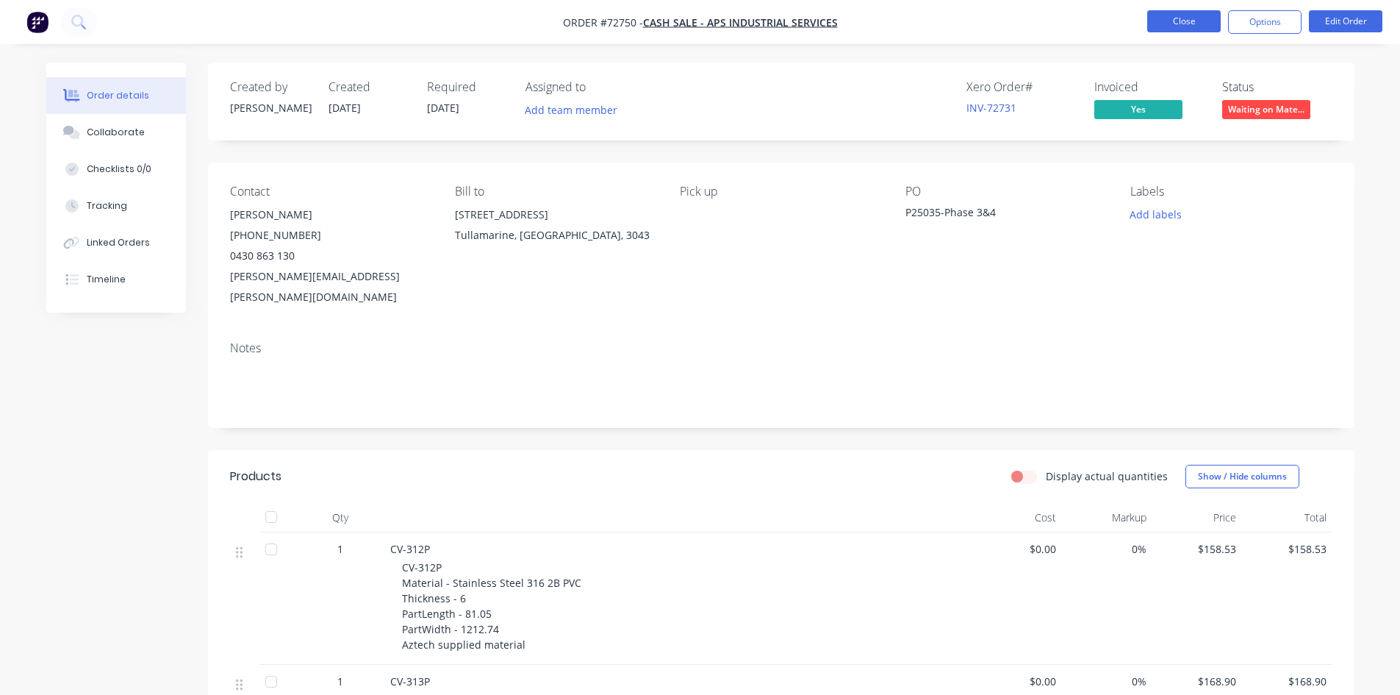
click at [1208, 23] on button "Close" at bounding box center [1183, 21] width 73 height 22
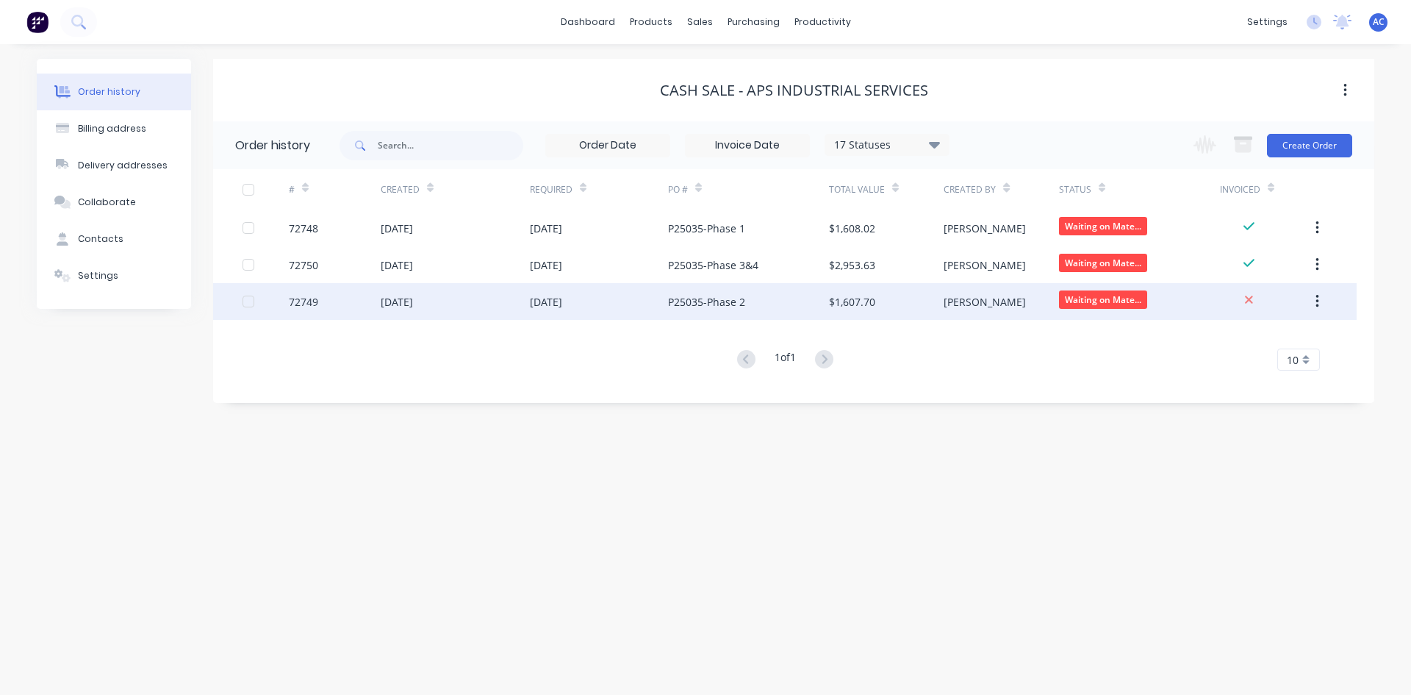
click at [307, 301] on div "72749" at bounding box center [303, 301] width 29 height 15
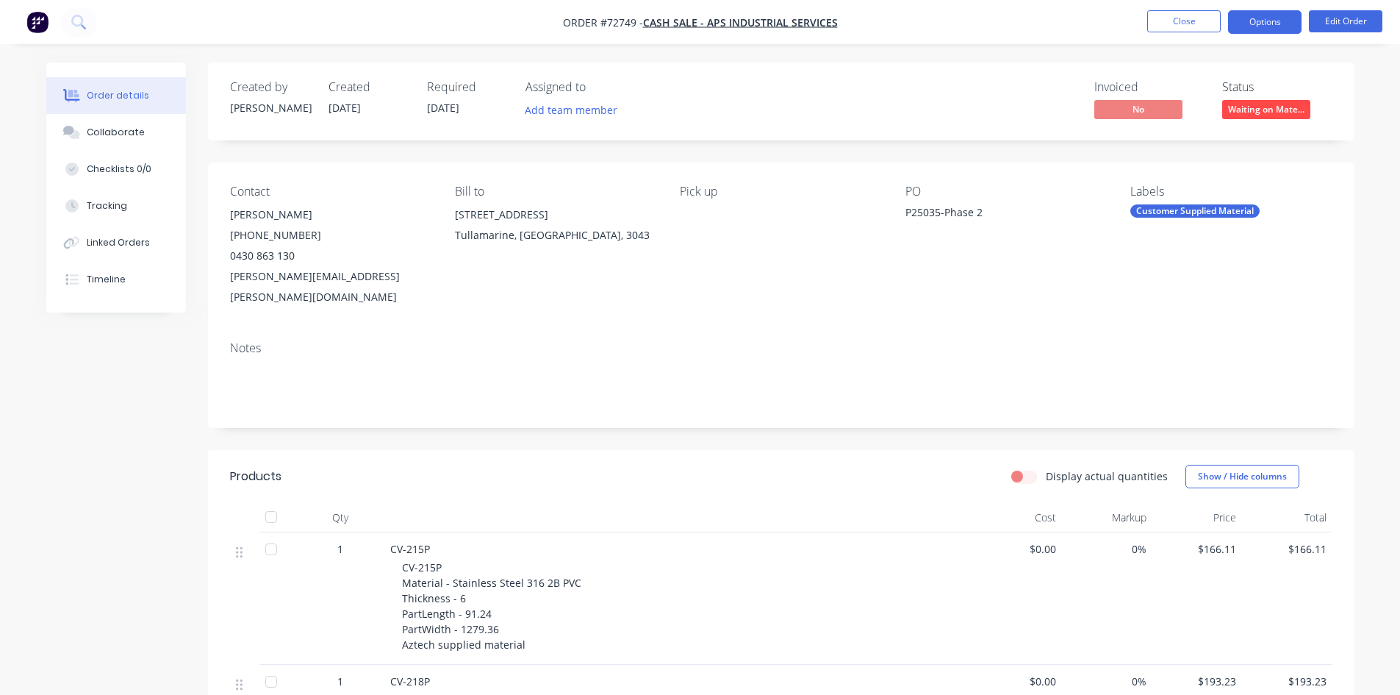
click at [1278, 18] on button "Options" at bounding box center [1264, 22] width 73 height 24
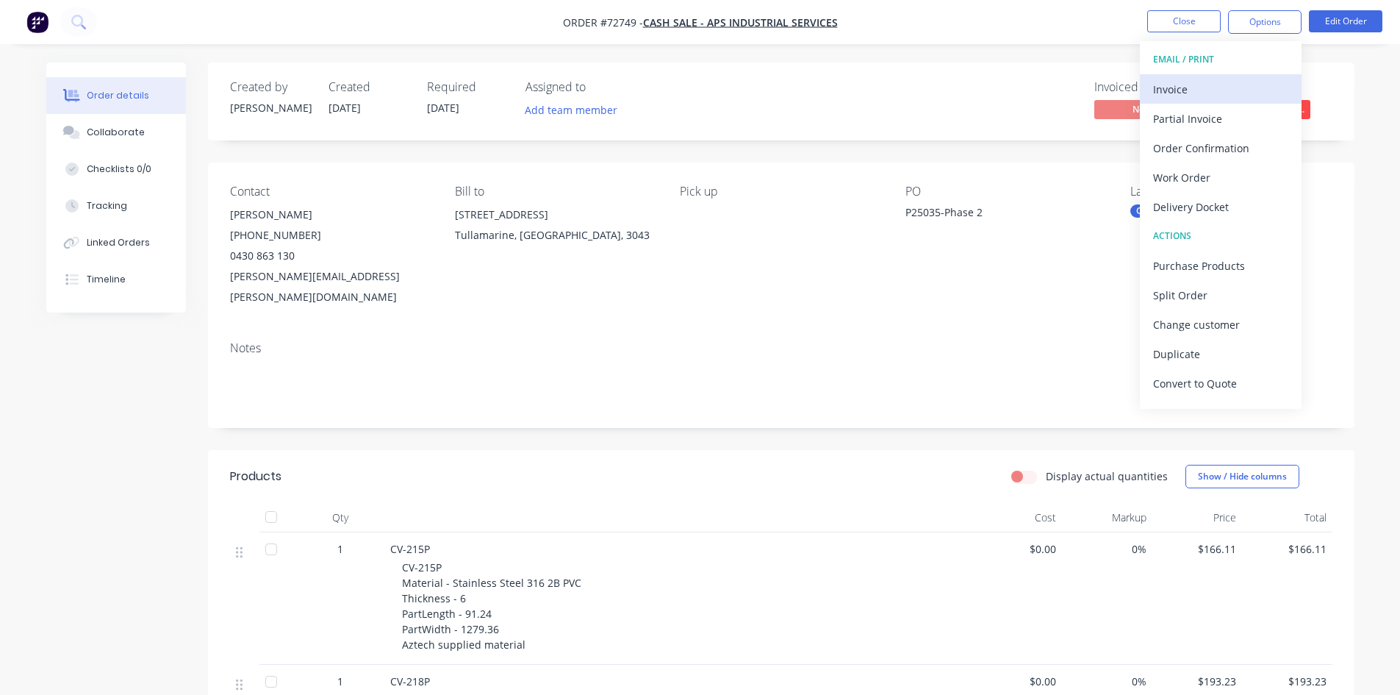
click at [1189, 91] on div "Invoice" at bounding box center [1220, 89] width 135 height 21
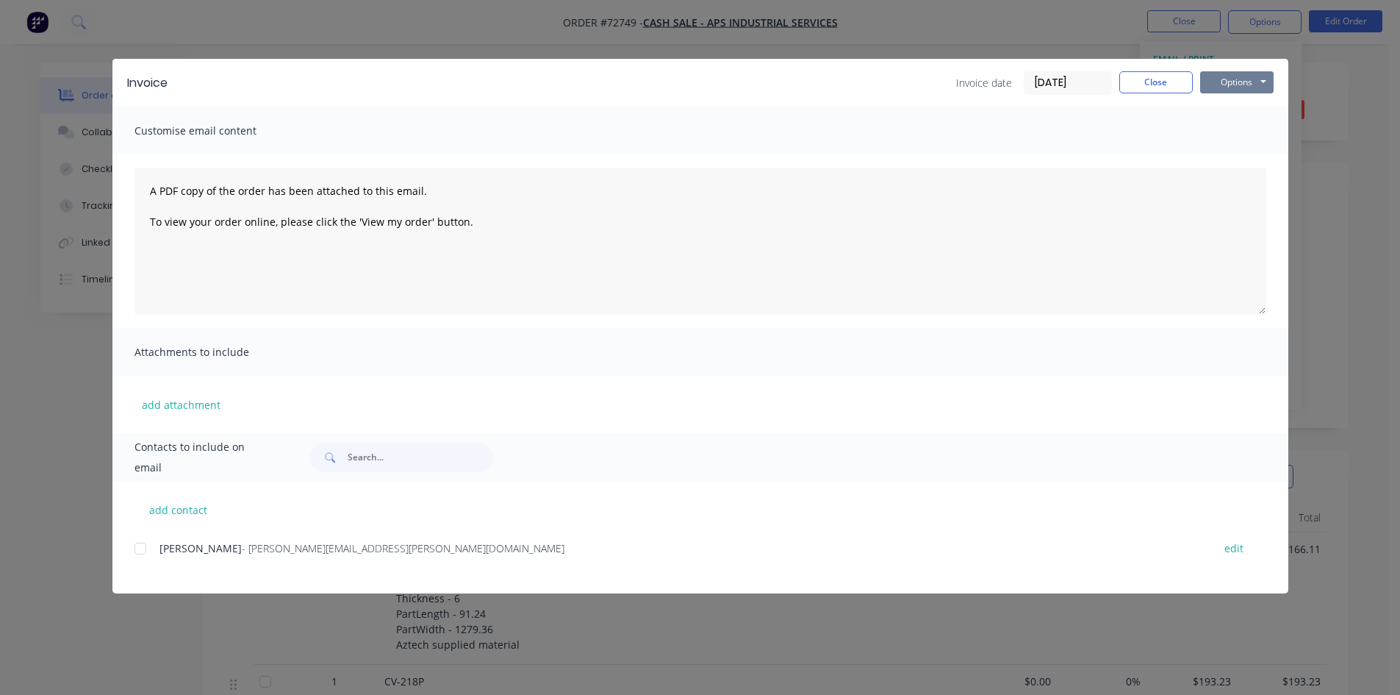
click at [1259, 85] on button "Options" at bounding box center [1236, 82] width 73 height 22
click at [1249, 126] on button "Print" at bounding box center [1247, 133] width 94 height 24
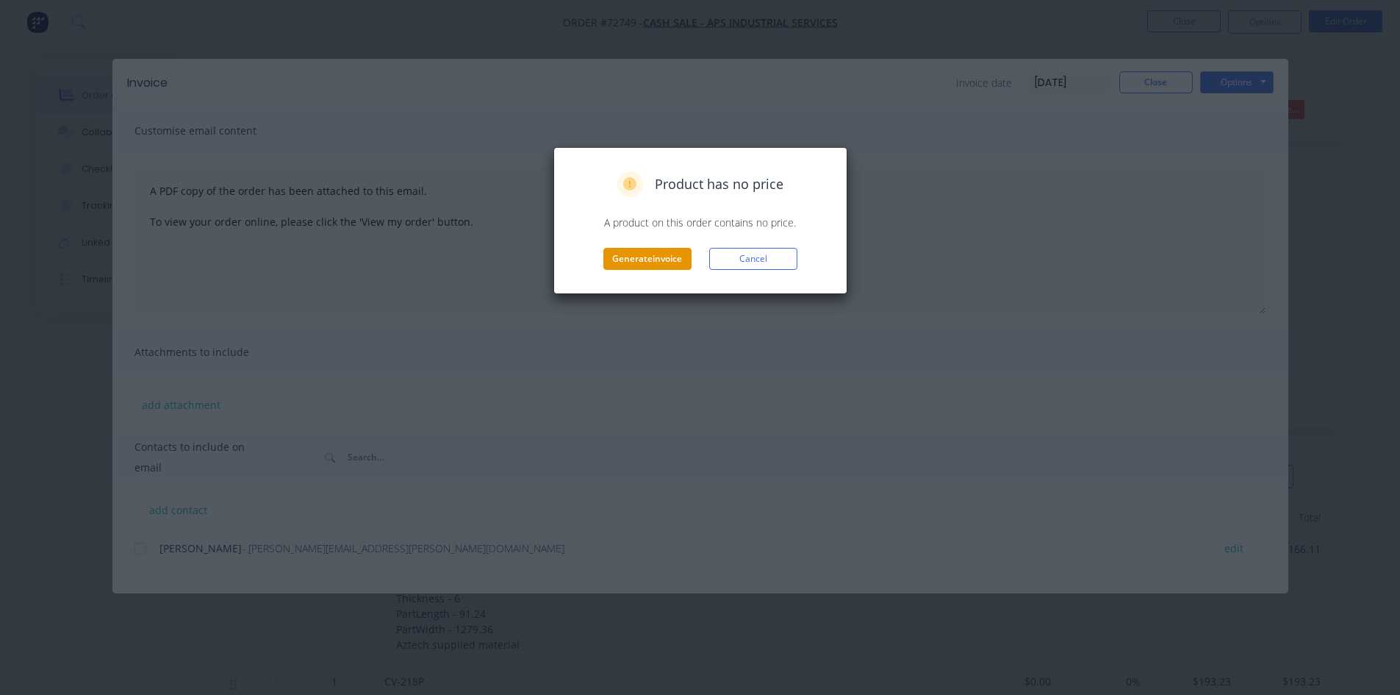
click at [642, 262] on button "Generate invoice" at bounding box center [647, 259] width 88 height 22
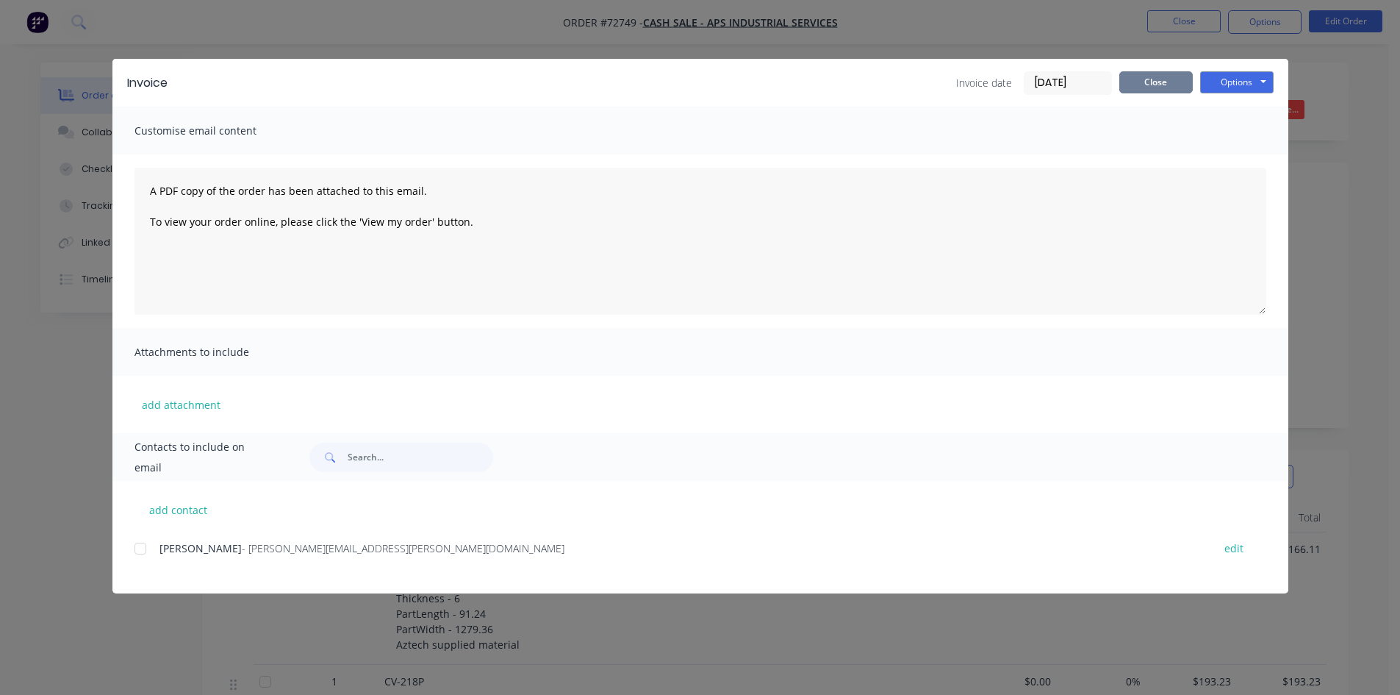
click at [1175, 92] on button "Close" at bounding box center [1155, 82] width 73 height 22
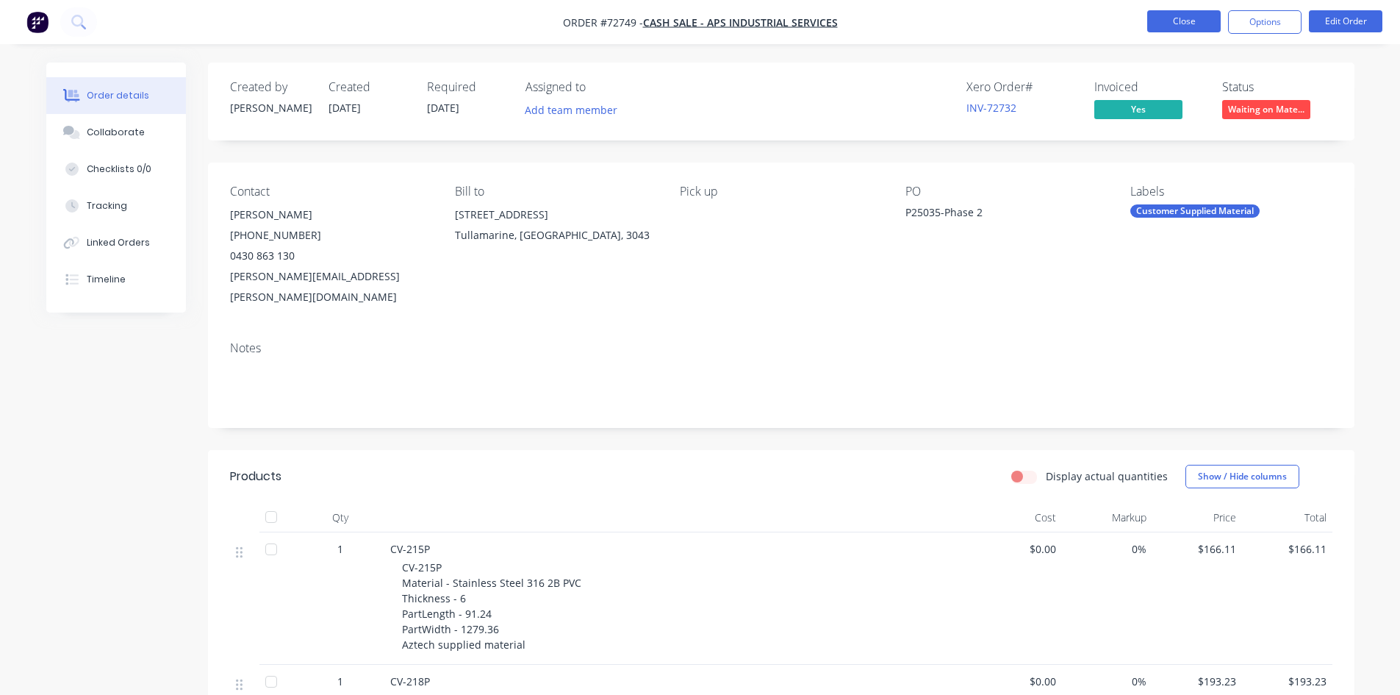
click at [1173, 23] on button "Close" at bounding box center [1183, 21] width 73 height 22
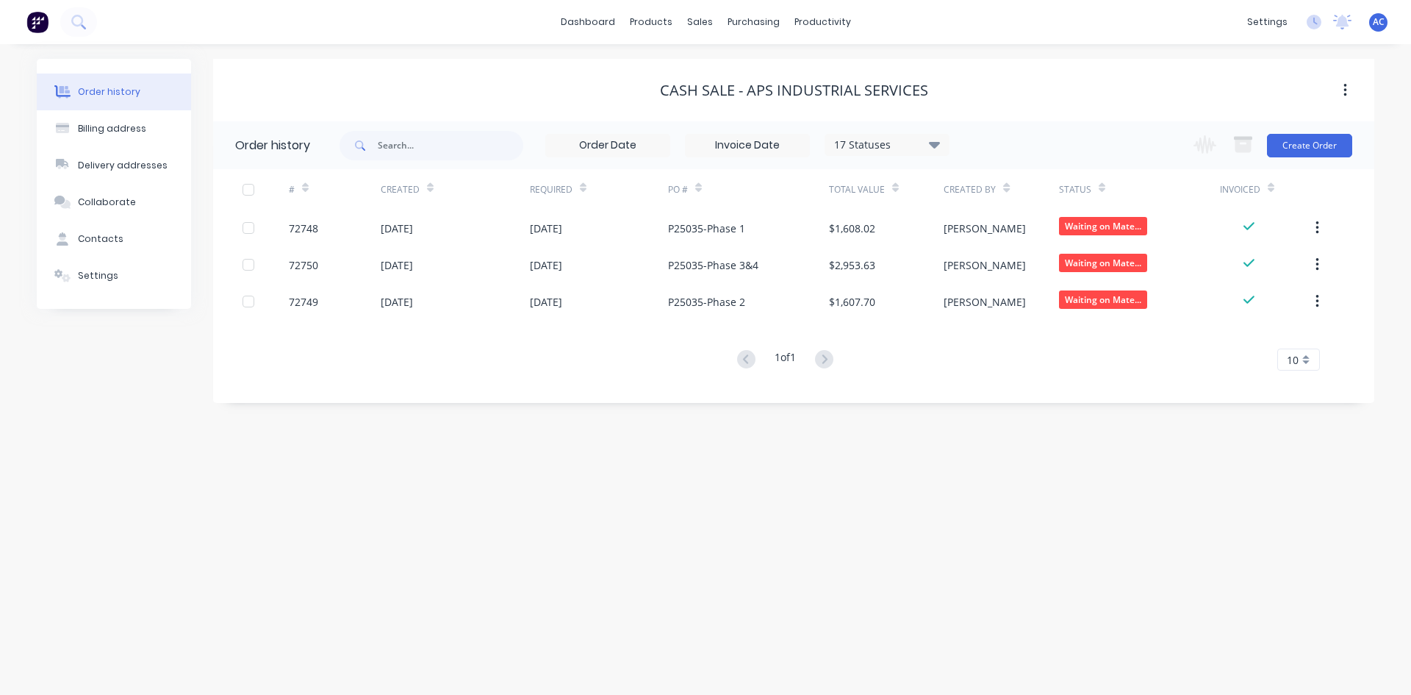
click at [37, 27] on img at bounding box center [37, 22] width 22 height 22
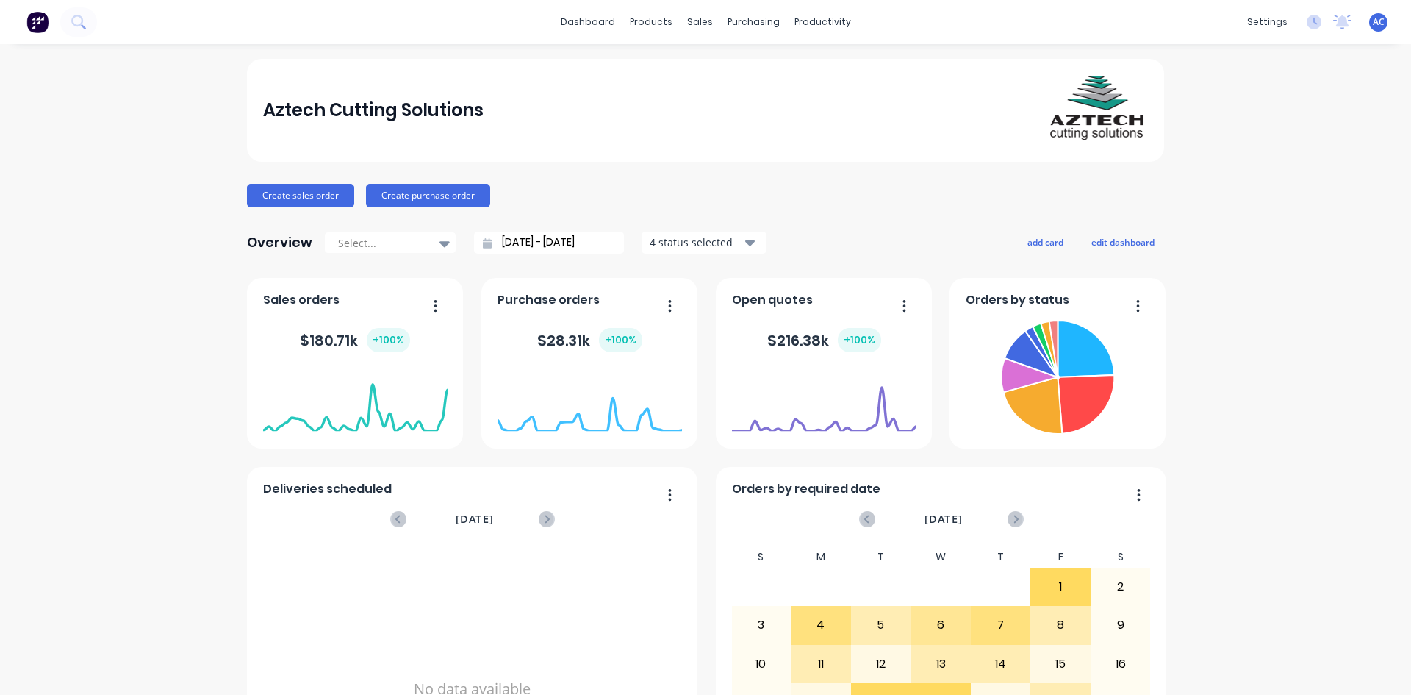
click at [1373, 27] on span "AC" at bounding box center [1379, 21] width 12 height 13
drag, startPoint x: 1335, startPoint y: 287, endPoint x: 1337, endPoint y: 256, distance: 30.9
click at [1335, 276] on div "Aztech Cutting Solutions Create sales order Create purchase order Overview Sele…" at bounding box center [705, 442] width 1411 height 767
